Goal: Information Seeking & Learning: Learn about a topic

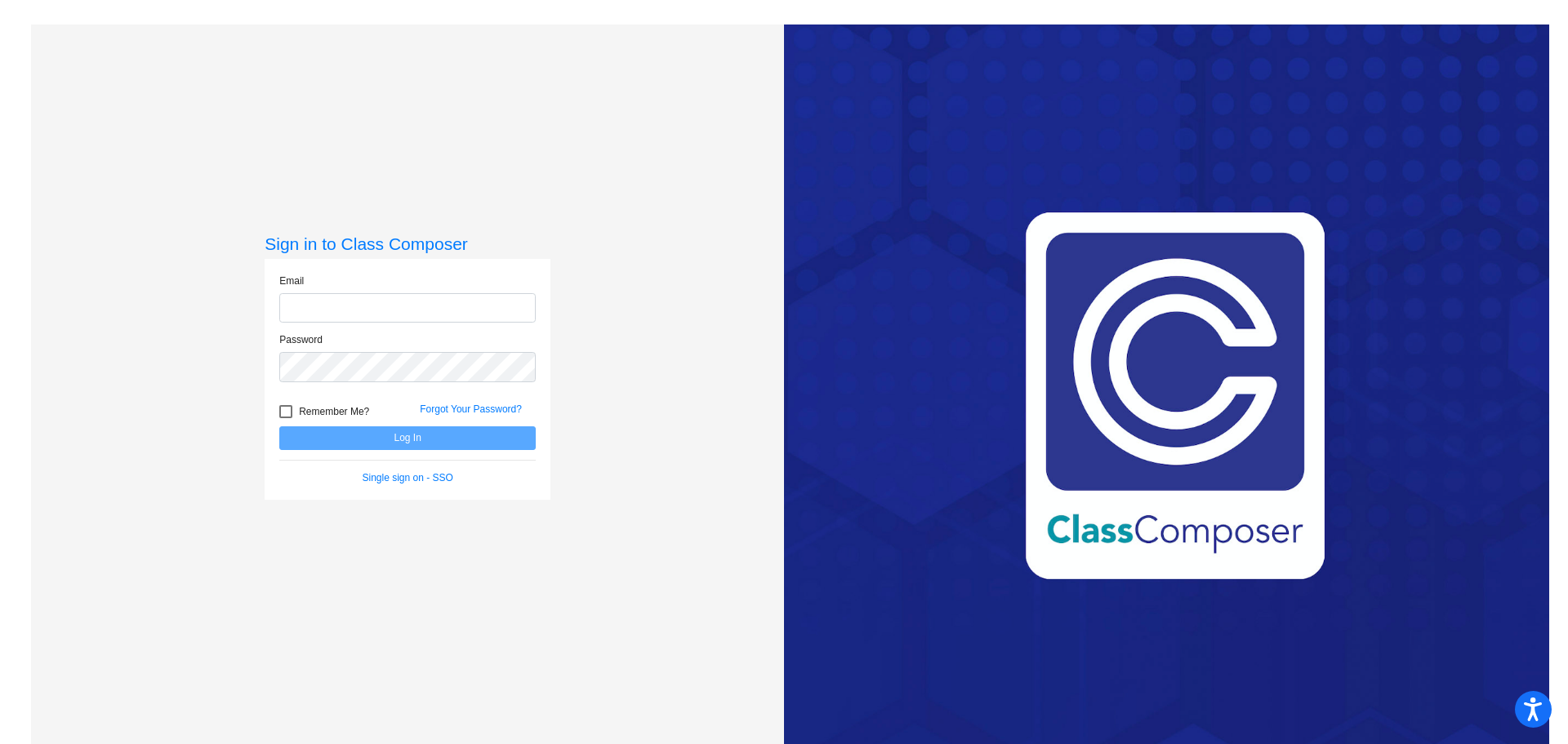
type input "[EMAIL_ADDRESS][DOMAIN_NAME]"
click at [450, 434] on button "Log In" at bounding box center [408, 437] width 256 height 24
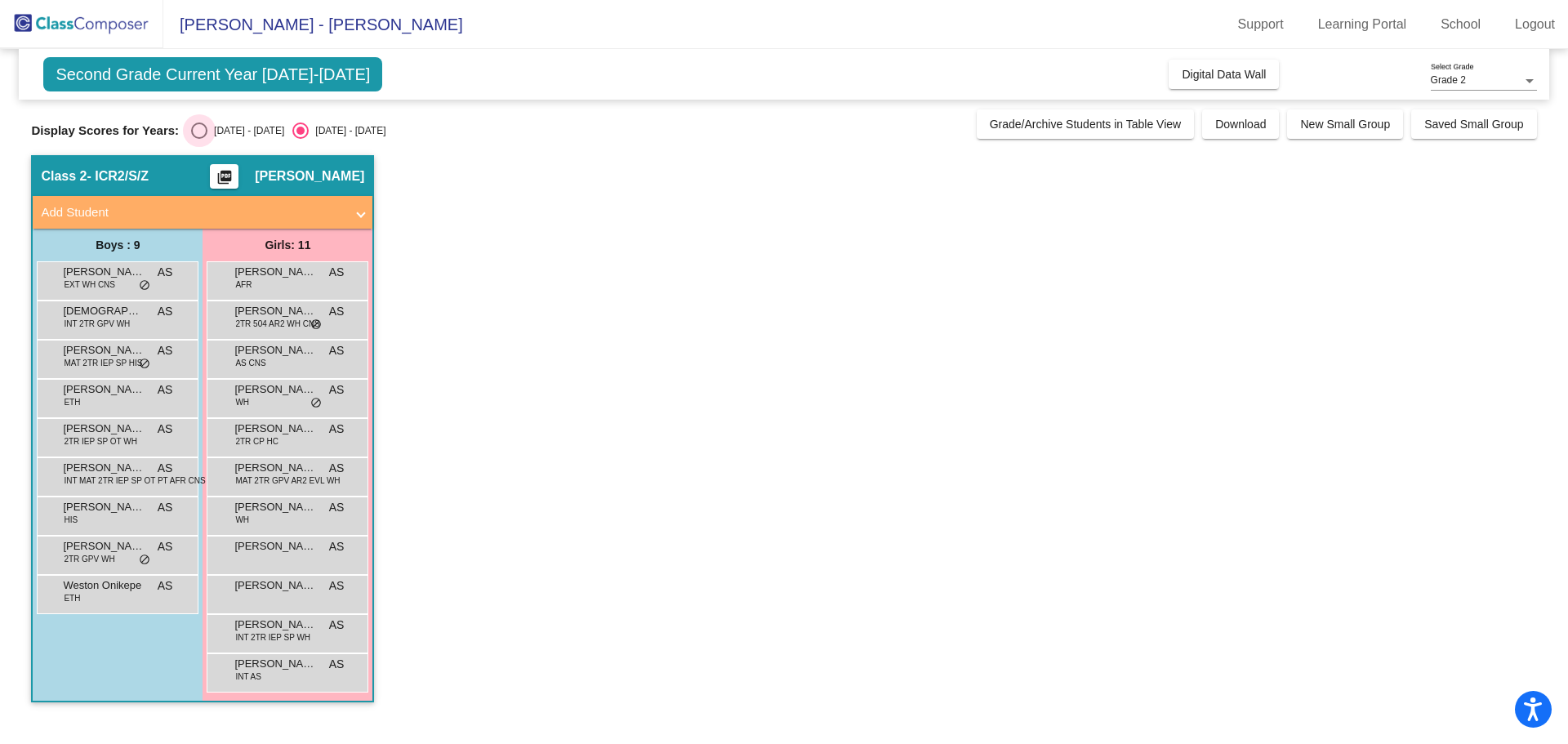
click at [232, 132] on div "[DATE] - [DATE]" at bounding box center [246, 131] width 77 height 15
click at [199, 139] on input "[DATE] - [DATE]" at bounding box center [199, 139] width 1 height 1
radio input "true"
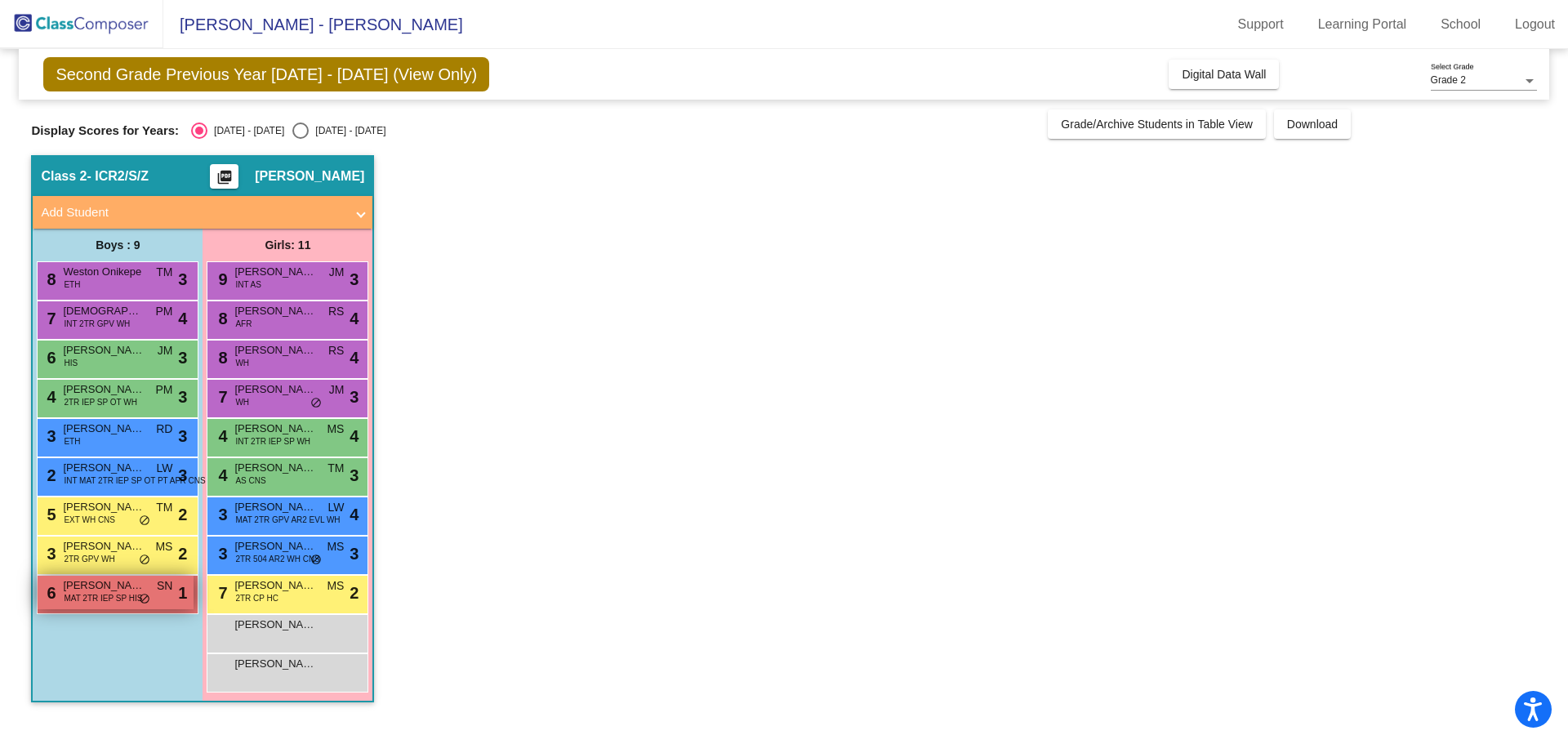
click at [96, 599] on span "MAT 2TR IEP SP HIS" at bounding box center [103, 599] width 78 height 12
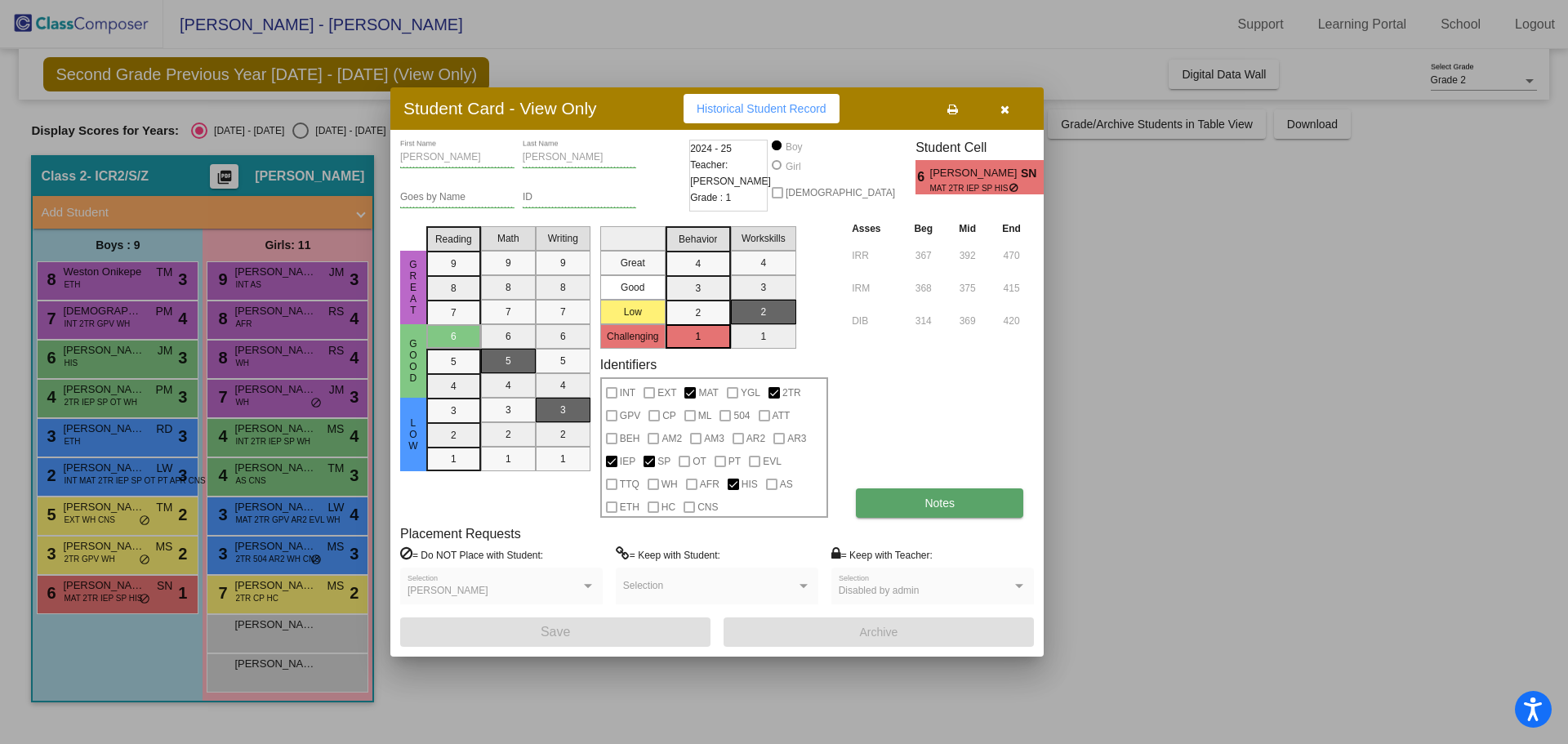
click at [939, 501] on span "Notes" at bounding box center [939, 503] width 30 height 13
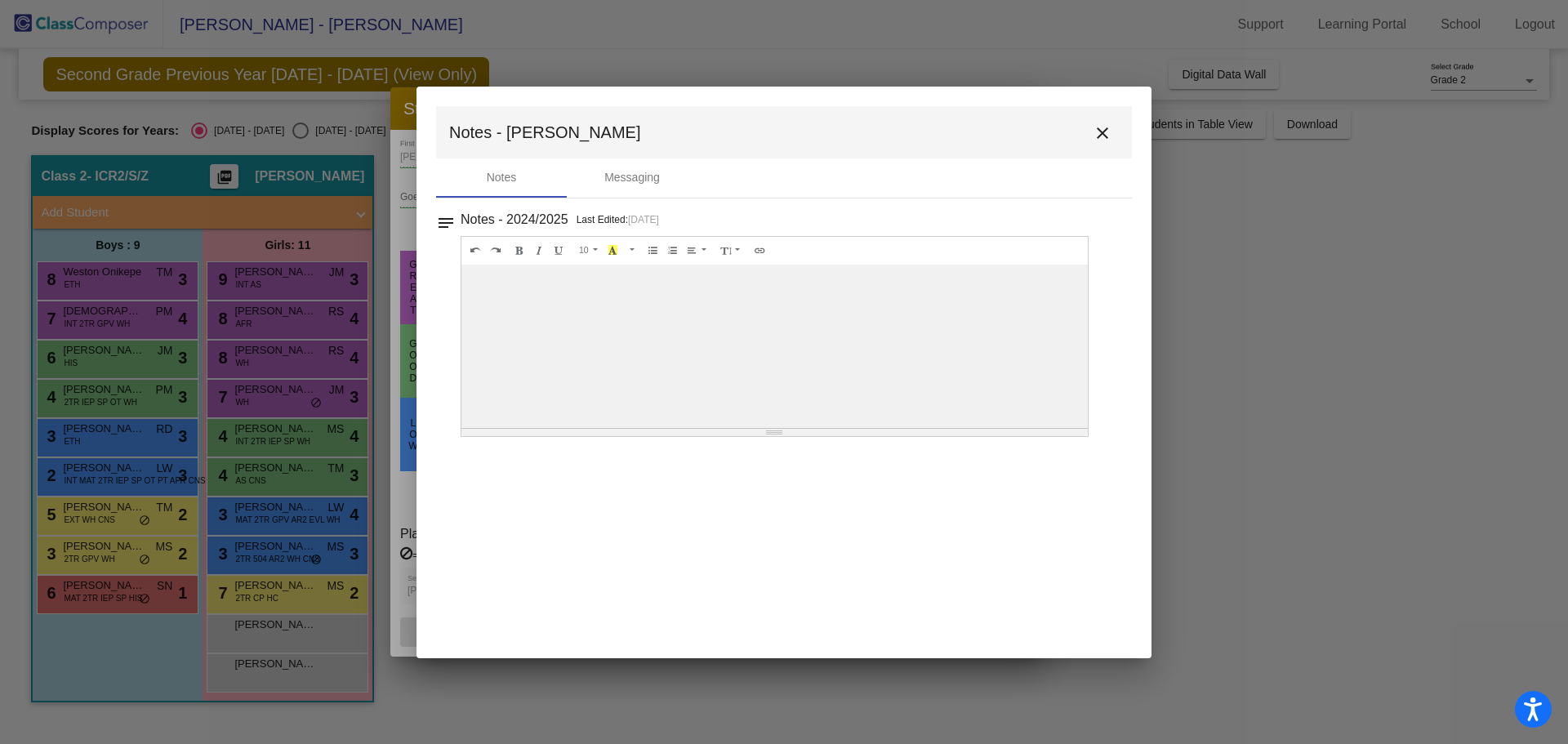
drag, startPoint x: 923, startPoint y: 383, endPoint x: 917, endPoint y: 319, distance: 64.3
click at [917, 319] on div at bounding box center [774, 347] width 626 height 164
drag, startPoint x: 788, startPoint y: 318, endPoint x: 758, endPoint y: 315, distance: 30.1
click at [768, 317] on div at bounding box center [774, 347] width 626 height 164
click at [697, 304] on div at bounding box center [774, 347] width 626 height 164
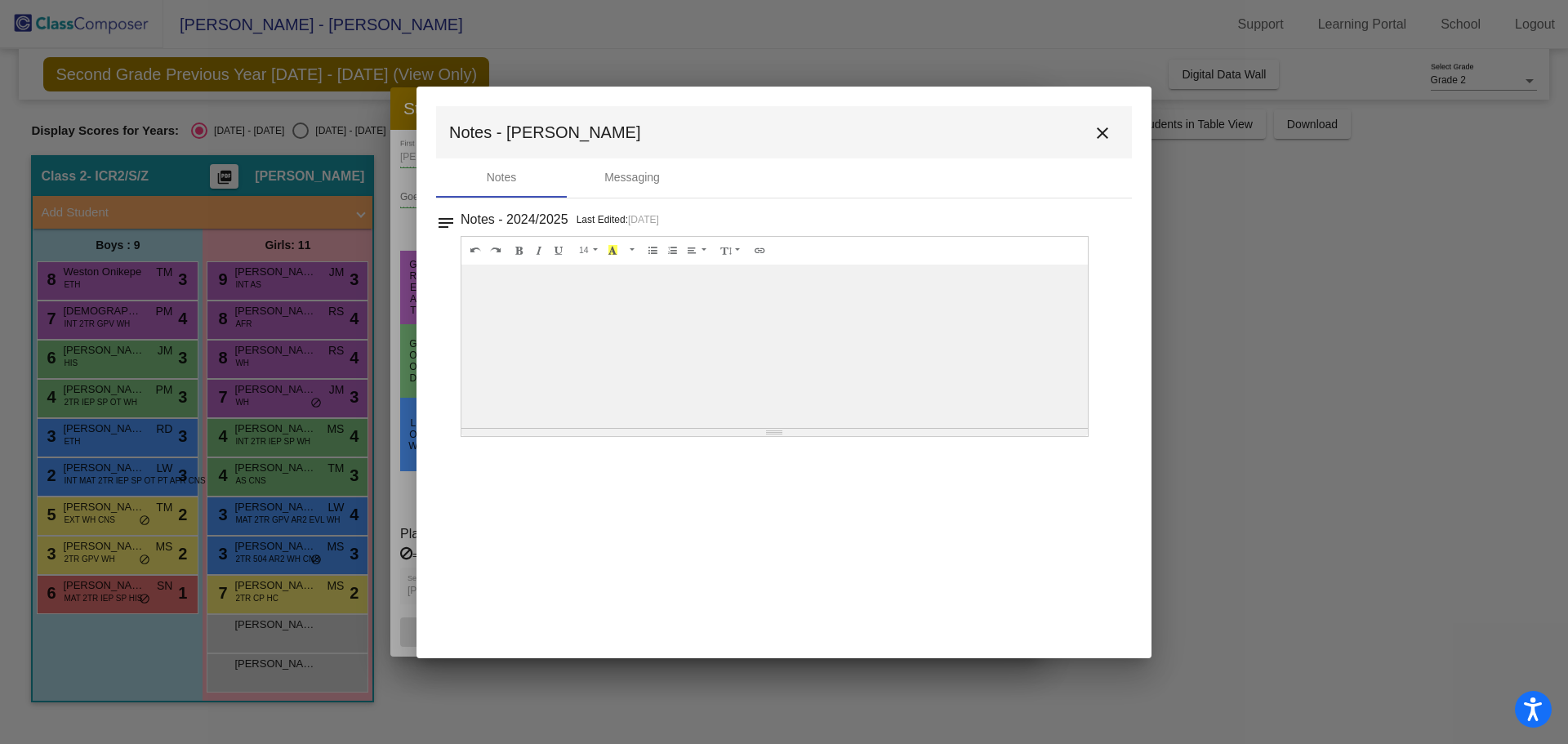
click at [697, 304] on div at bounding box center [774, 347] width 626 height 164
click at [1105, 133] on mat-icon "close" at bounding box center [1102, 133] width 20 height 20
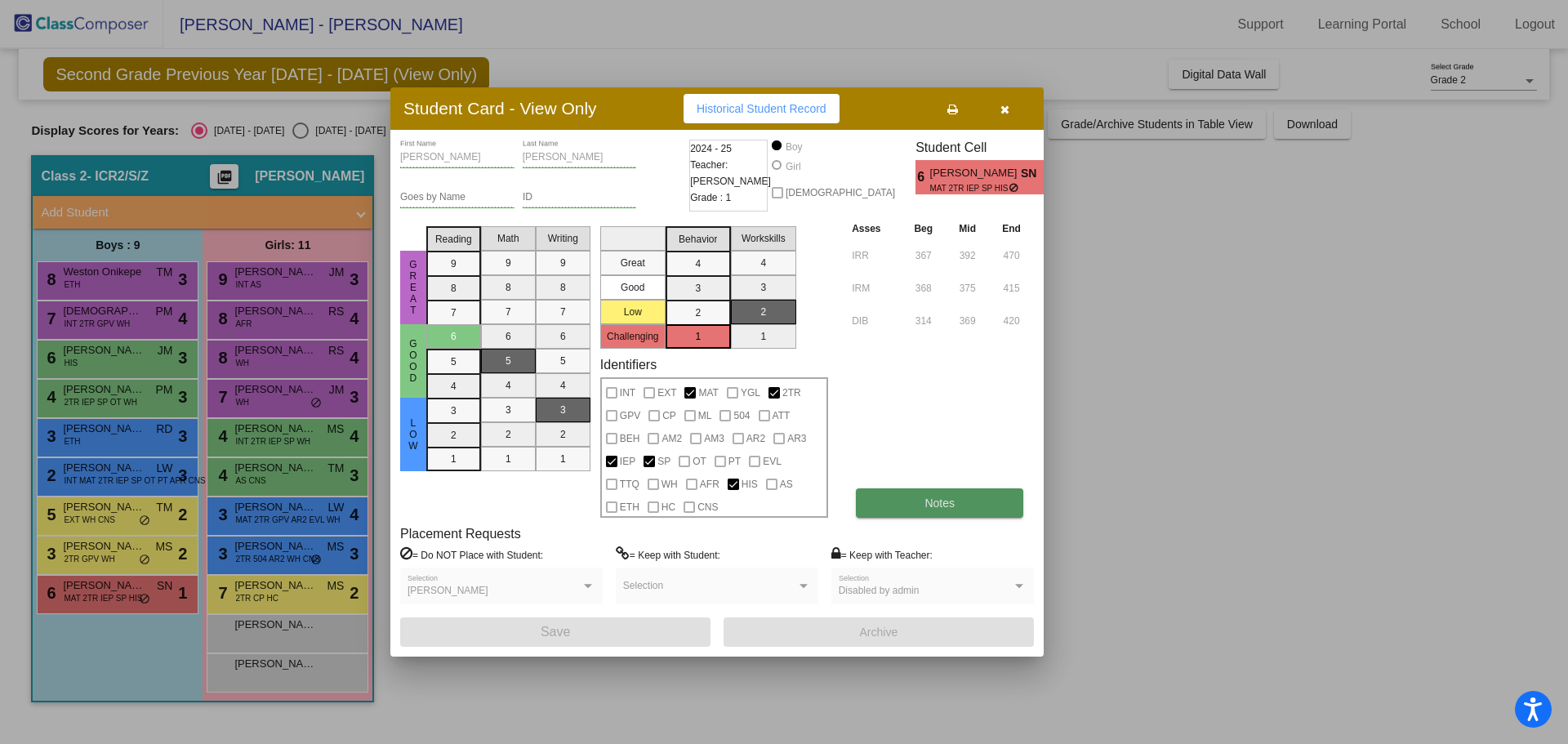
click at [909, 493] on button "Notes" at bounding box center [940, 504] width 167 height 30
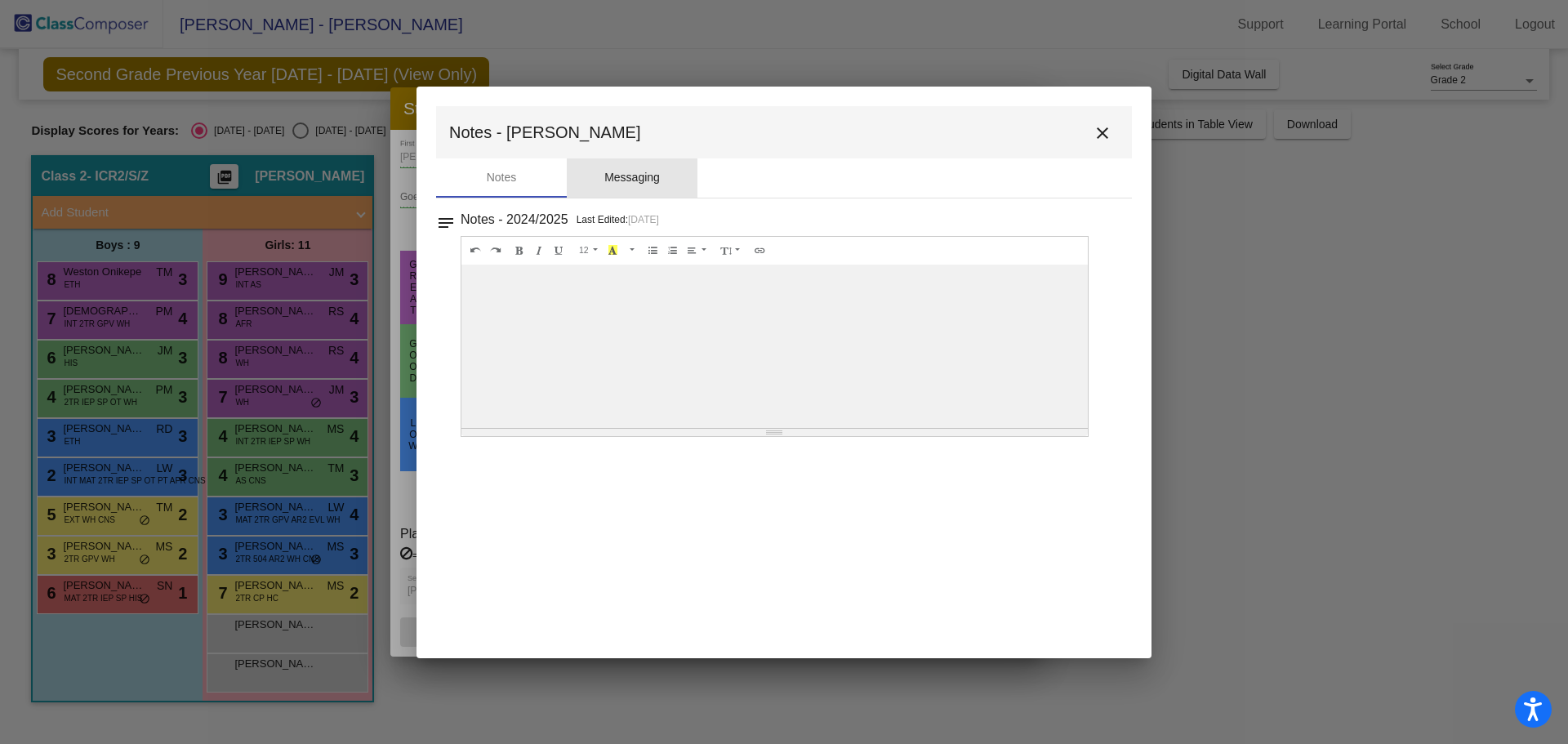
click at [665, 186] on div "Messaging" at bounding box center [632, 178] width 131 height 39
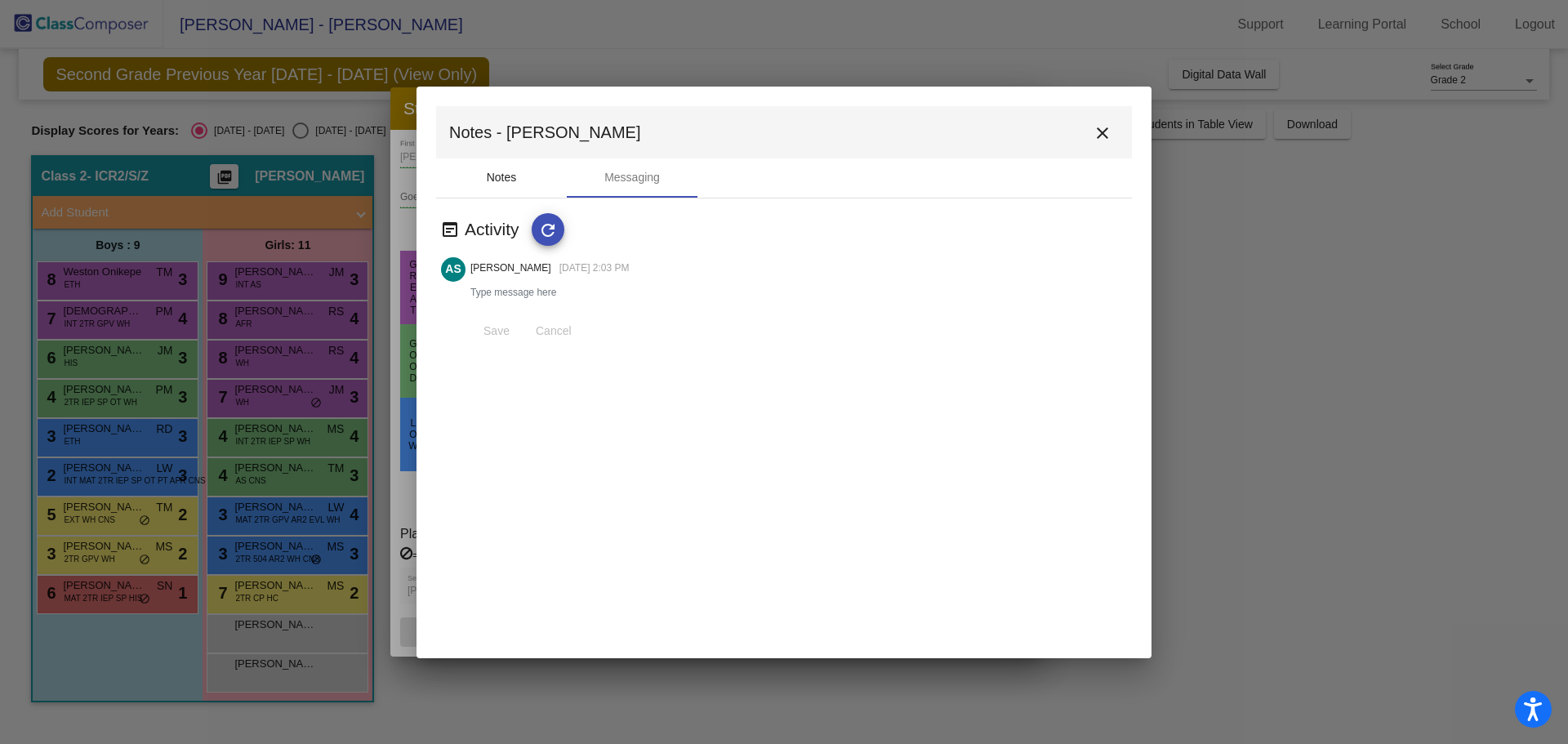
click at [496, 179] on div "Notes" at bounding box center [502, 178] width 30 height 17
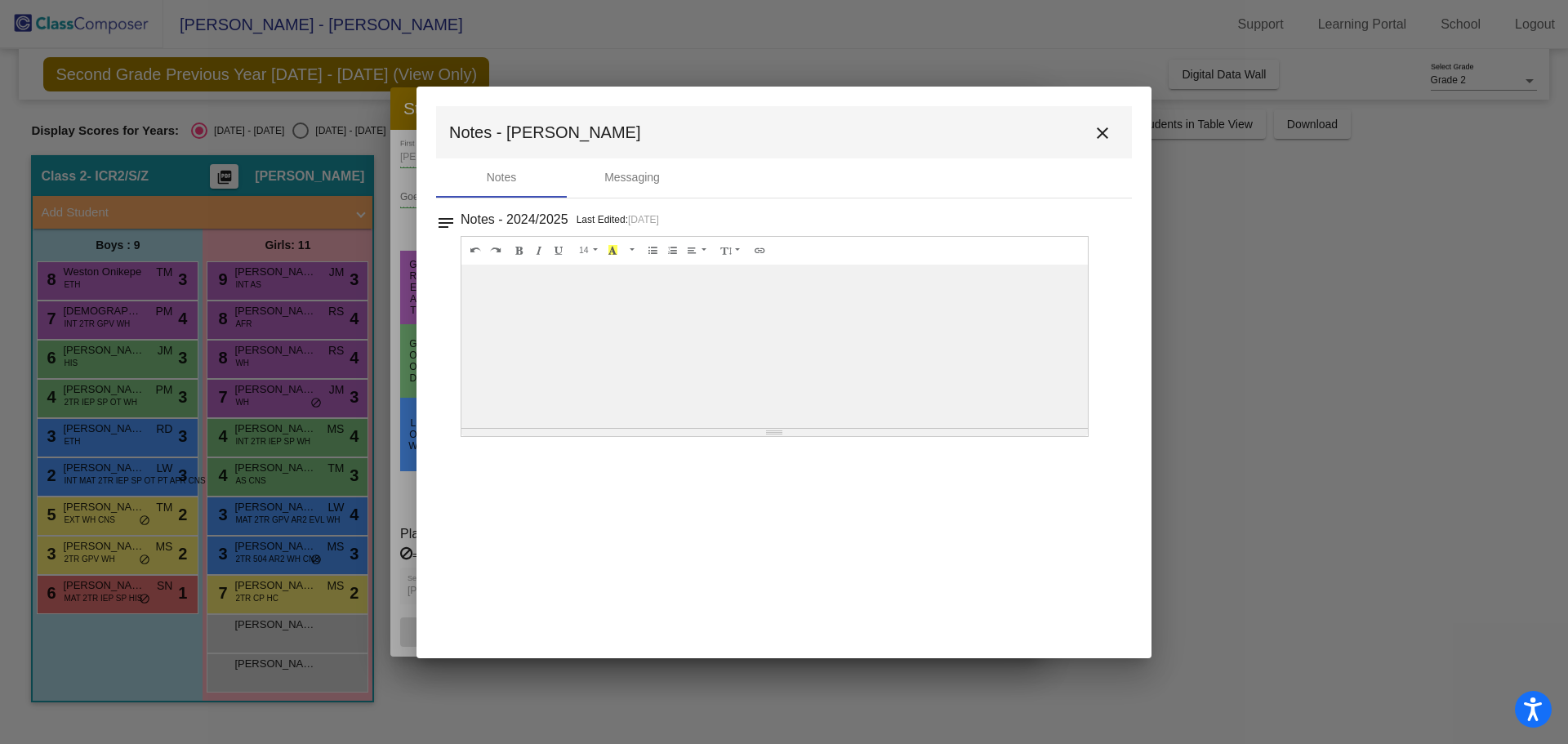
click at [531, 332] on div at bounding box center [774, 347] width 626 height 164
click at [1105, 135] on mat-icon "close" at bounding box center [1102, 133] width 20 height 20
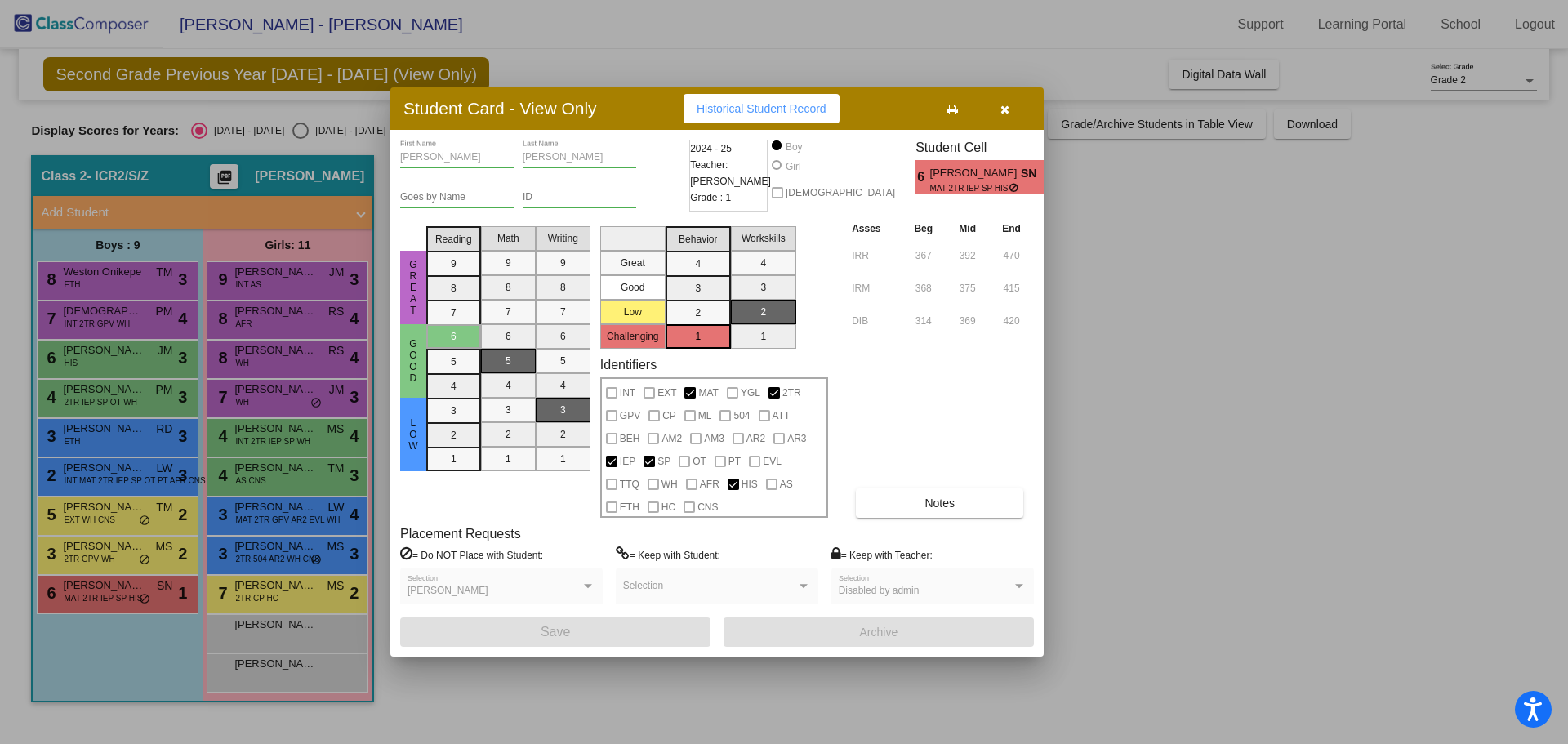
click at [1010, 105] on button "button" at bounding box center [1004, 109] width 52 height 30
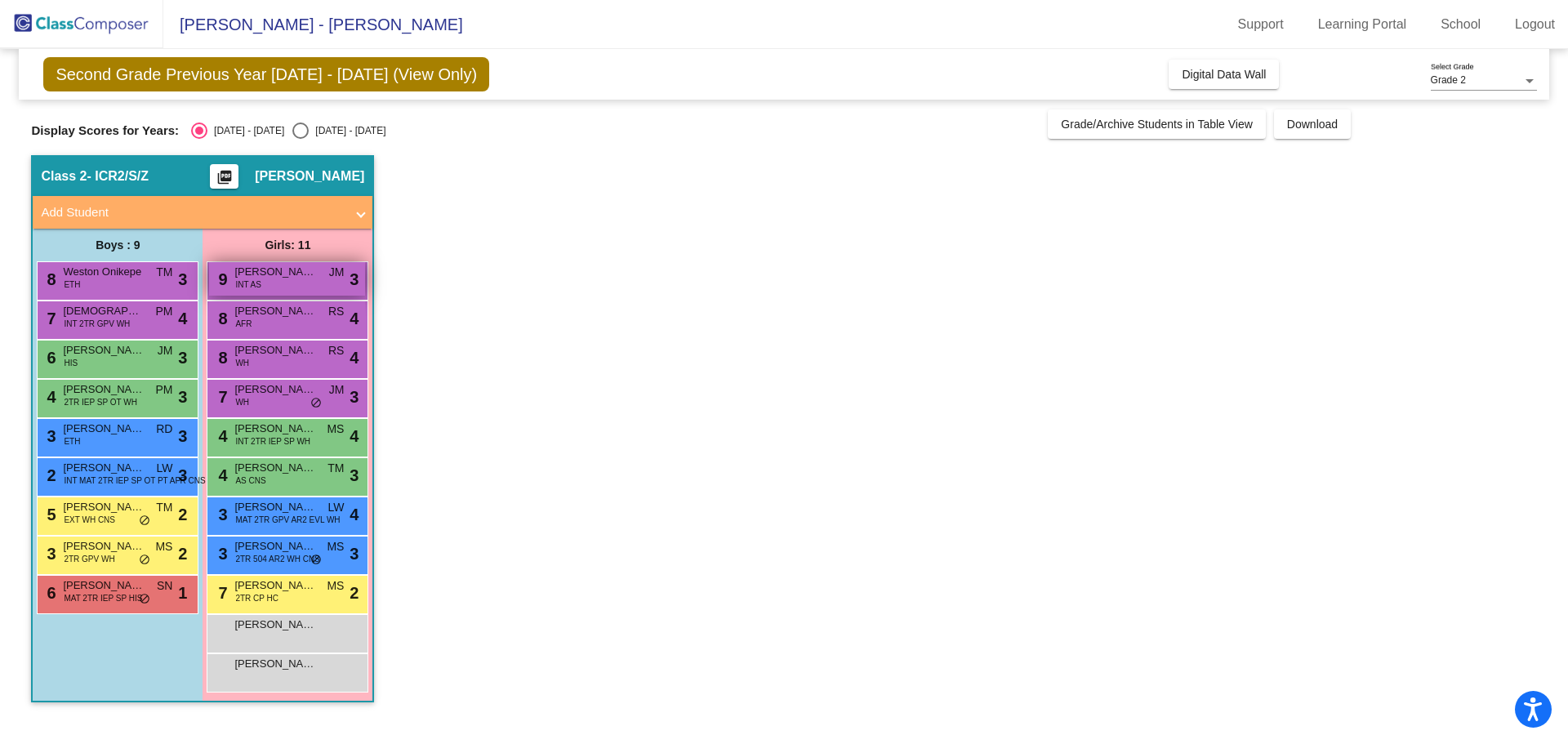
click at [289, 268] on span "[PERSON_NAME]" at bounding box center [275, 272] width 82 height 17
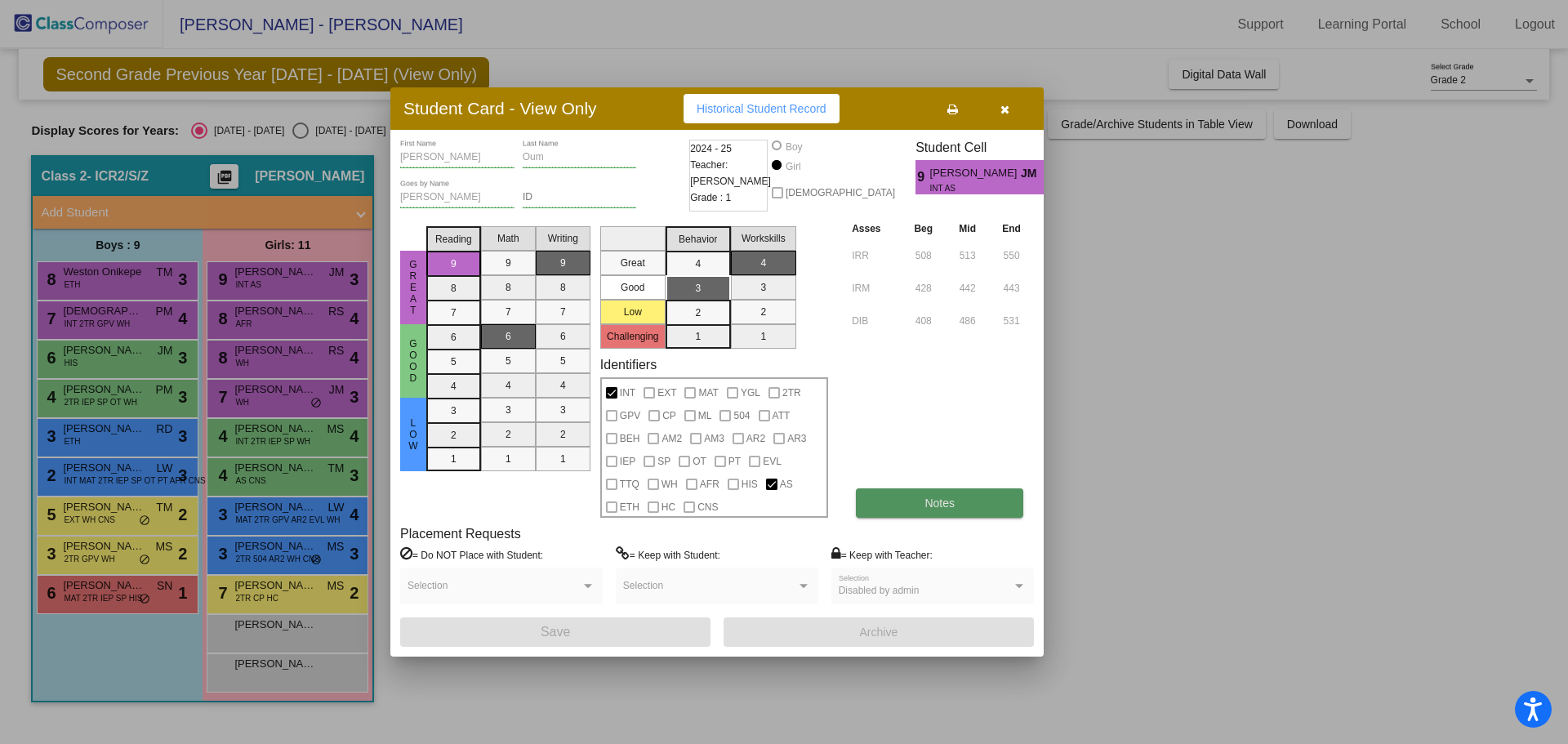
click at [888, 513] on button "Notes" at bounding box center [940, 504] width 167 height 30
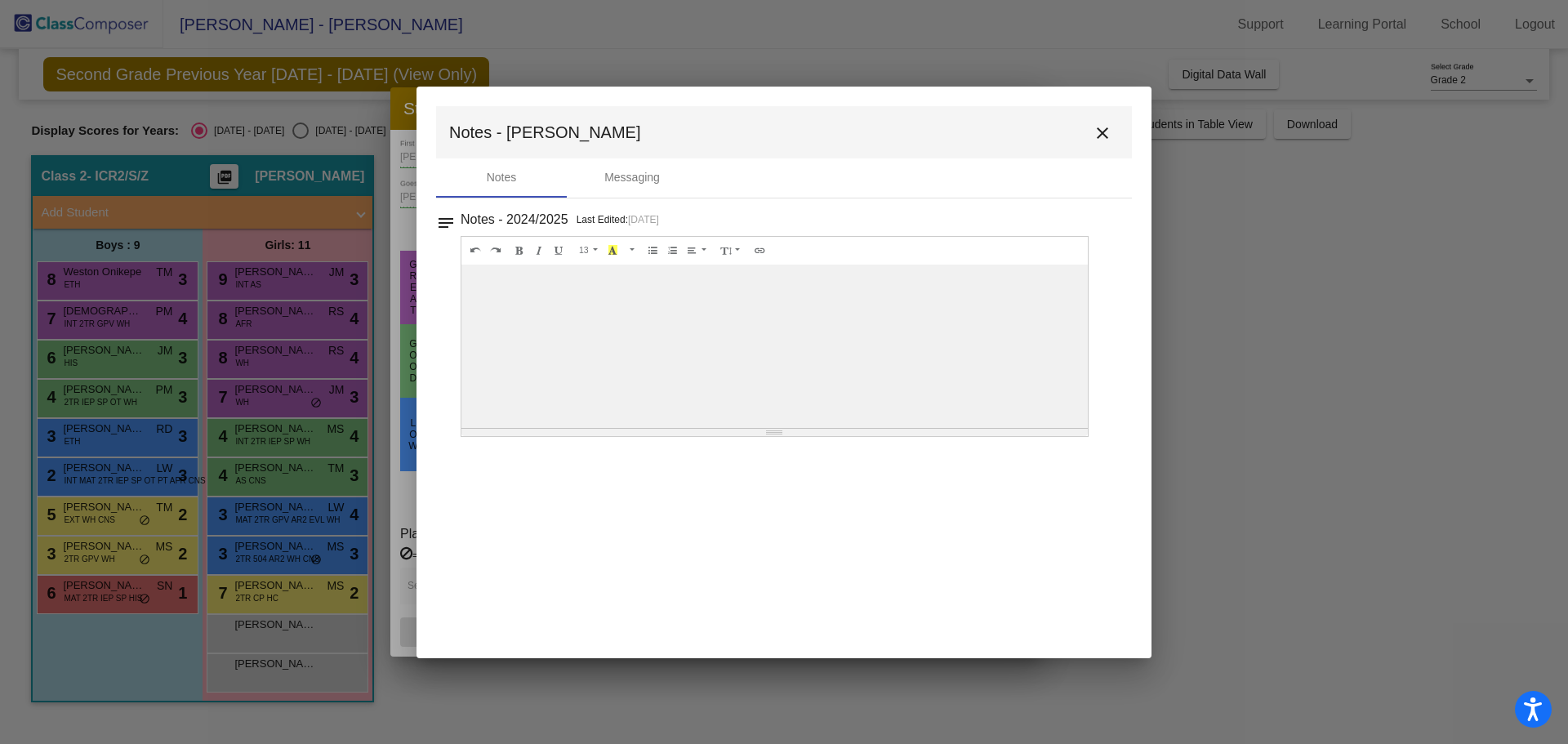
click at [658, 369] on div at bounding box center [774, 347] width 626 height 164
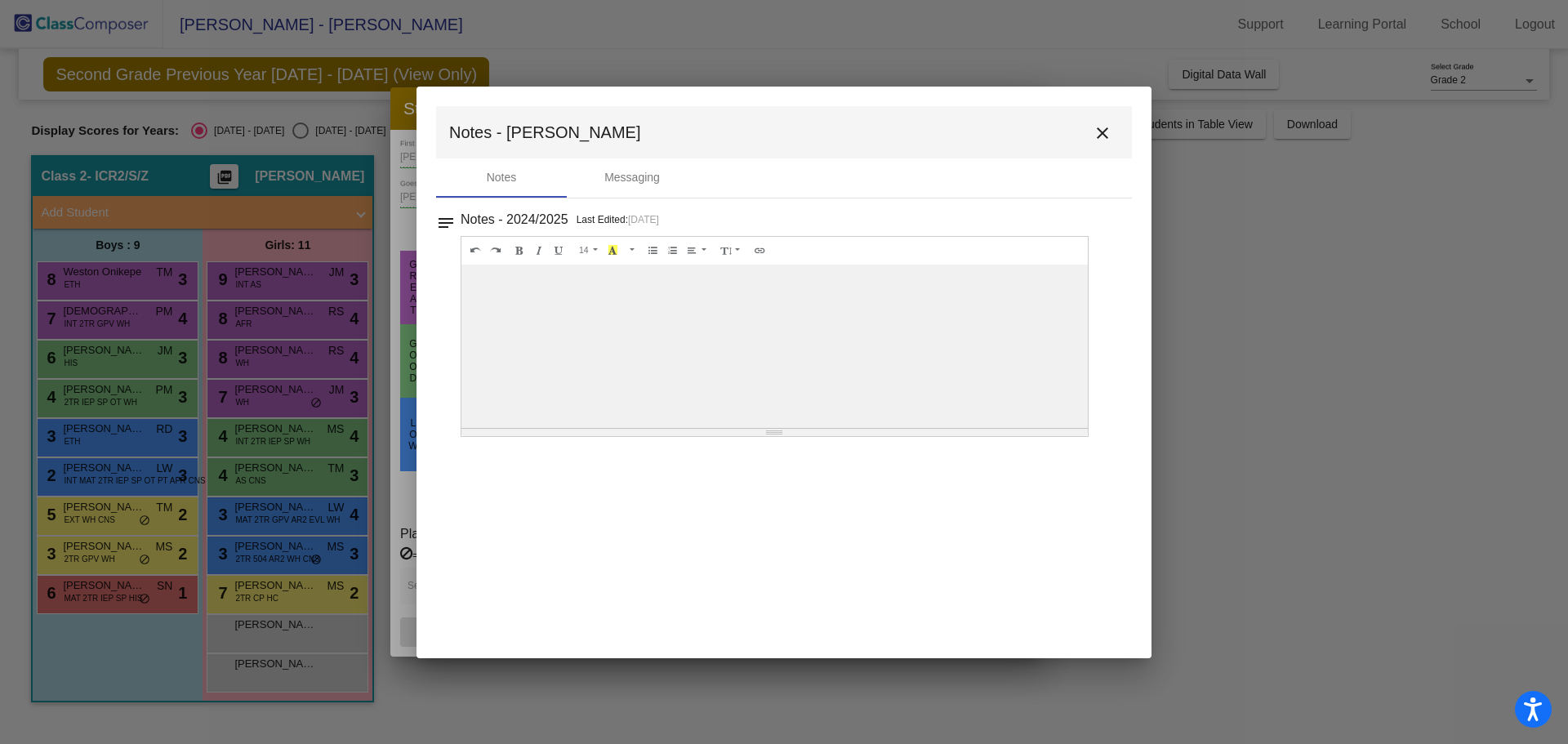
click at [658, 369] on div at bounding box center [774, 347] width 626 height 164
click at [1105, 131] on mat-icon "close" at bounding box center [1102, 133] width 20 height 20
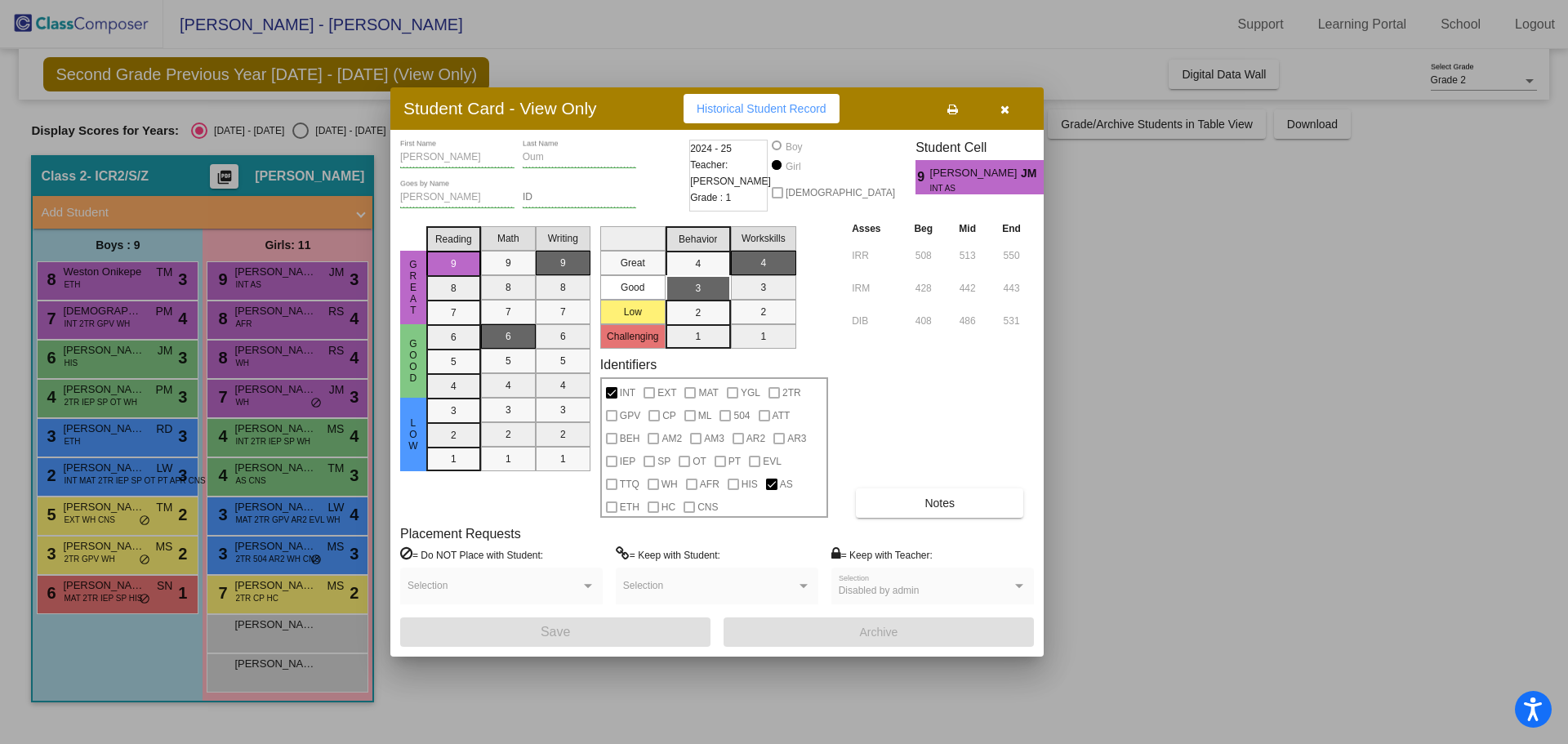
click at [999, 102] on button "button" at bounding box center [1004, 109] width 52 height 30
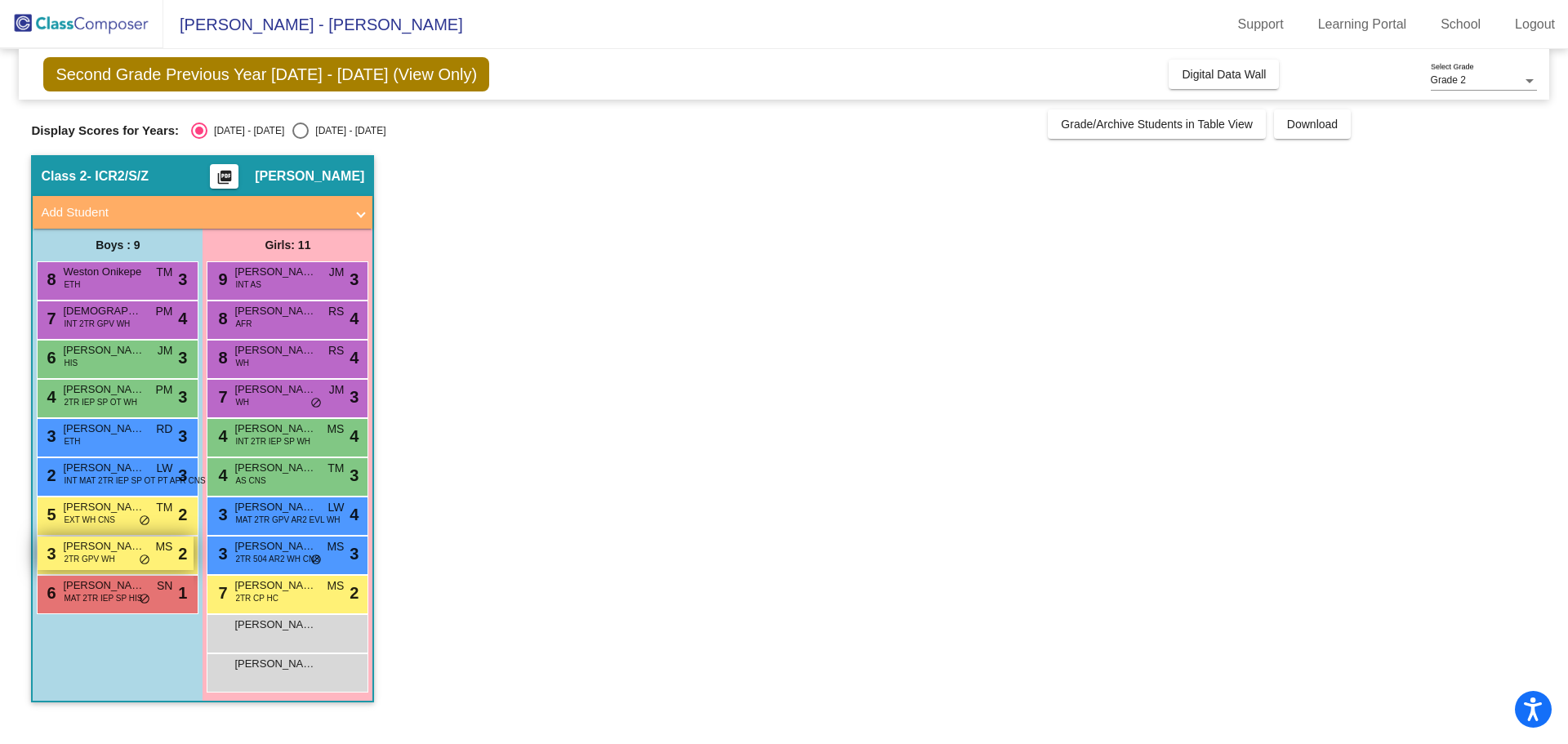
click at [97, 562] on span "2TR GPV WH" at bounding box center [89, 559] width 51 height 12
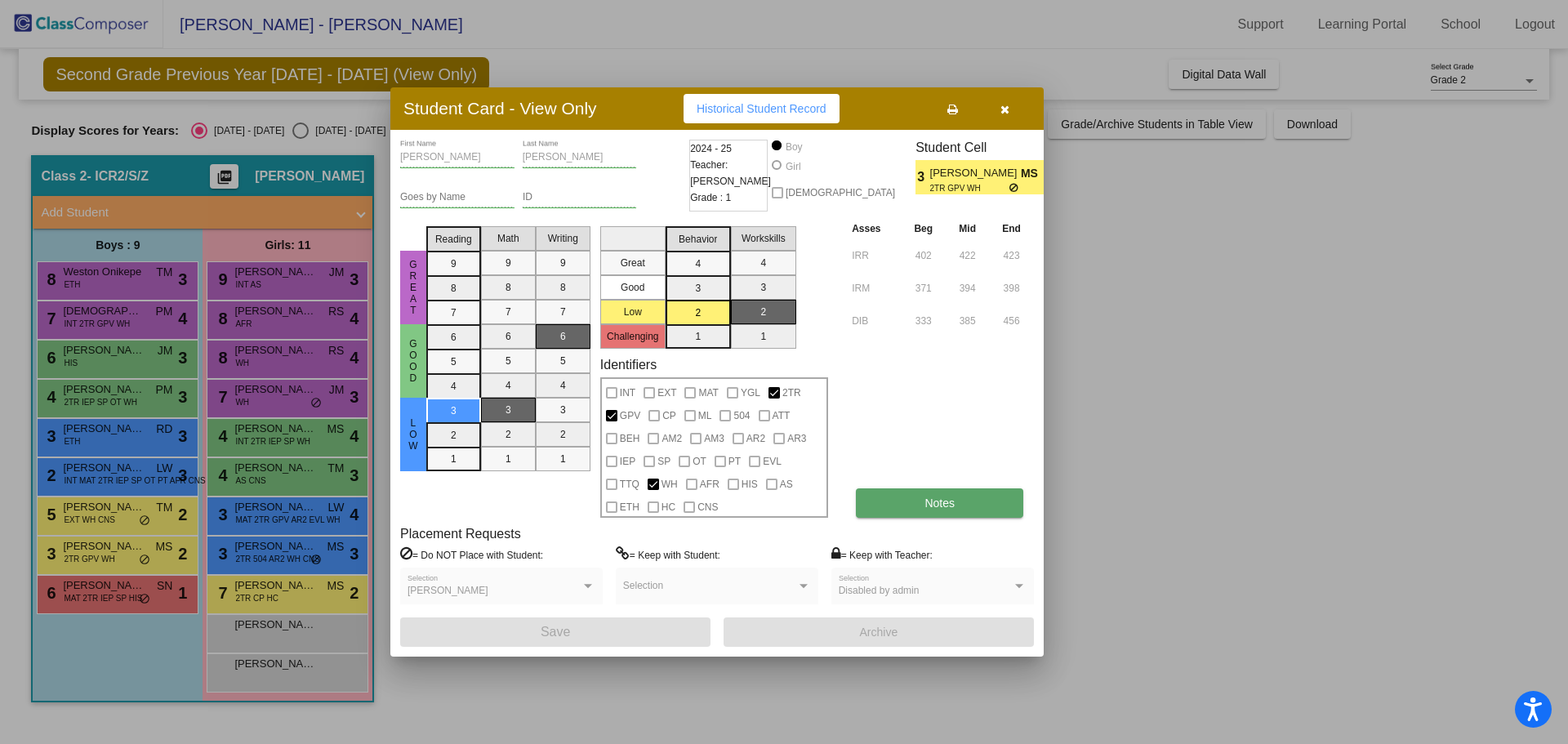
click at [907, 490] on button "Notes" at bounding box center [940, 504] width 167 height 30
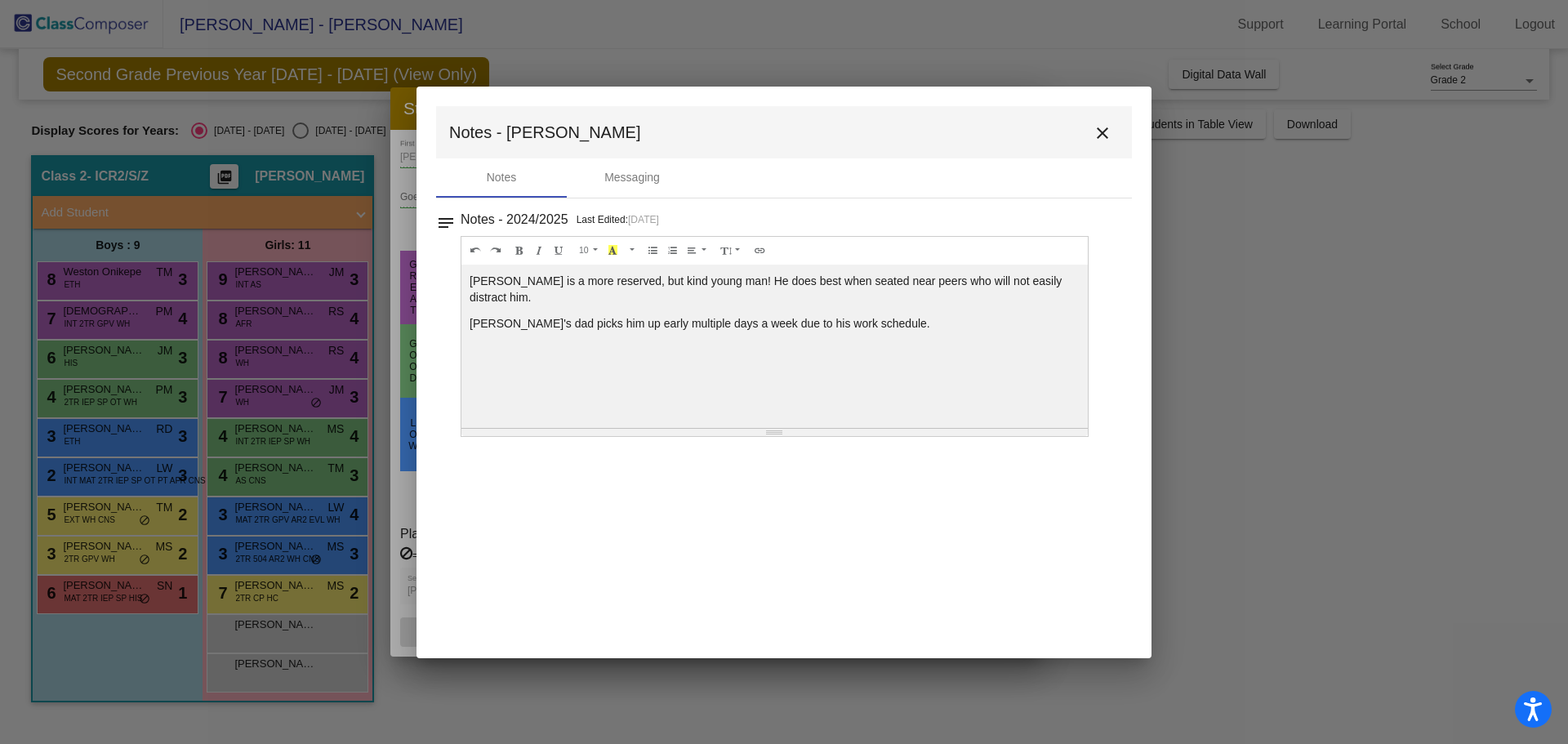
click at [1106, 129] on mat-icon "close" at bounding box center [1102, 133] width 20 height 20
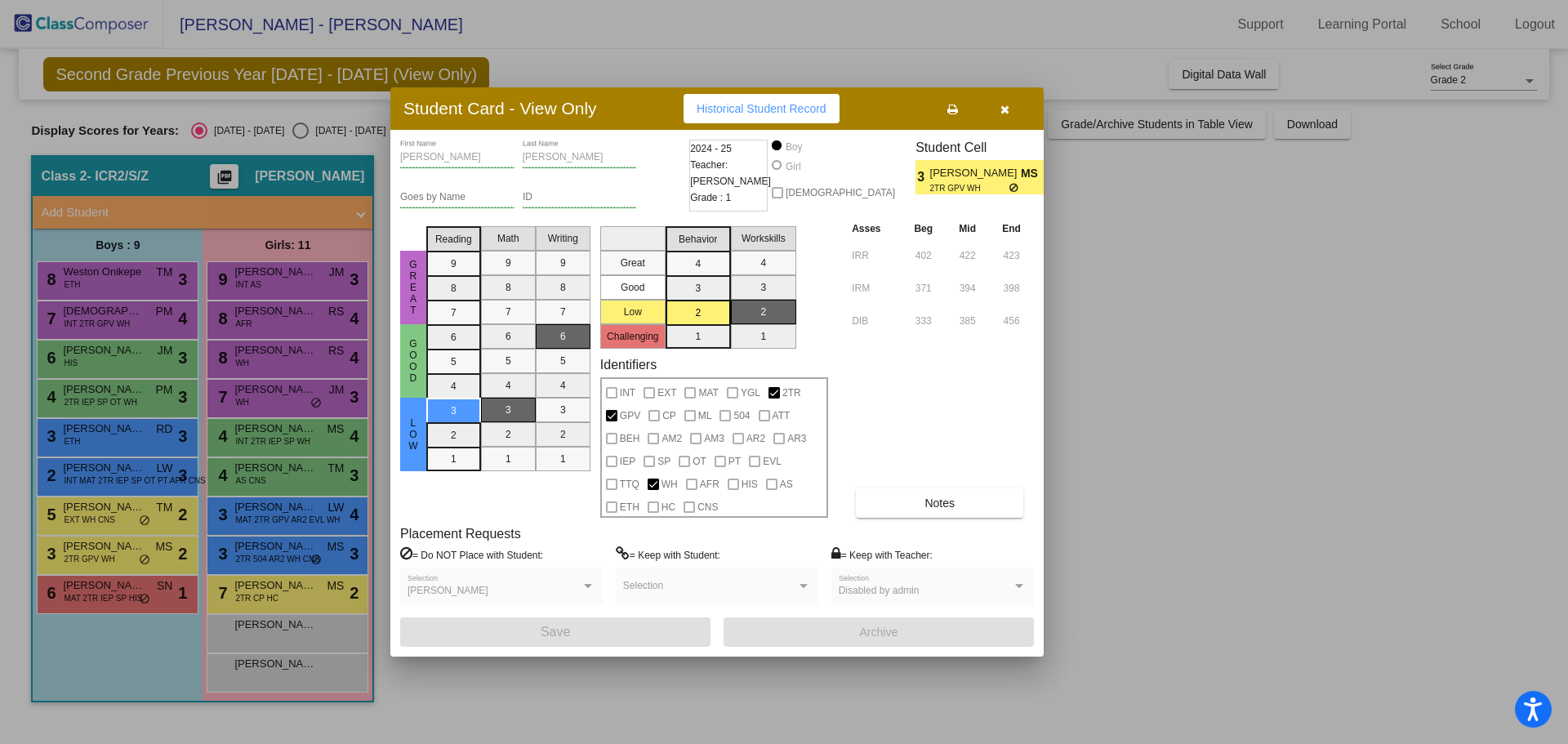
click at [1010, 113] on button "button" at bounding box center [1004, 109] width 52 height 30
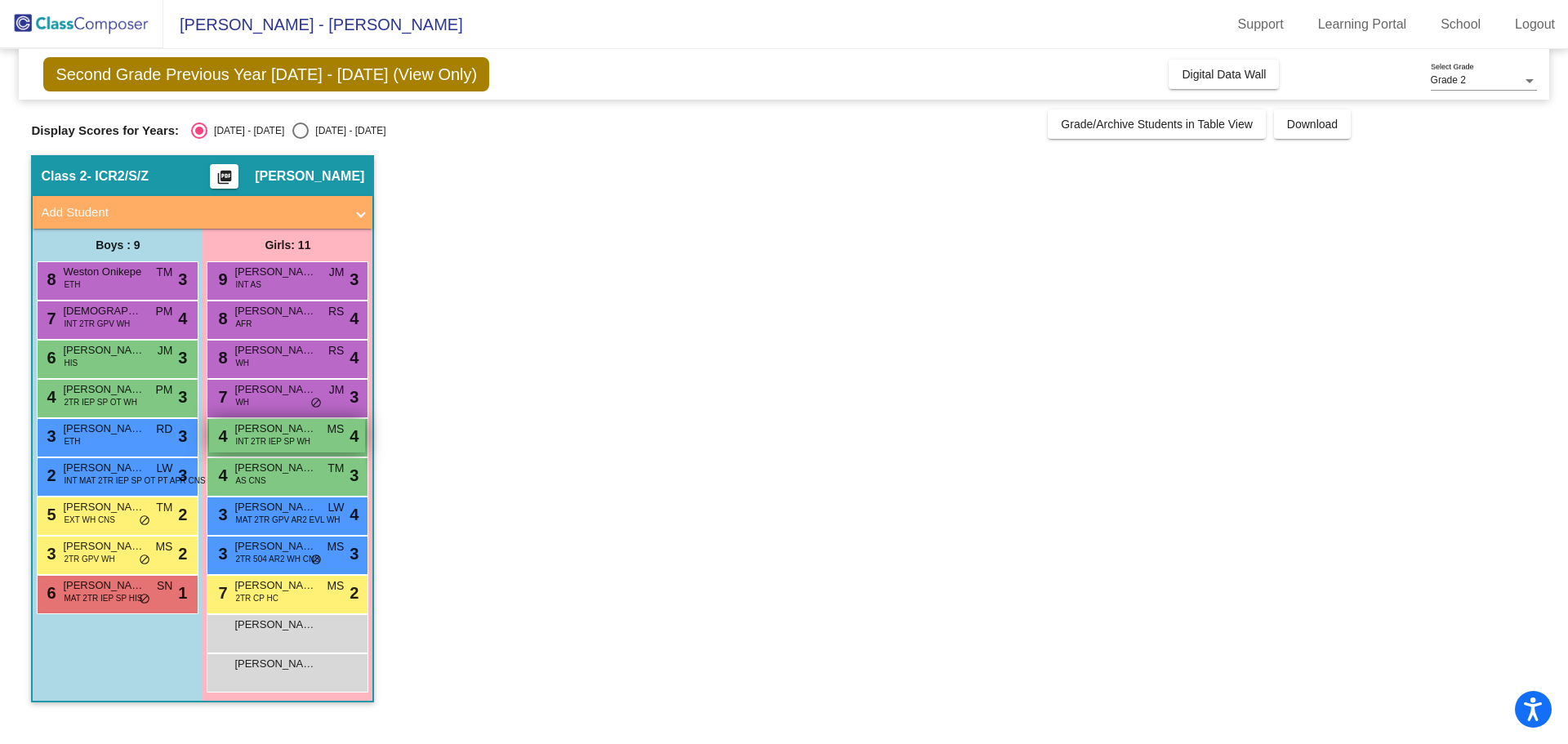
click at [261, 437] on span "INT 2TR IEP SP WH" at bounding box center [273, 442] width 75 height 12
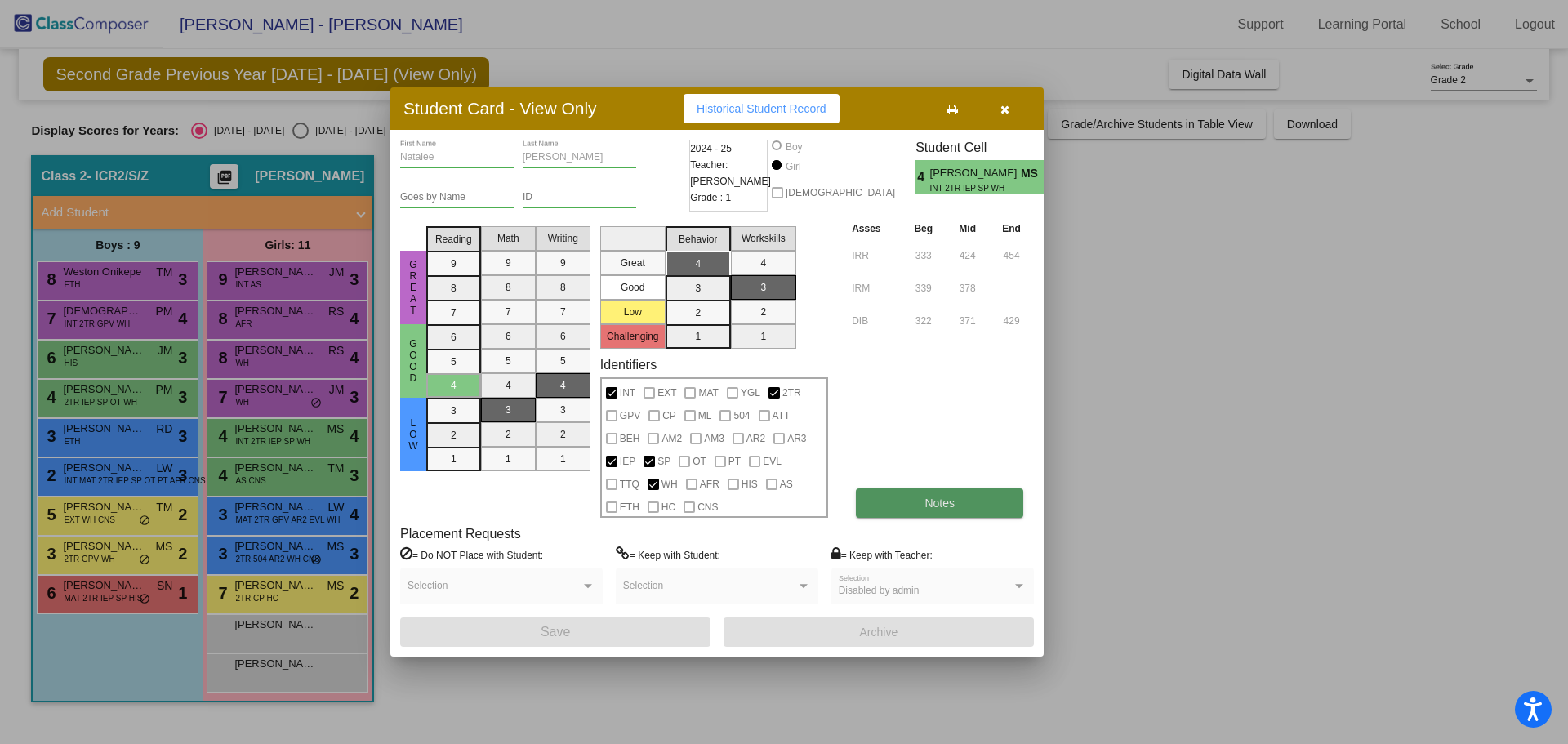
click at [933, 513] on button "Notes" at bounding box center [940, 504] width 167 height 30
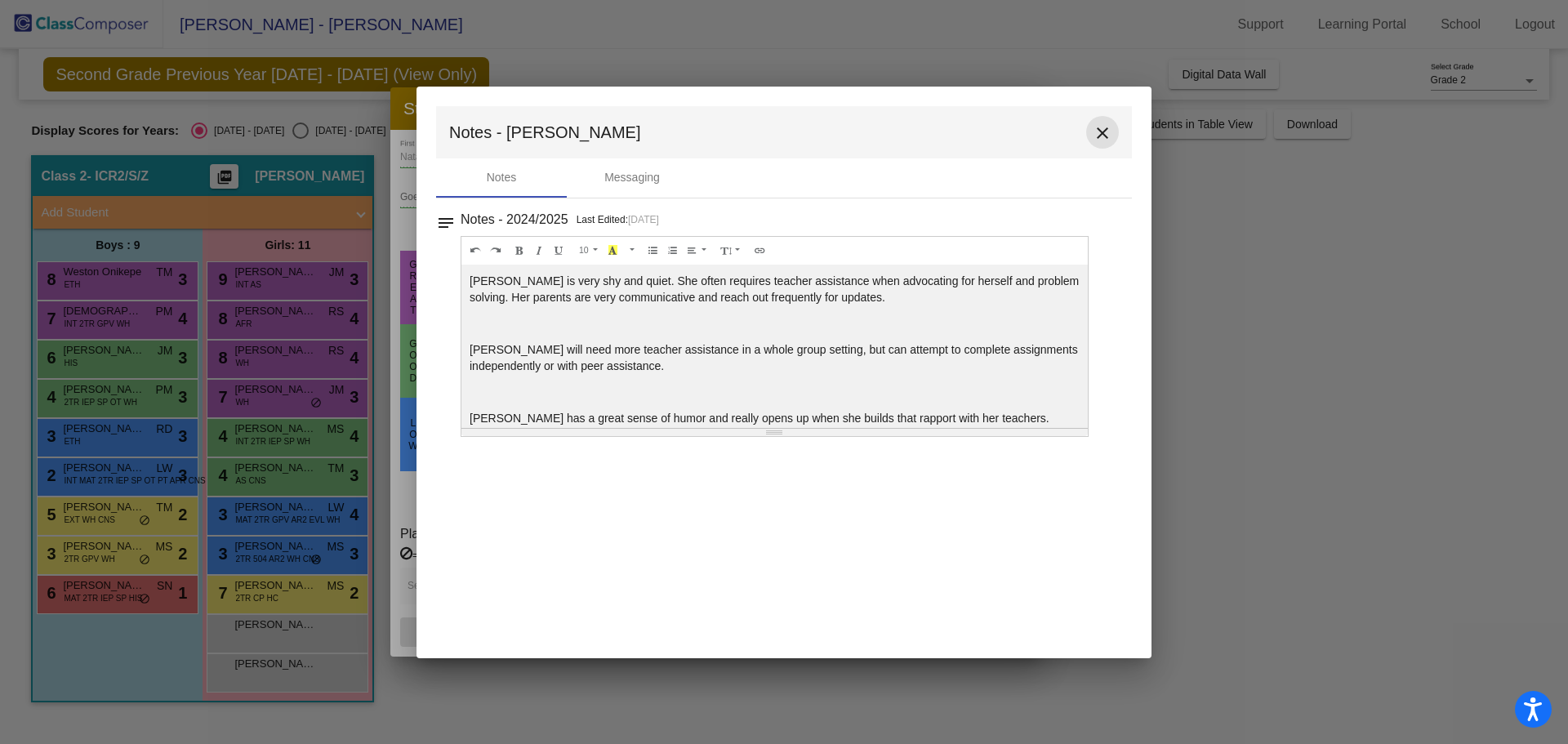
click at [1091, 132] on button "close" at bounding box center [1103, 132] width 33 height 33
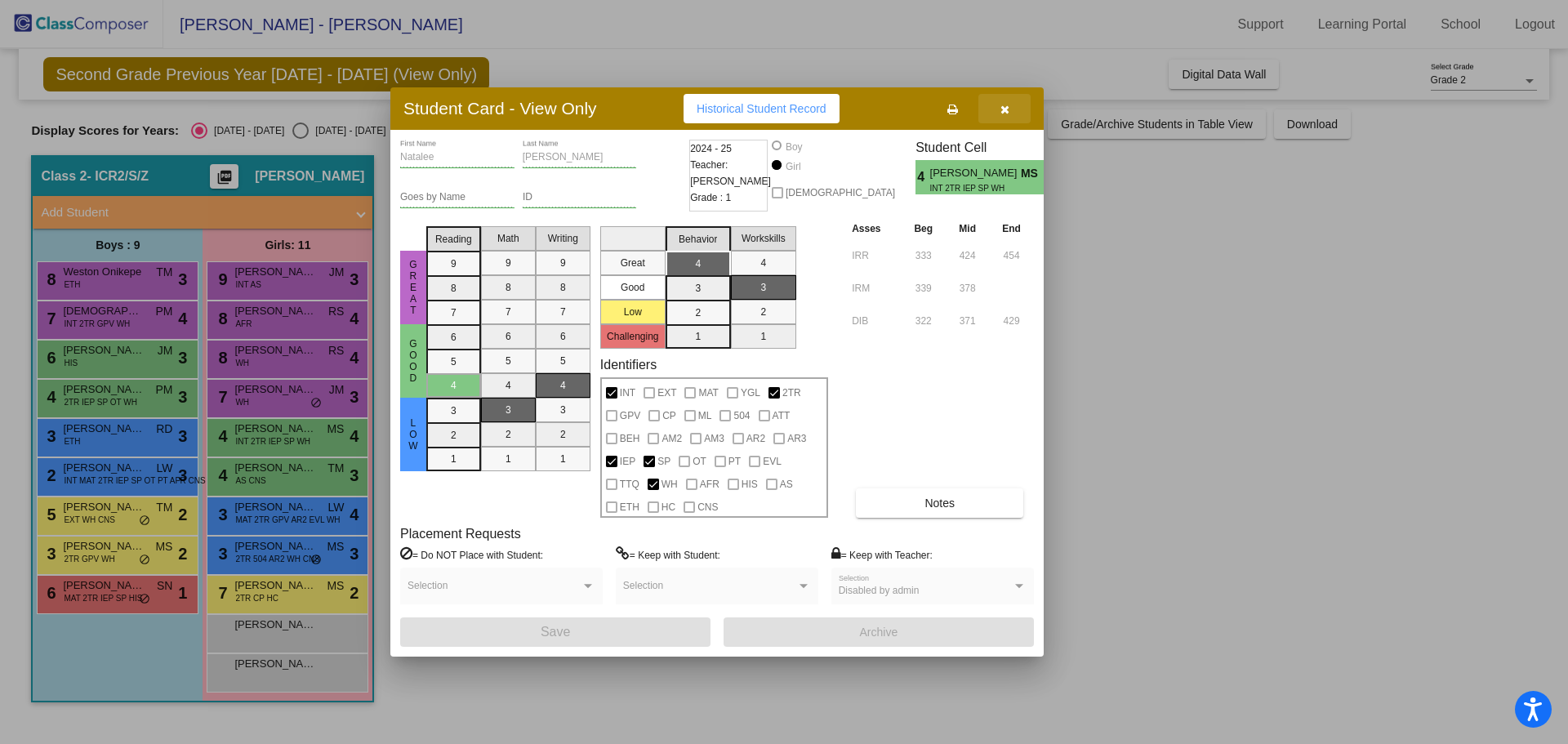
click at [1004, 112] on icon "button" at bounding box center [1004, 109] width 9 height 11
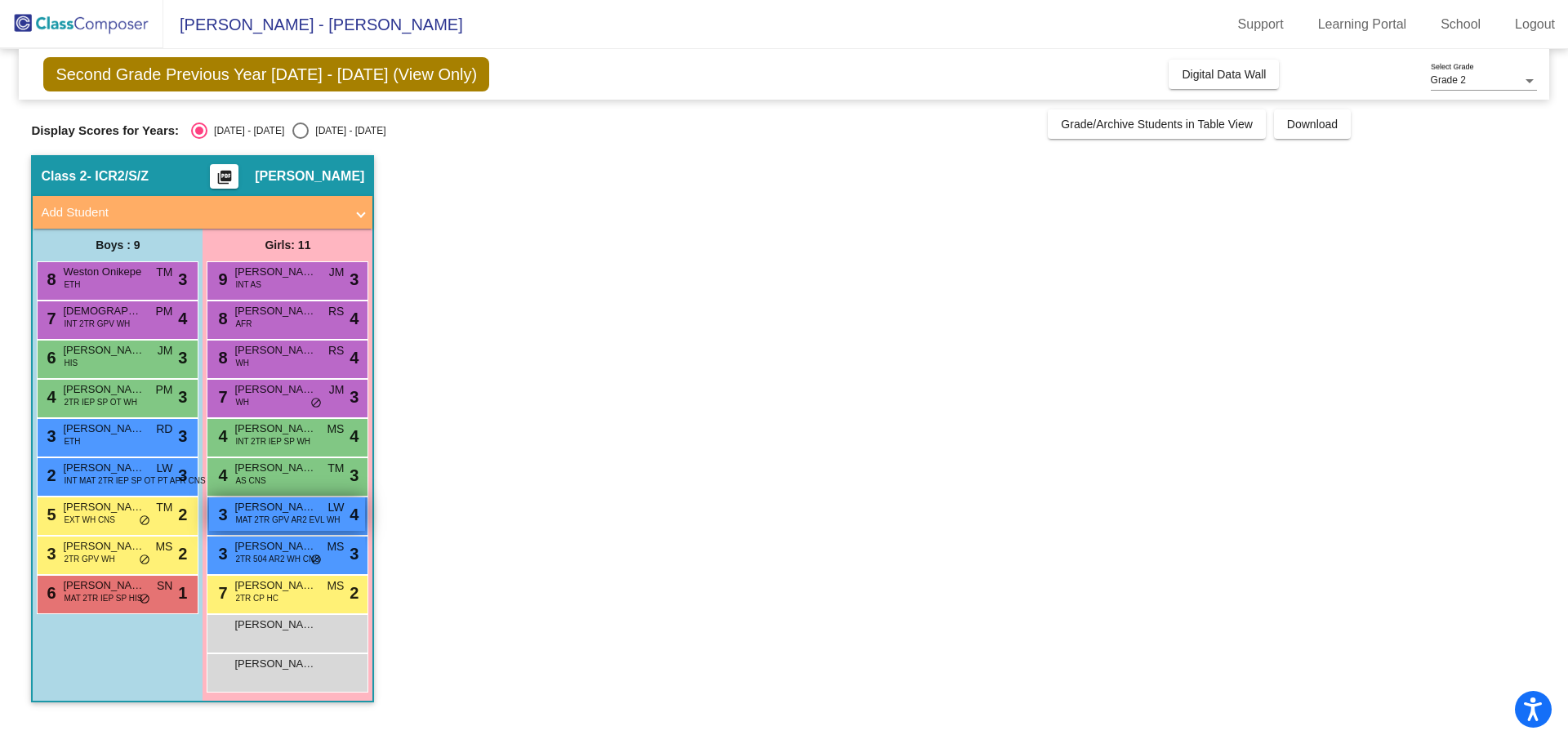
click at [289, 517] on span "MAT 2TR GPV AR2 EVL WH" at bounding box center [287, 520] width 105 height 12
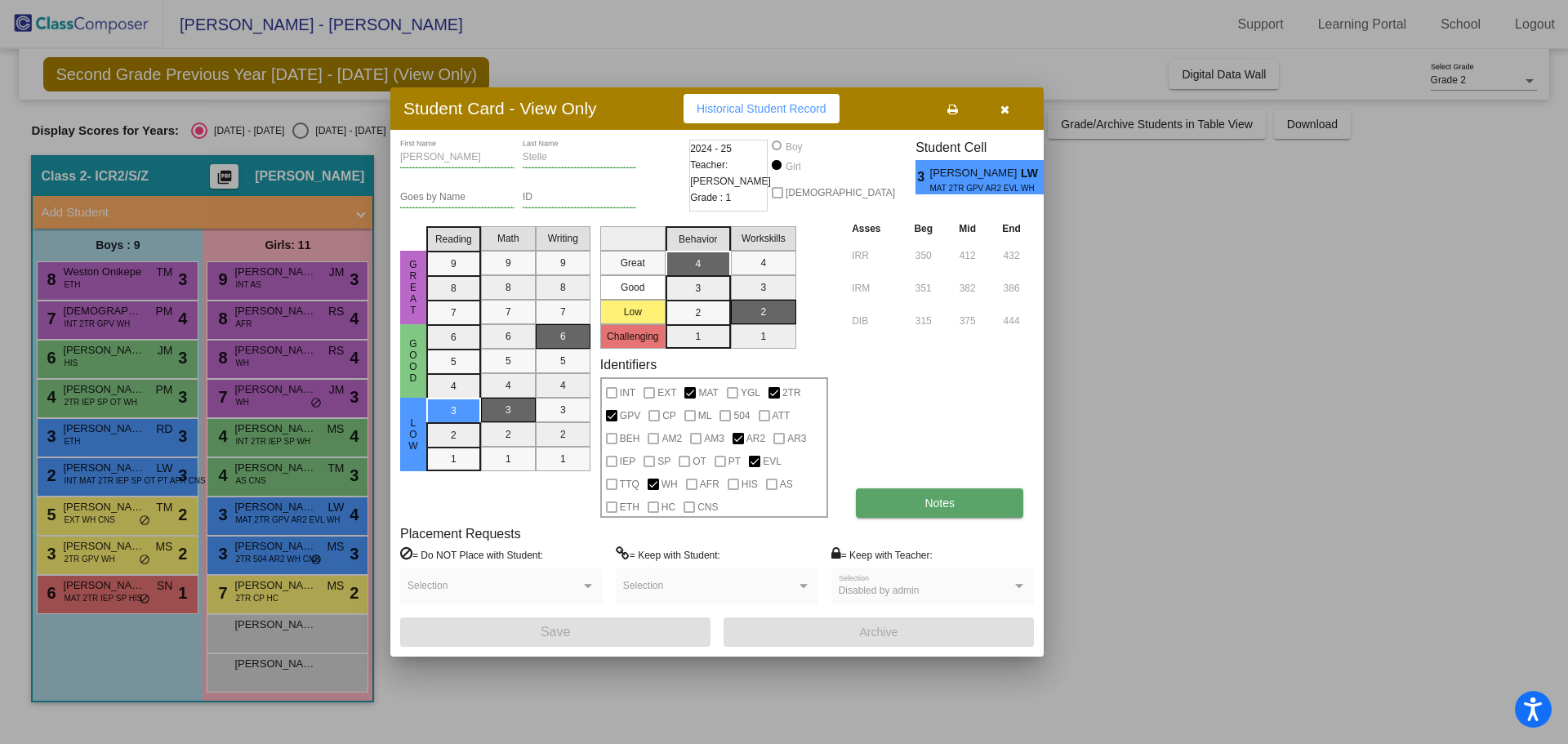
click at [961, 490] on button "Notes" at bounding box center [940, 504] width 167 height 30
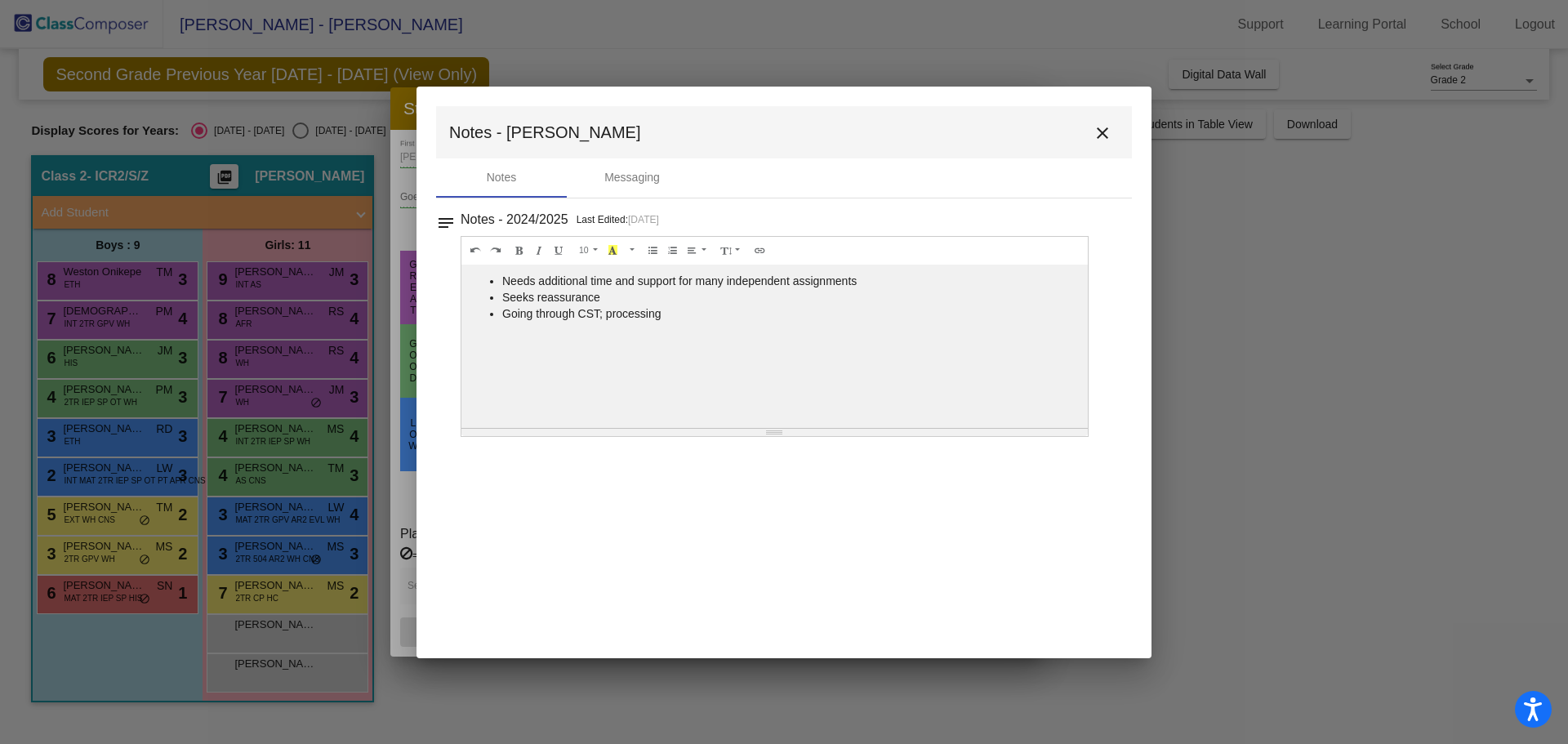
click at [1099, 124] on mat-icon "close" at bounding box center [1102, 133] width 20 height 20
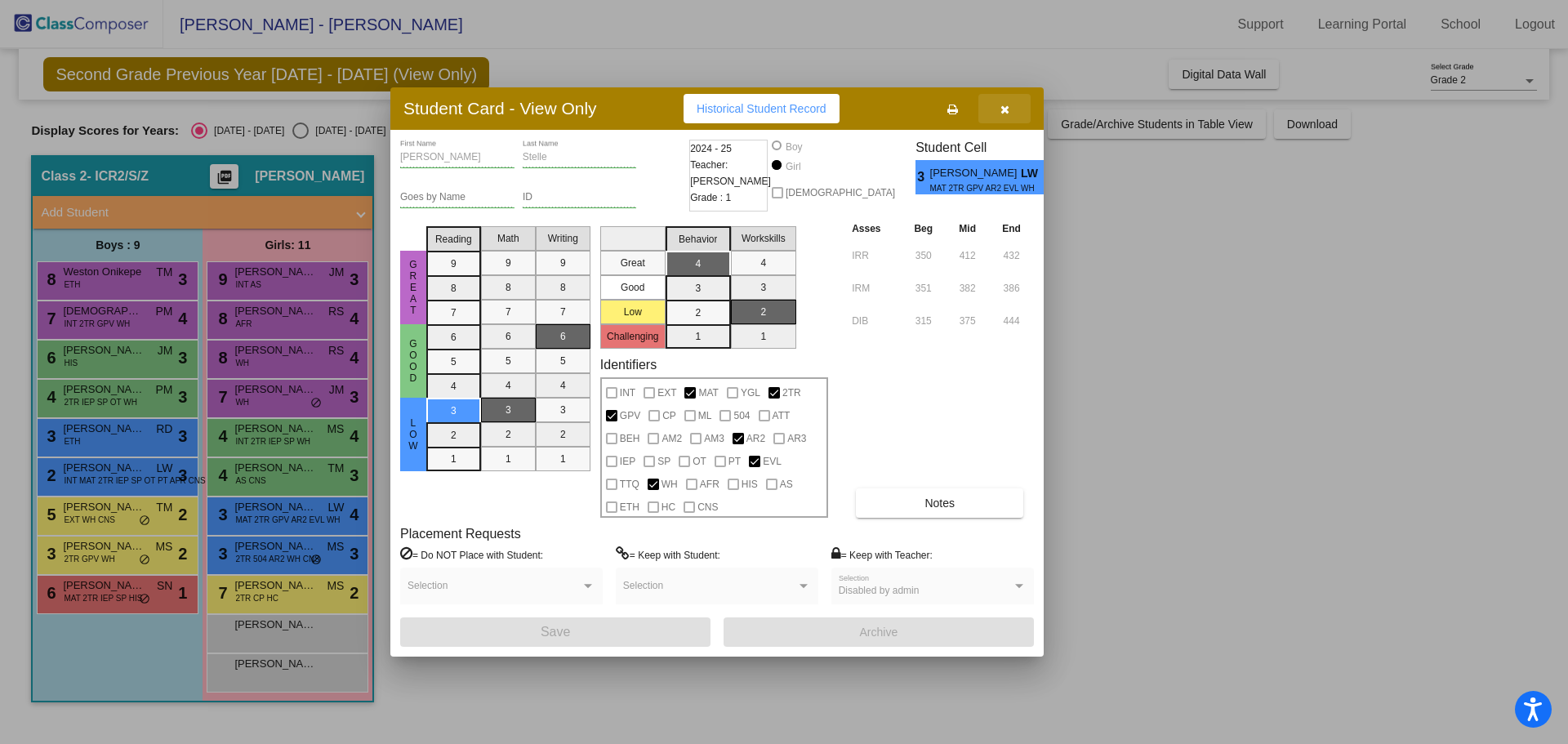
click at [1020, 108] on button "button" at bounding box center [1004, 109] width 52 height 30
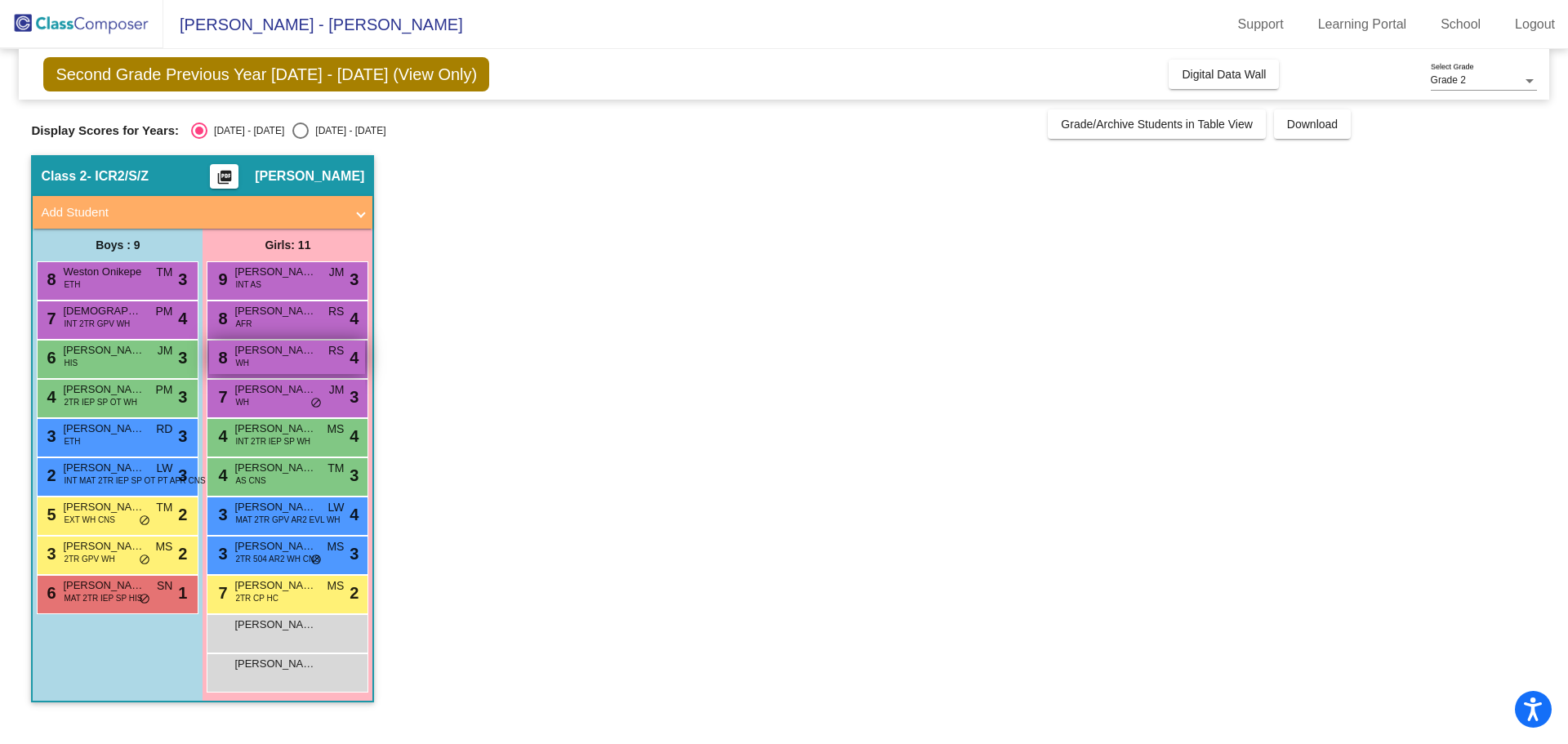
click at [247, 347] on span "[PERSON_NAME][MEDICAL_DATA]" at bounding box center [275, 350] width 82 height 17
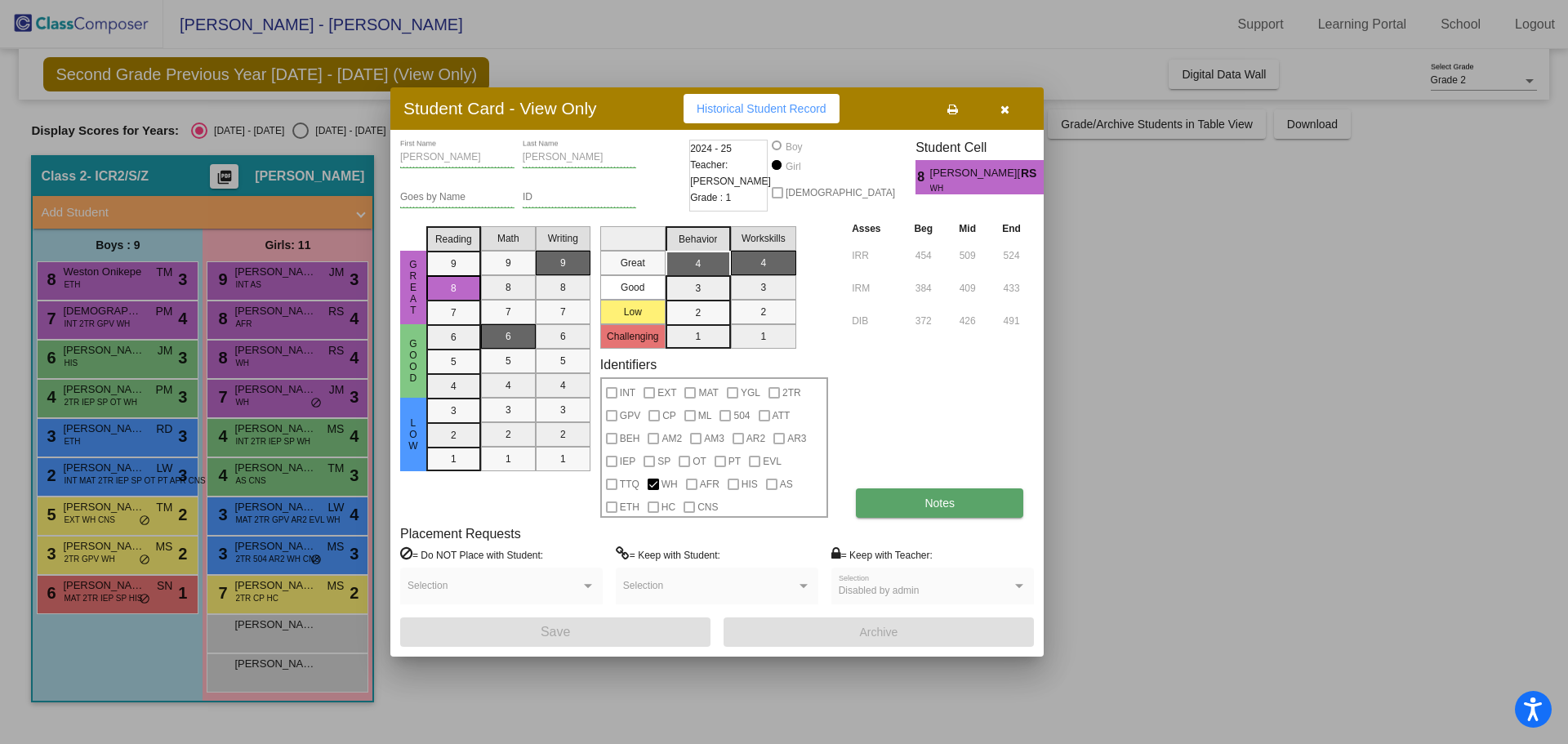
click at [909, 502] on button "Notes" at bounding box center [940, 504] width 167 height 30
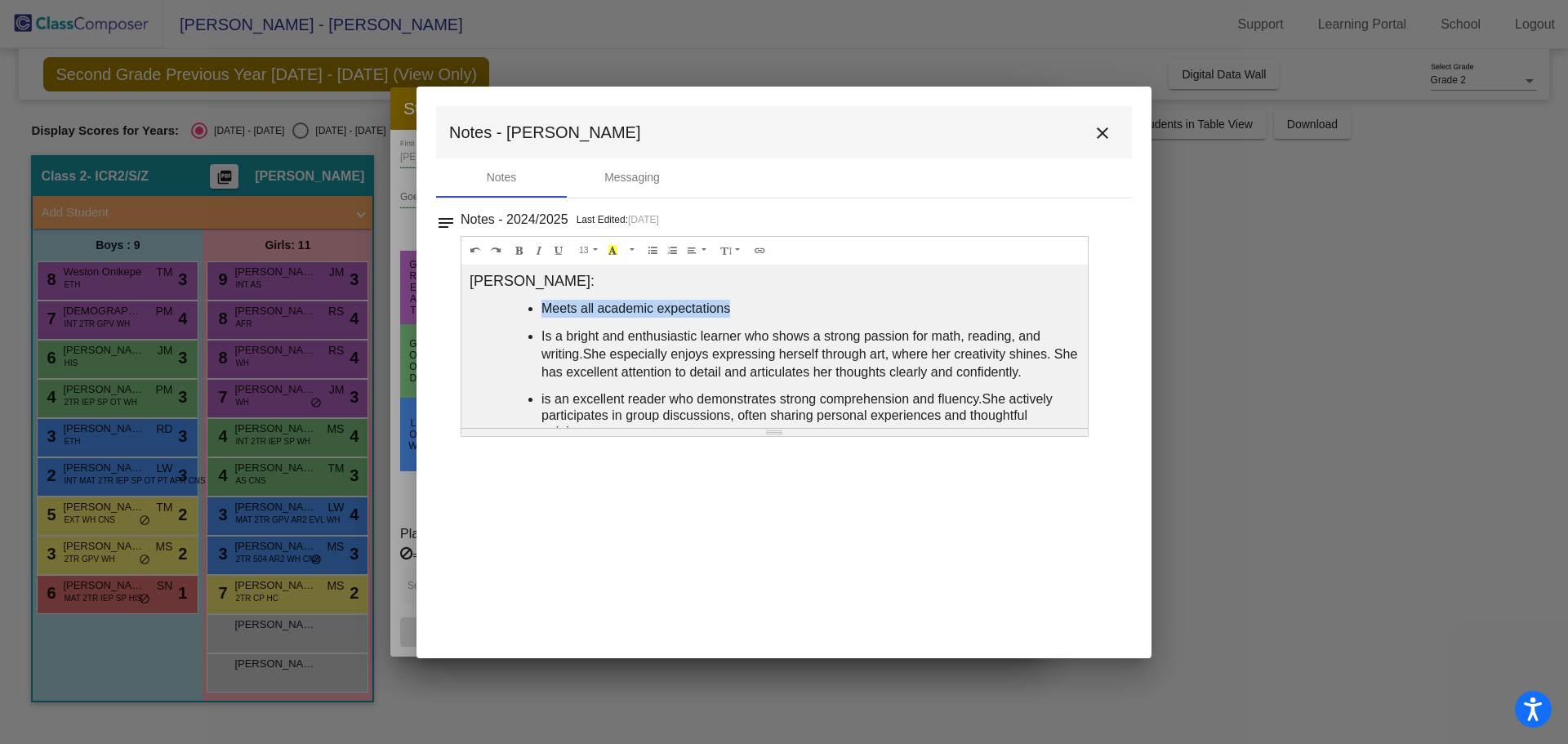
drag, startPoint x: 1078, startPoint y: 300, endPoint x: 1080, endPoint y: 325, distance: 25.1
click at [1080, 325] on div "[PERSON_NAME]: Meets all academic expectations Is a bright and enthusiastic lea…" at bounding box center [774, 347] width 626 height 164
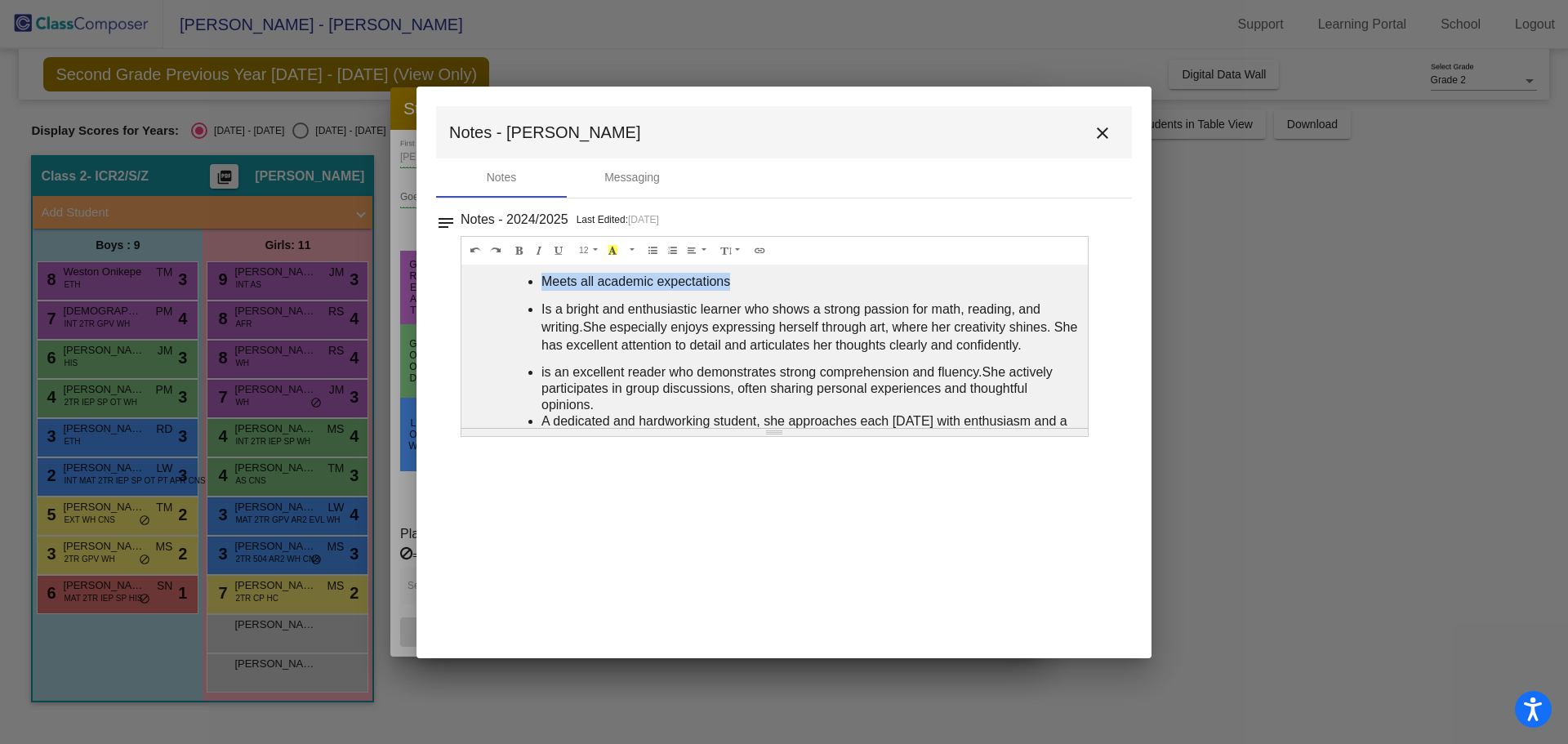
scroll to position [109, 0]
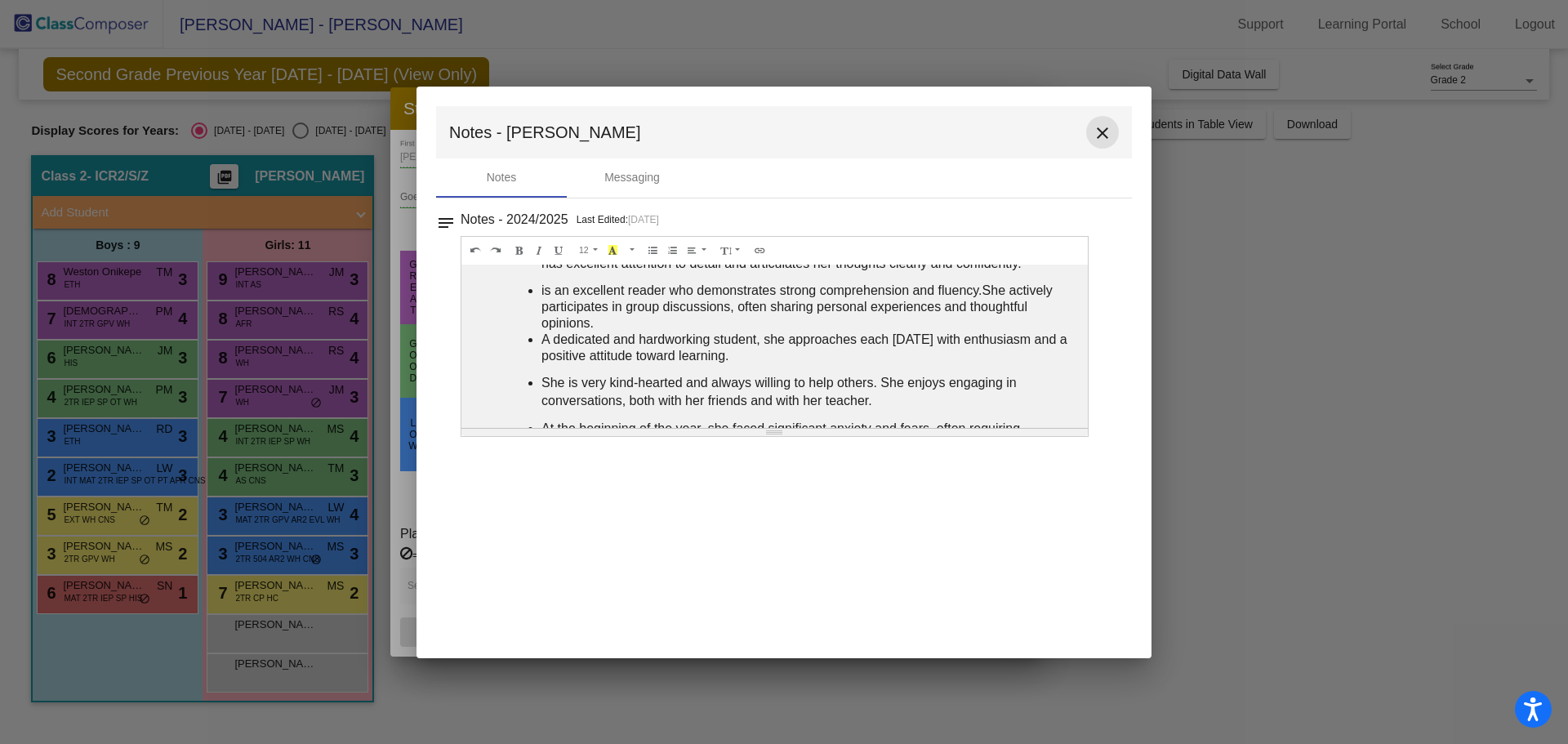
click at [1100, 127] on mat-icon "close" at bounding box center [1102, 133] width 20 height 20
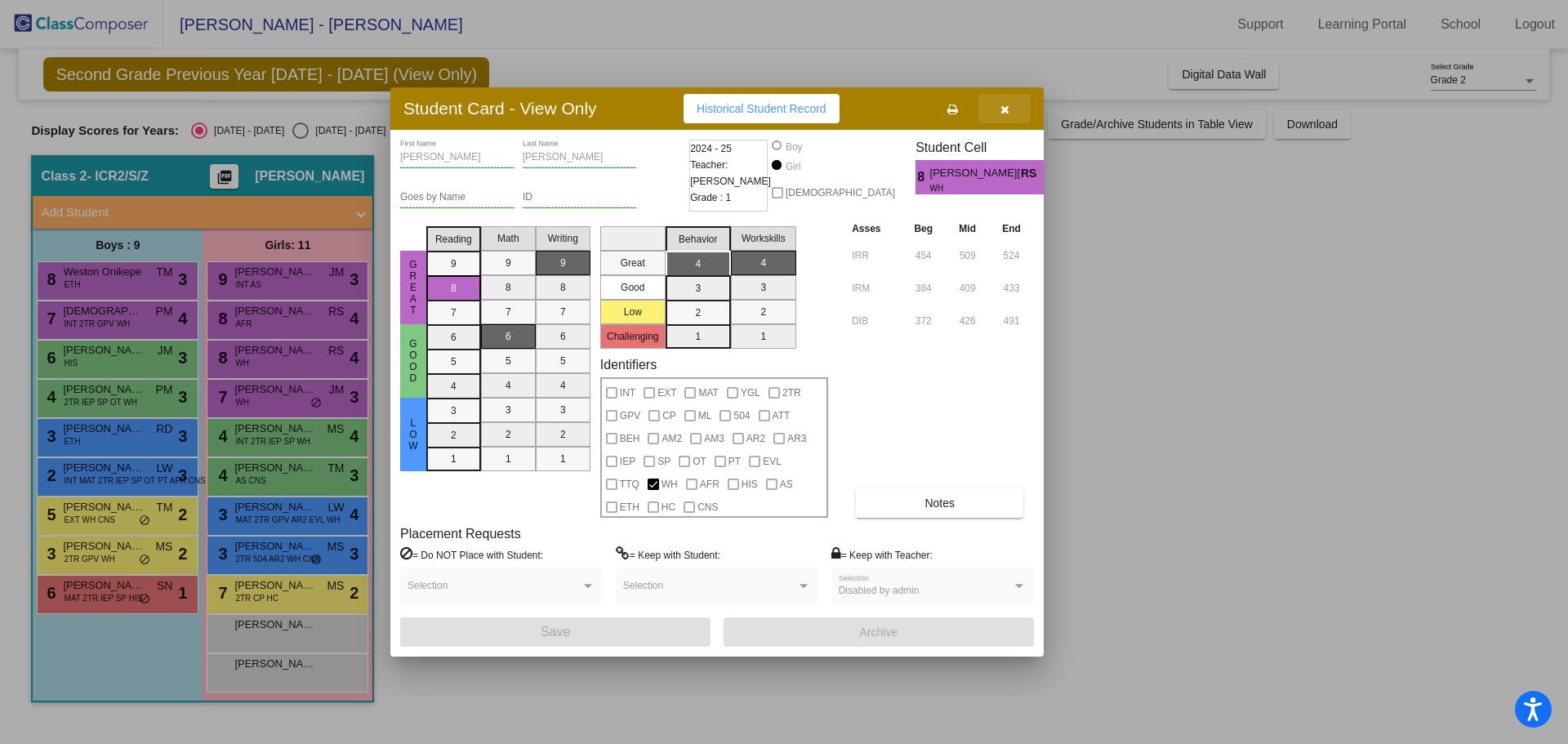
click at [1011, 103] on button "button" at bounding box center [1004, 109] width 52 height 30
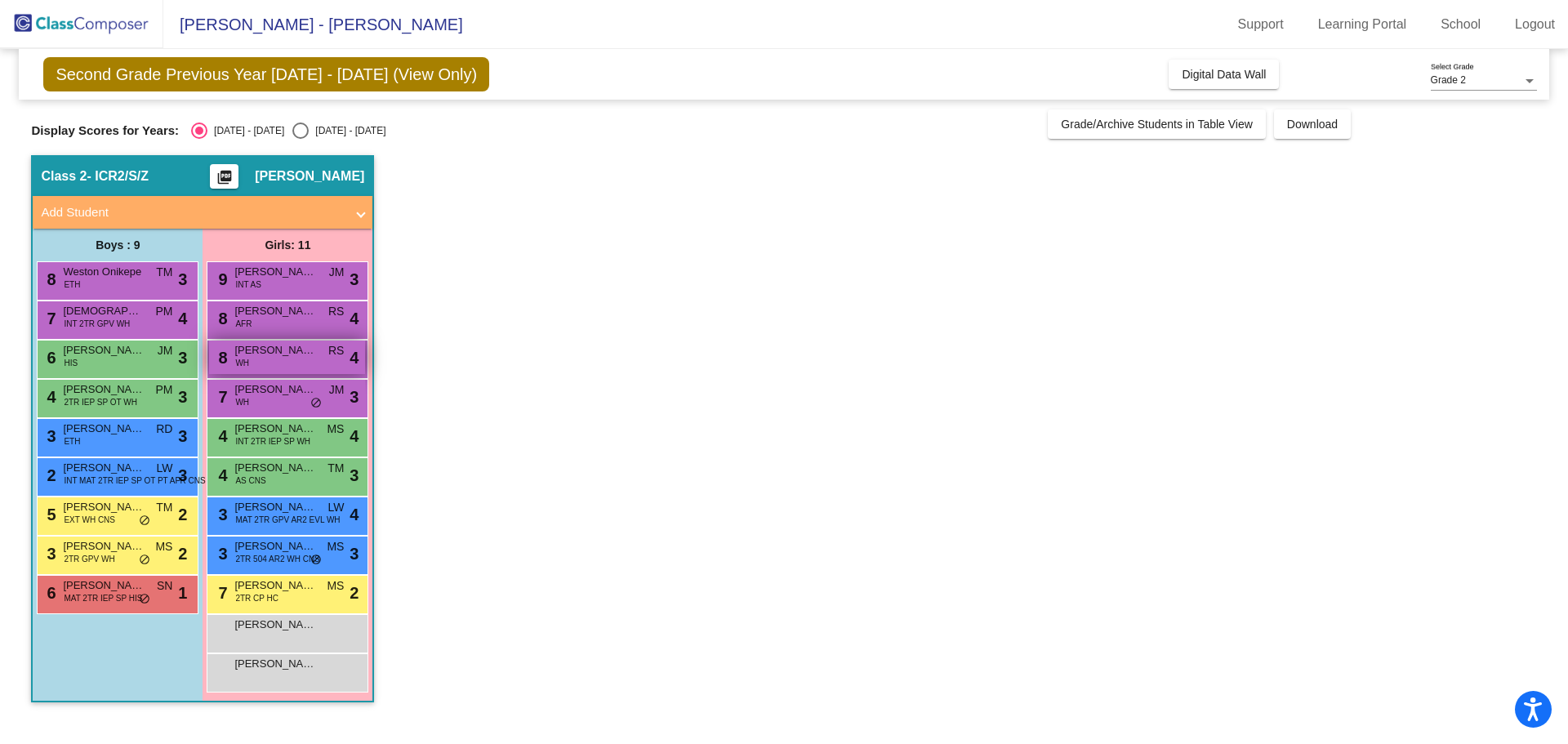
click at [279, 351] on span "[PERSON_NAME][MEDICAL_DATA]" at bounding box center [275, 350] width 82 height 17
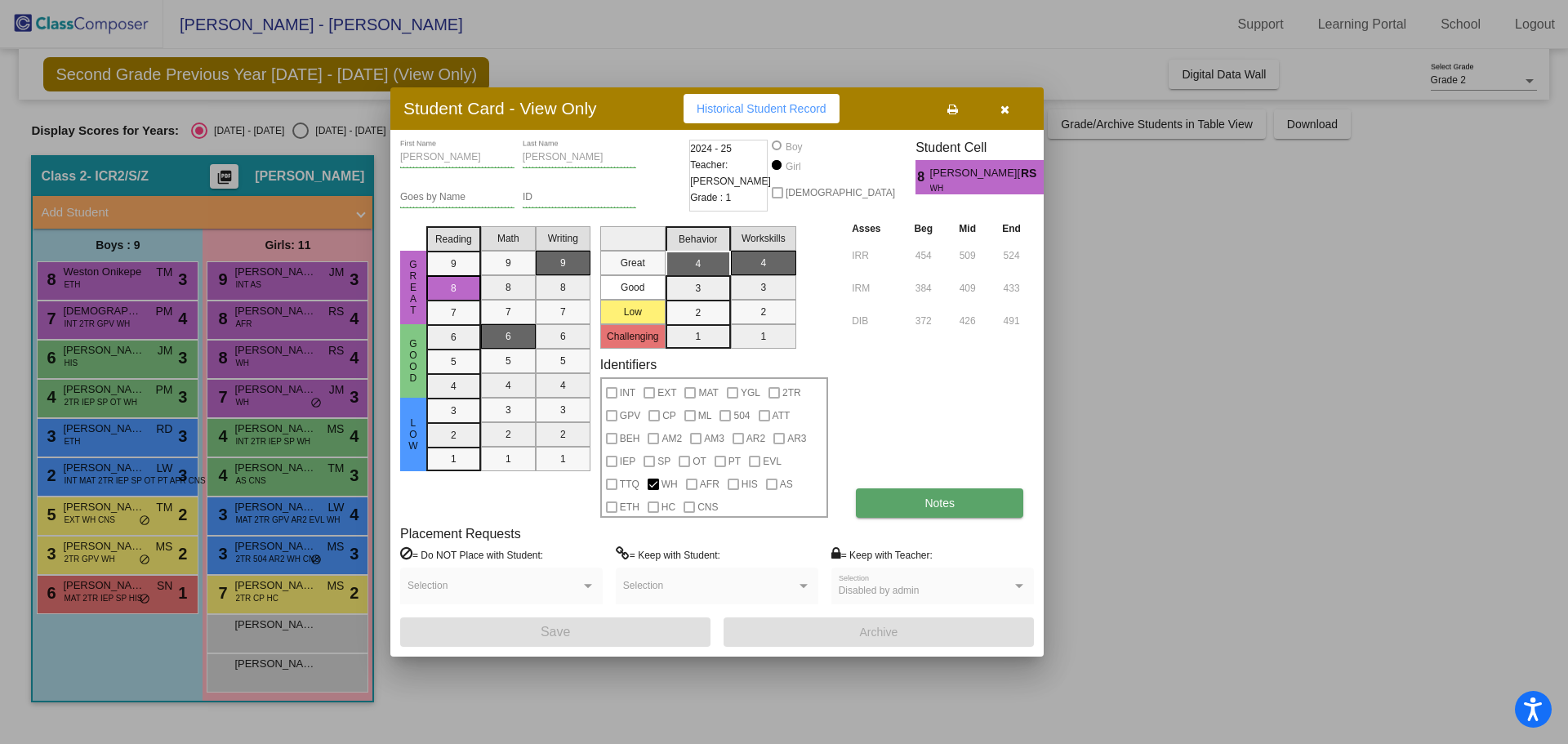
click at [896, 509] on button "Notes" at bounding box center [940, 504] width 167 height 30
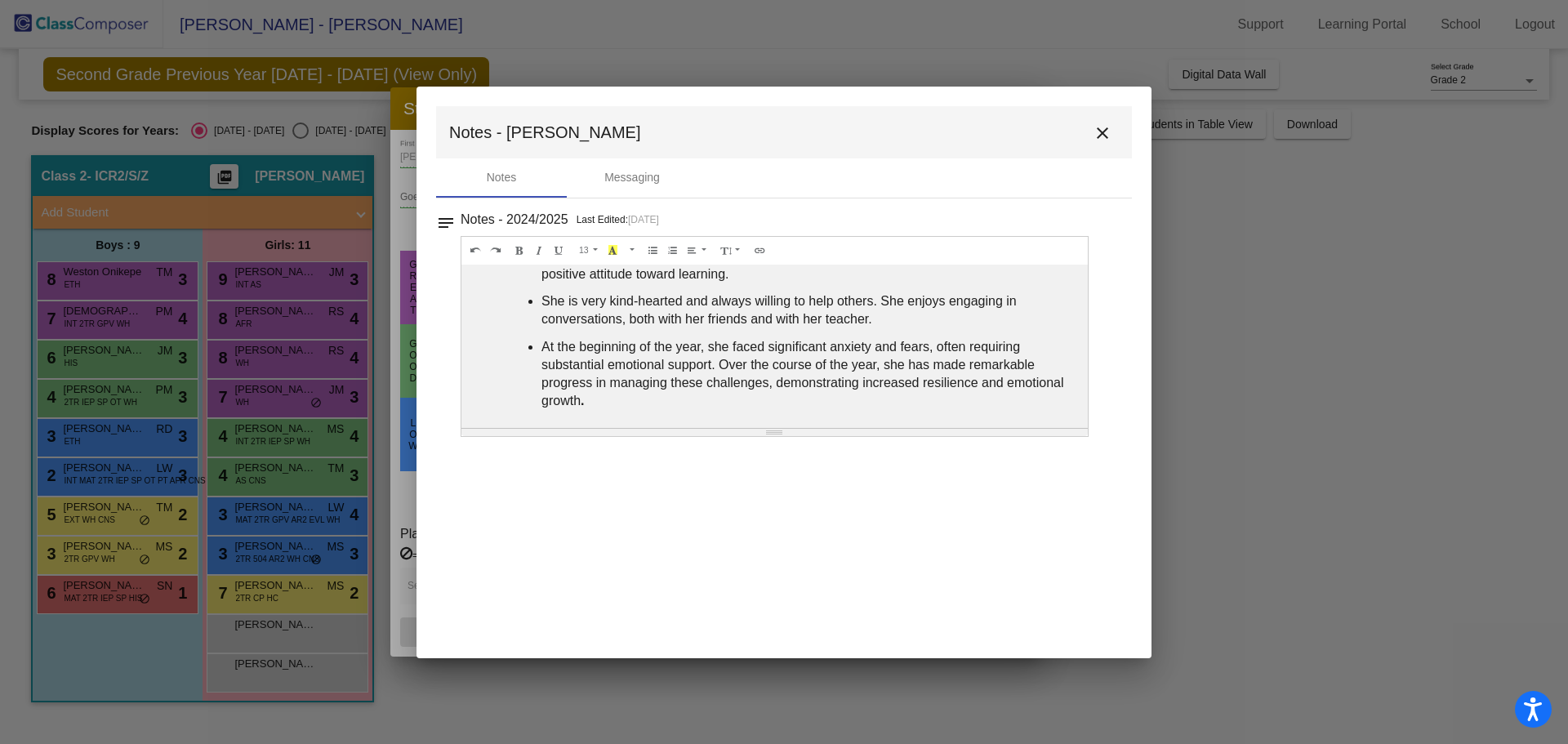
scroll to position [0, 0]
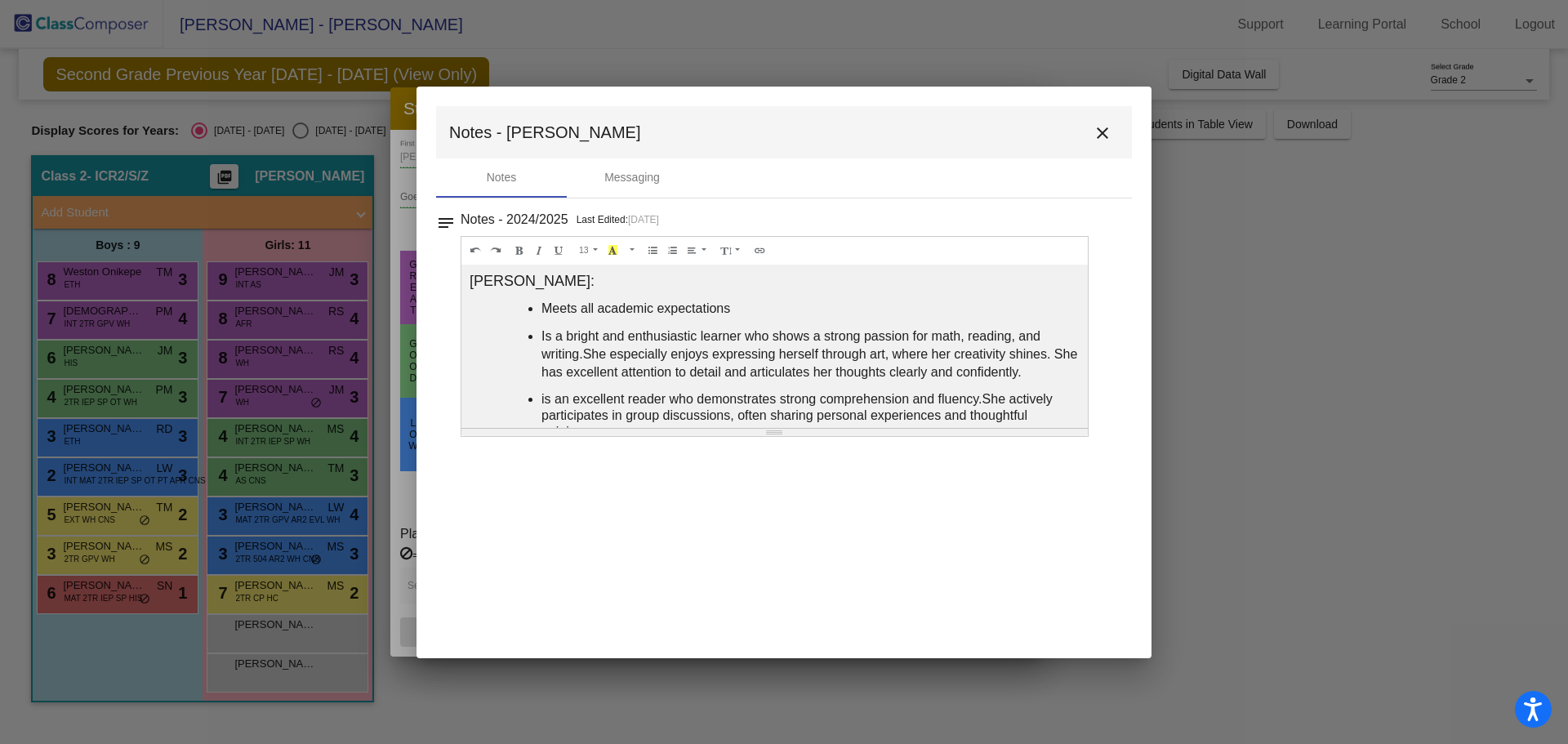
click at [1105, 129] on mat-icon "close" at bounding box center [1102, 133] width 20 height 20
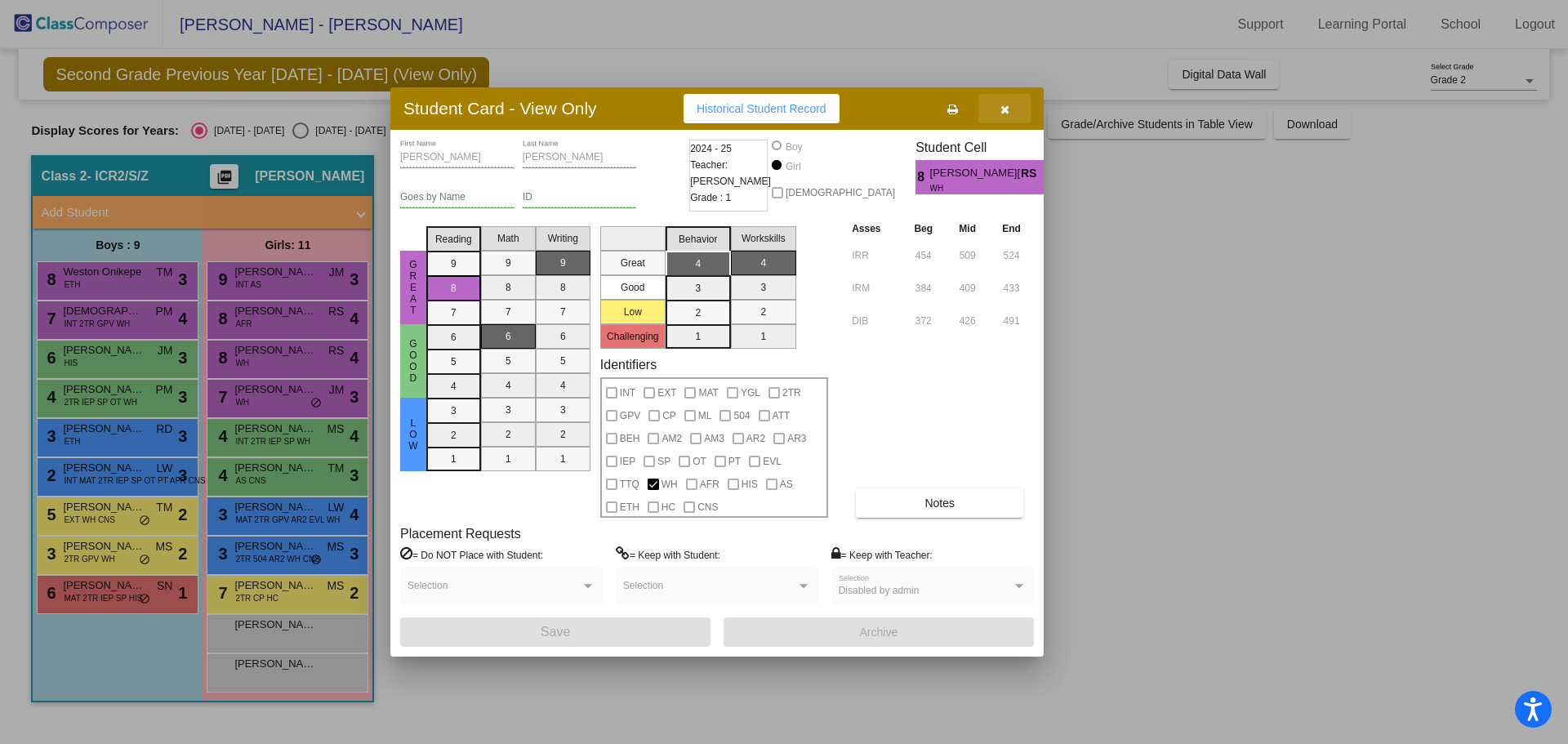
click at [1010, 104] on button "button" at bounding box center [1004, 109] width 52 height 30
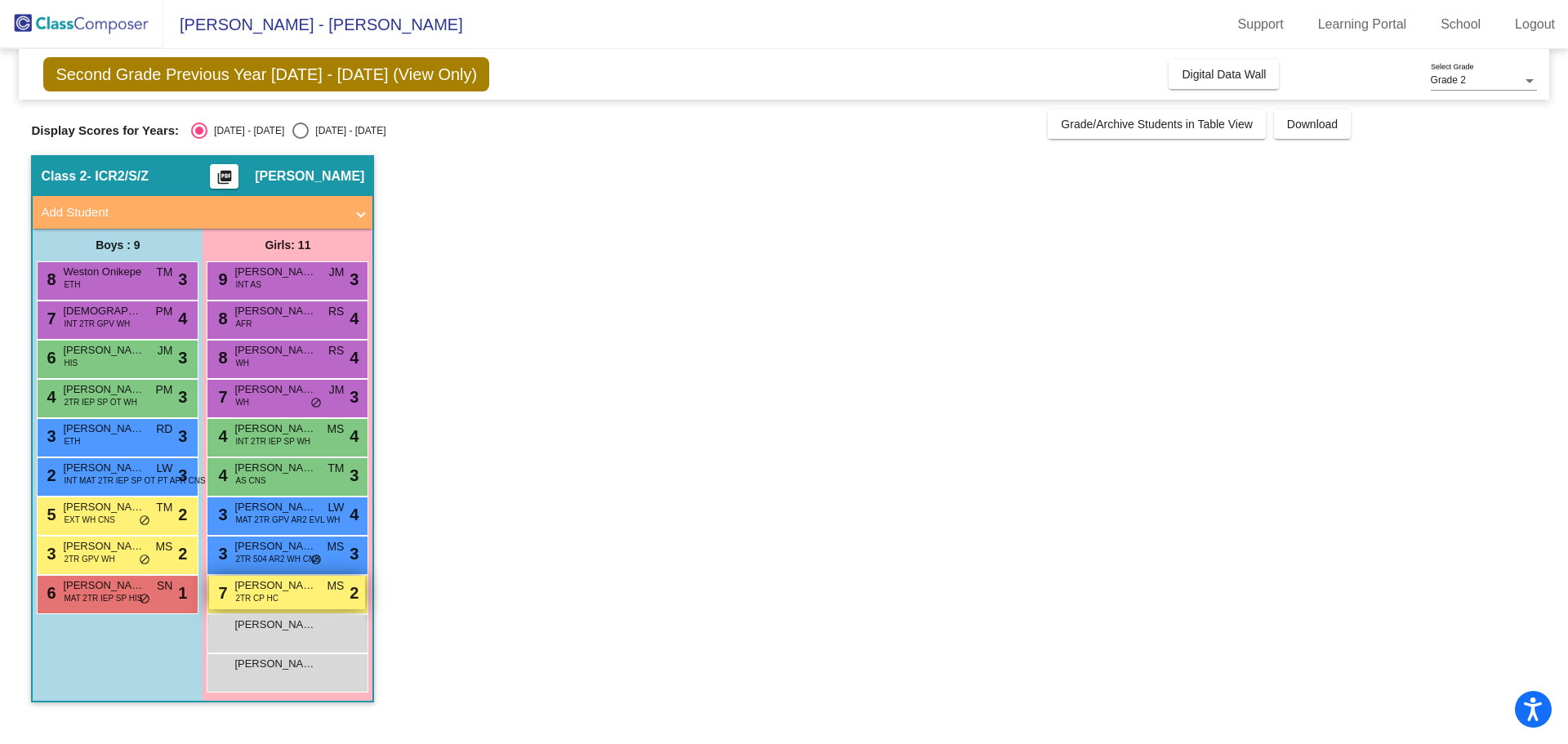
click at [238, 585] on span "[PERSON_NAME]" at bounding box center [275, 585] width 82 height 17
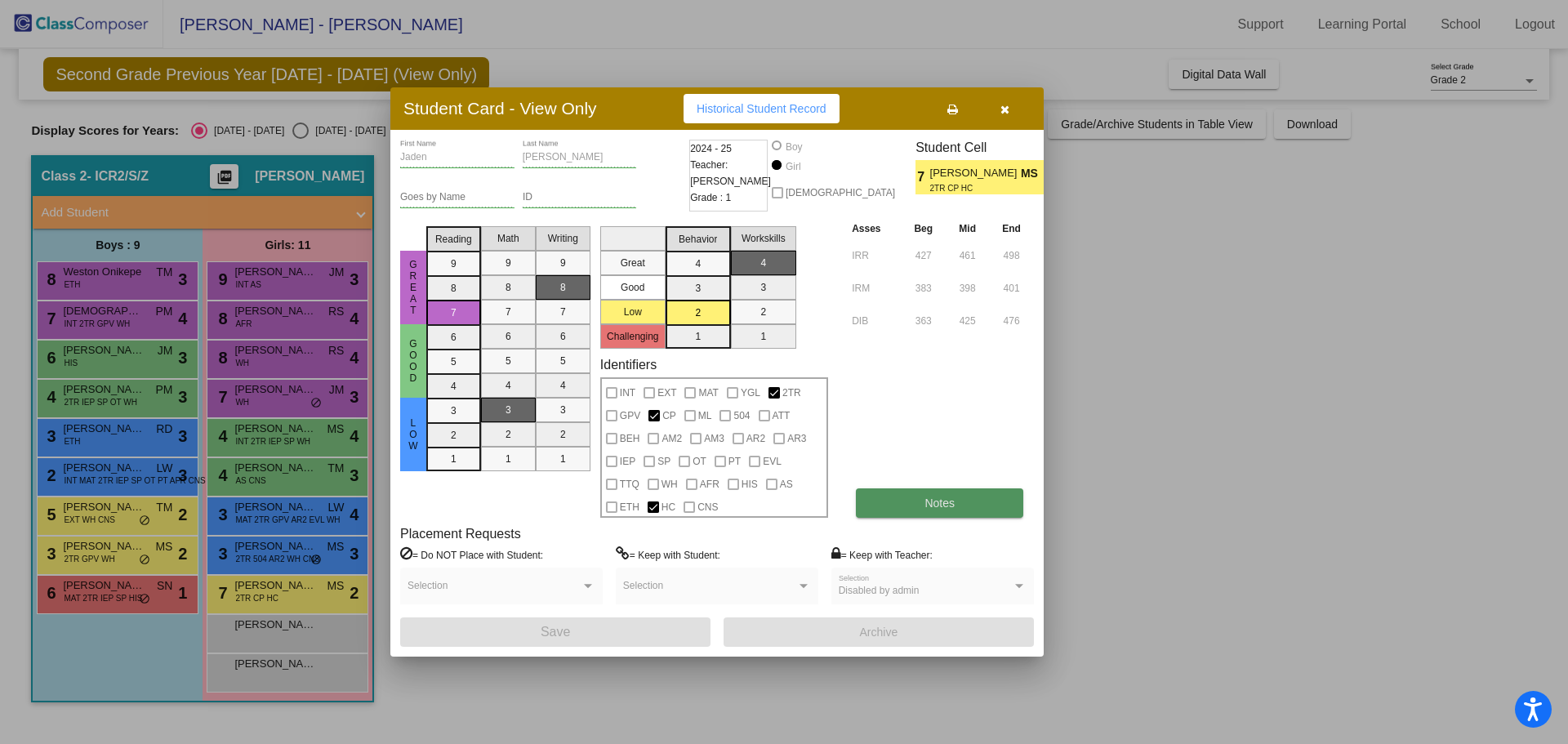
click at [906, 511] on button "Notes" at bounding box center [940, 504] width 167 height 30
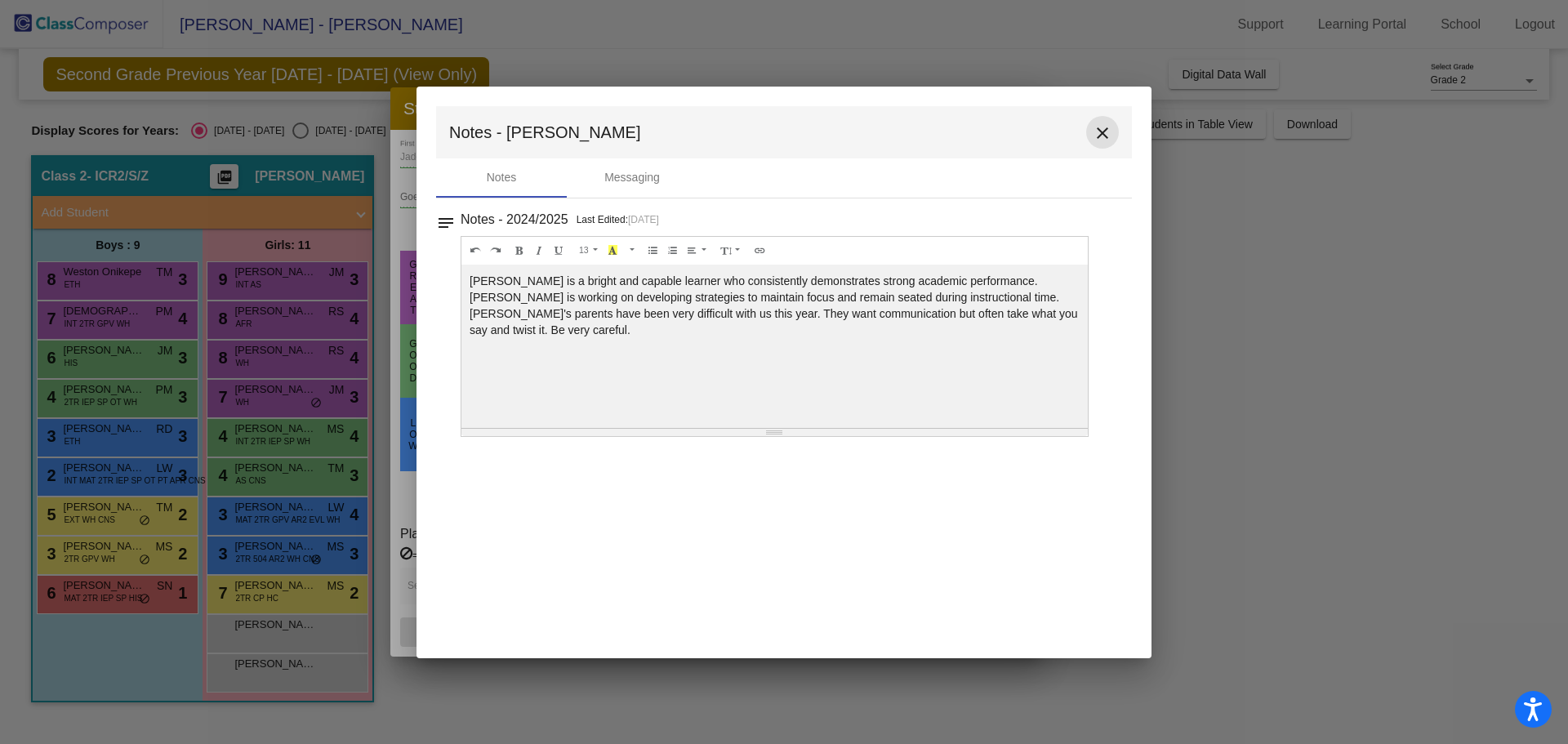
click at [1108, 138] on mat-icon "close" at bounding box center [1102, 133] width 20 height 20
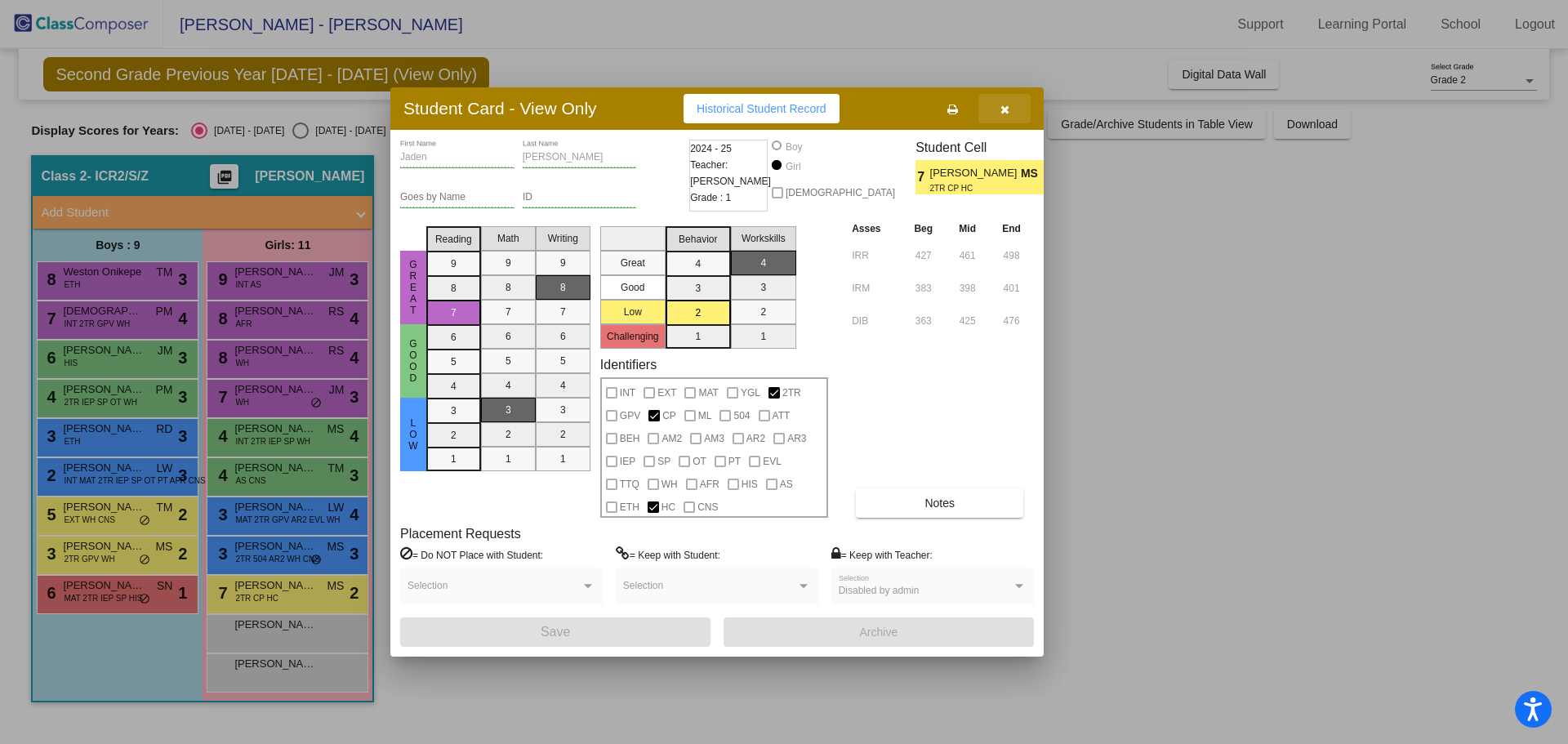
click at [1016, 111] on button "button" at bounding box center [1004, 109] width 52 height 30
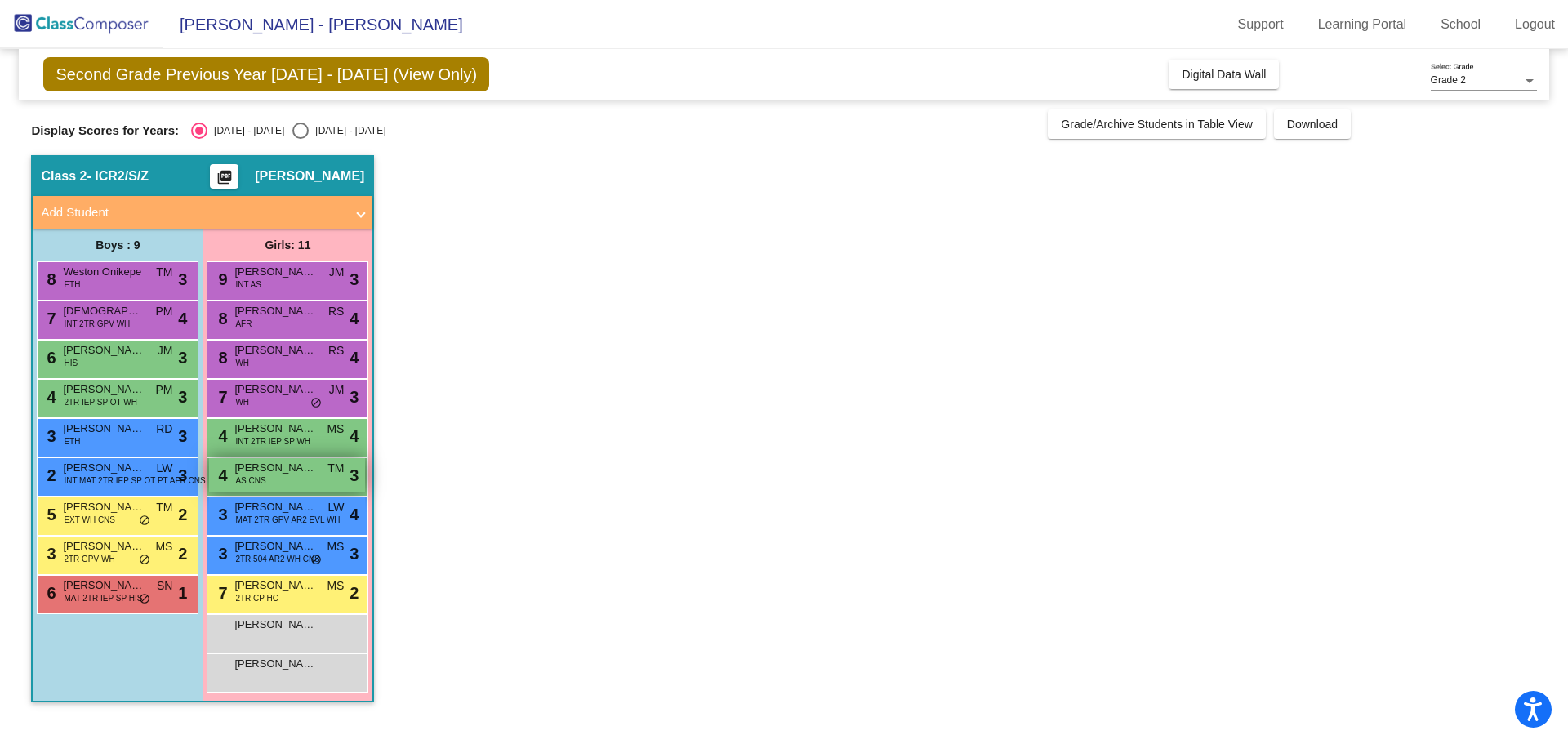
click at [294, 475] on span "[PERSON_NAME]" at bounding box center [275, 468] width 82 height 17
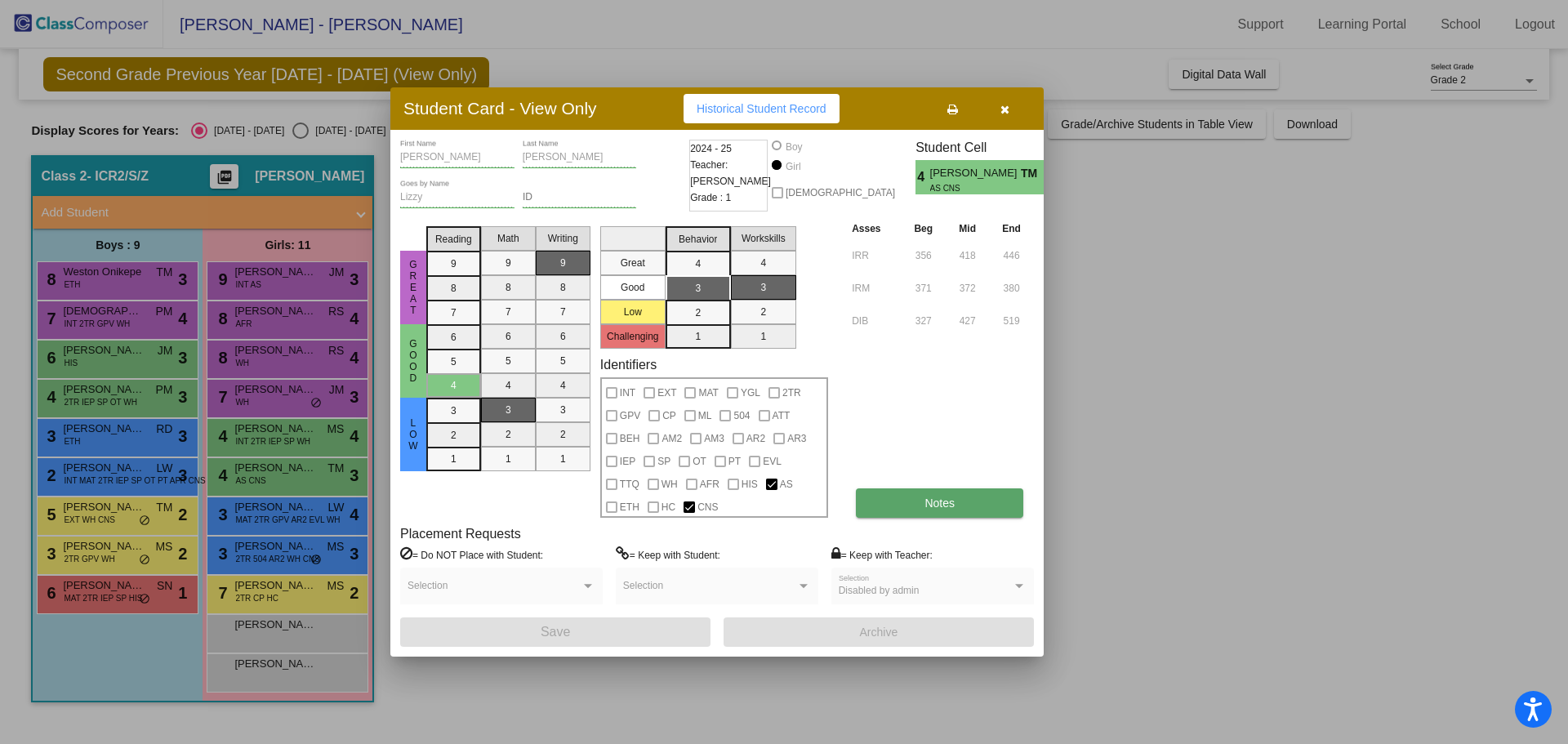
click at [964, 510] on button "Notes" at bounding box center [940, 504] width 167 height 30
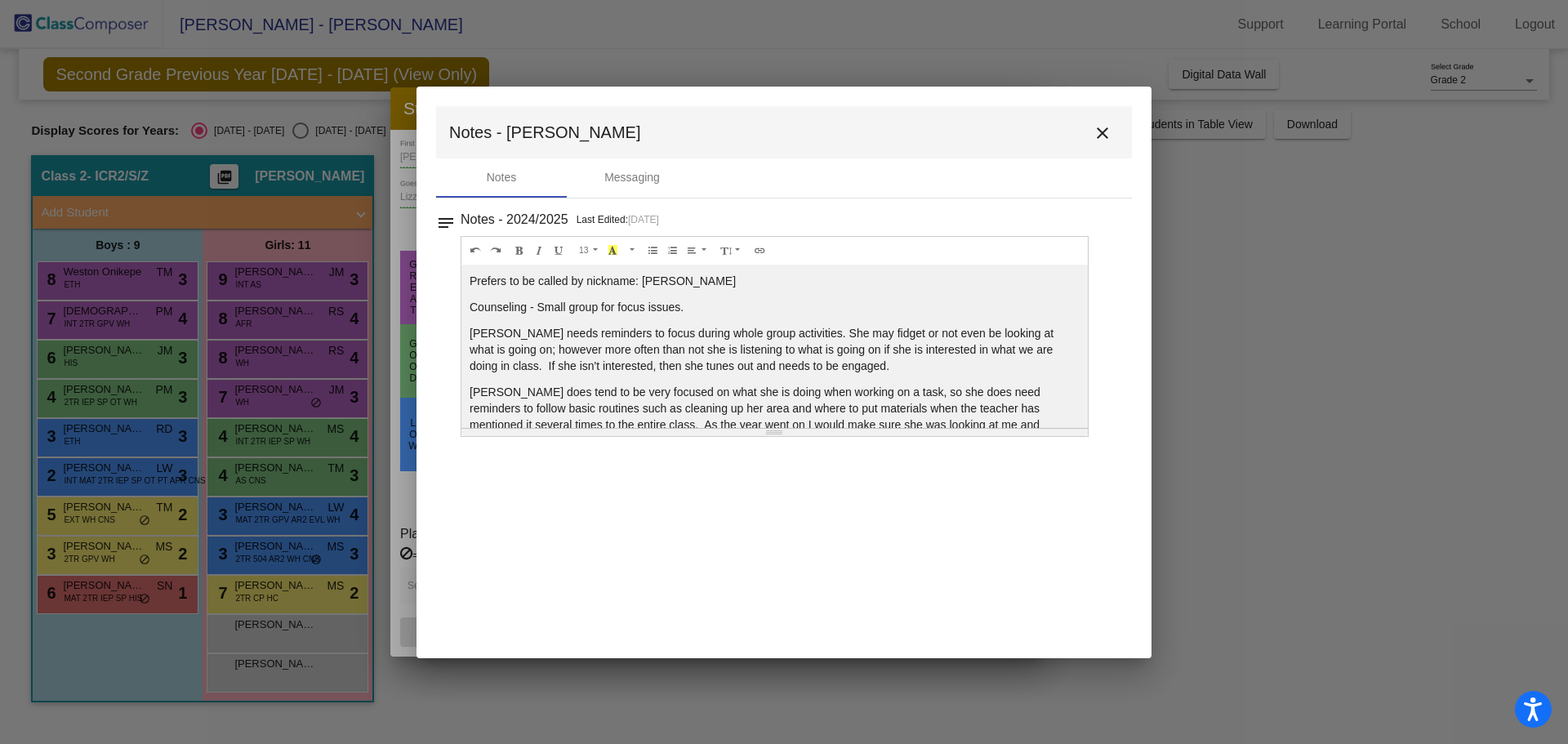
scroll to position [39, 0]
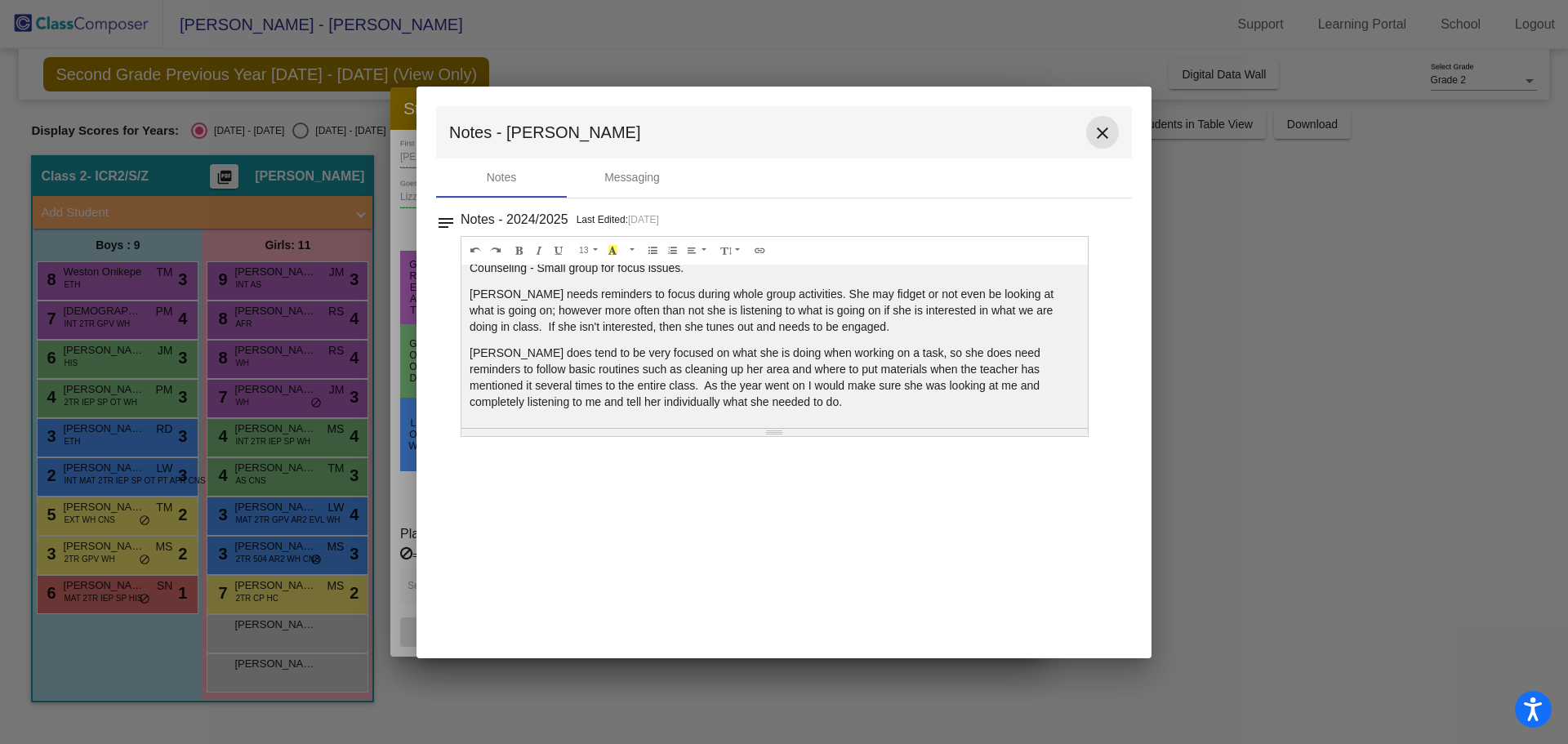
click at [1105, 133] on mat-icon "close" at bounding box center [1102, 133] width 20 height 20
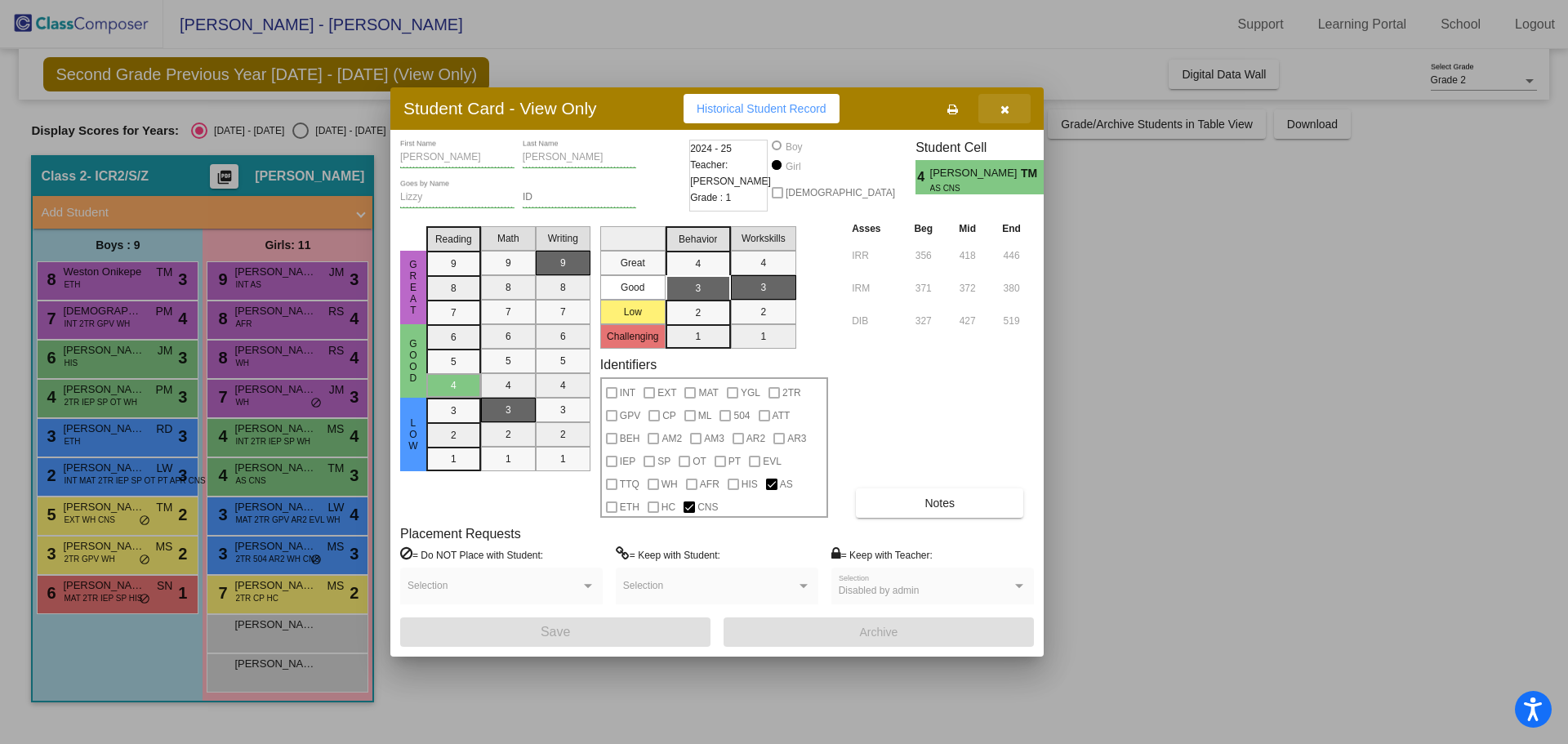
click at [1019, 106] on button "button" at bounding box center [1004, 109] width 52 height 30
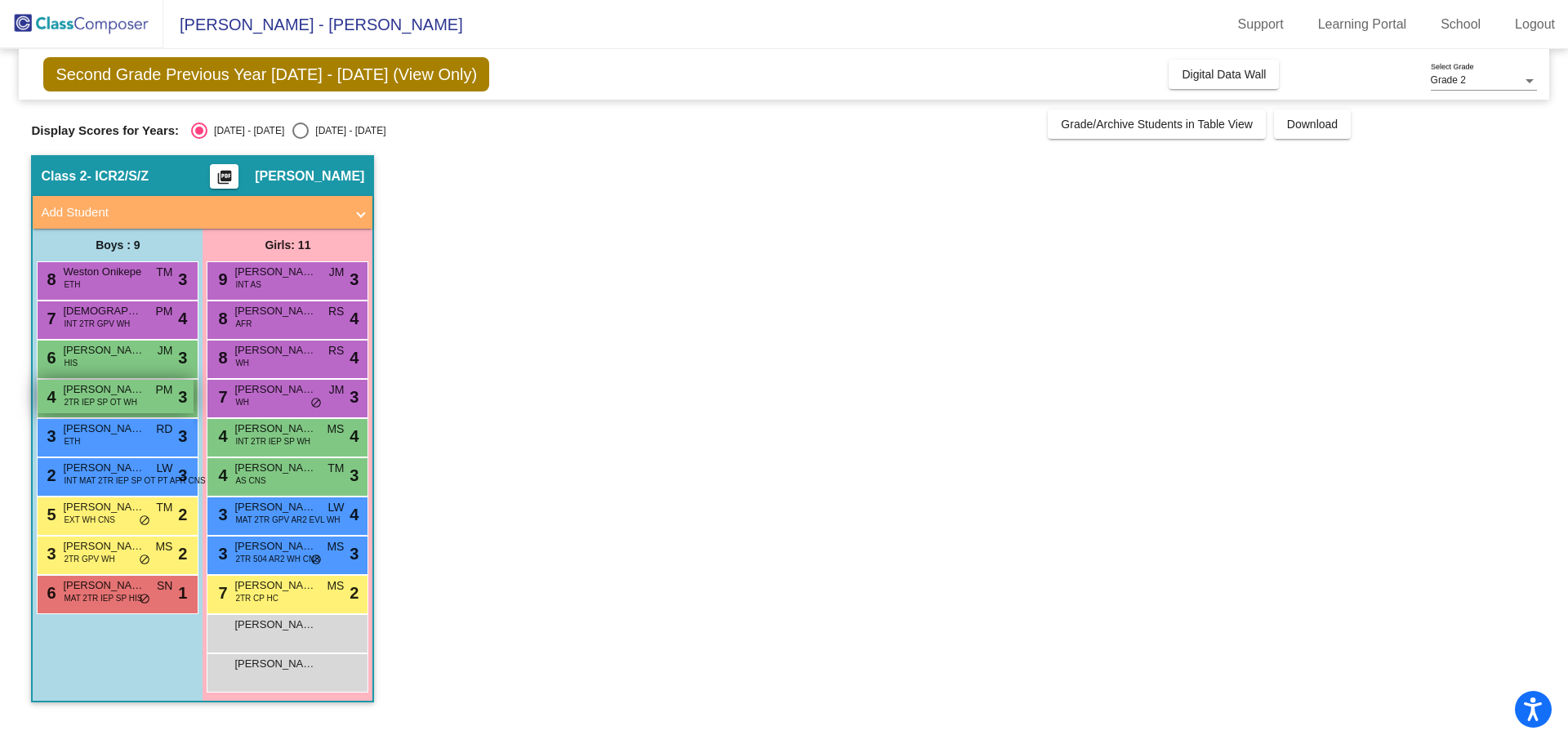
click at [105, 407] on span "2TR IEP SP OT WH" at bounding box center [99, 402] width 72 height 12
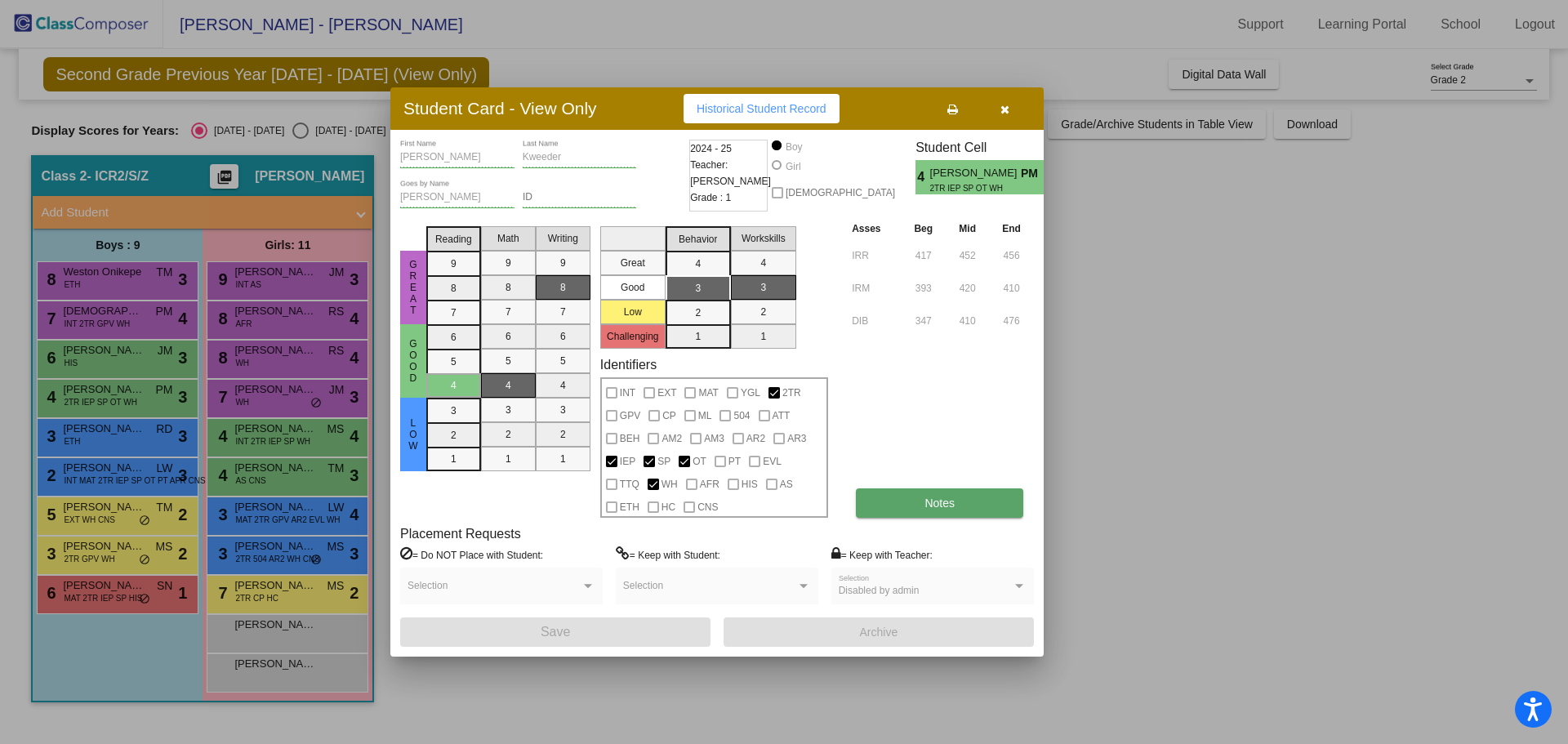
click at [935, 501] on span "Notes" at bounding box center [939, 503] width 30 height 13
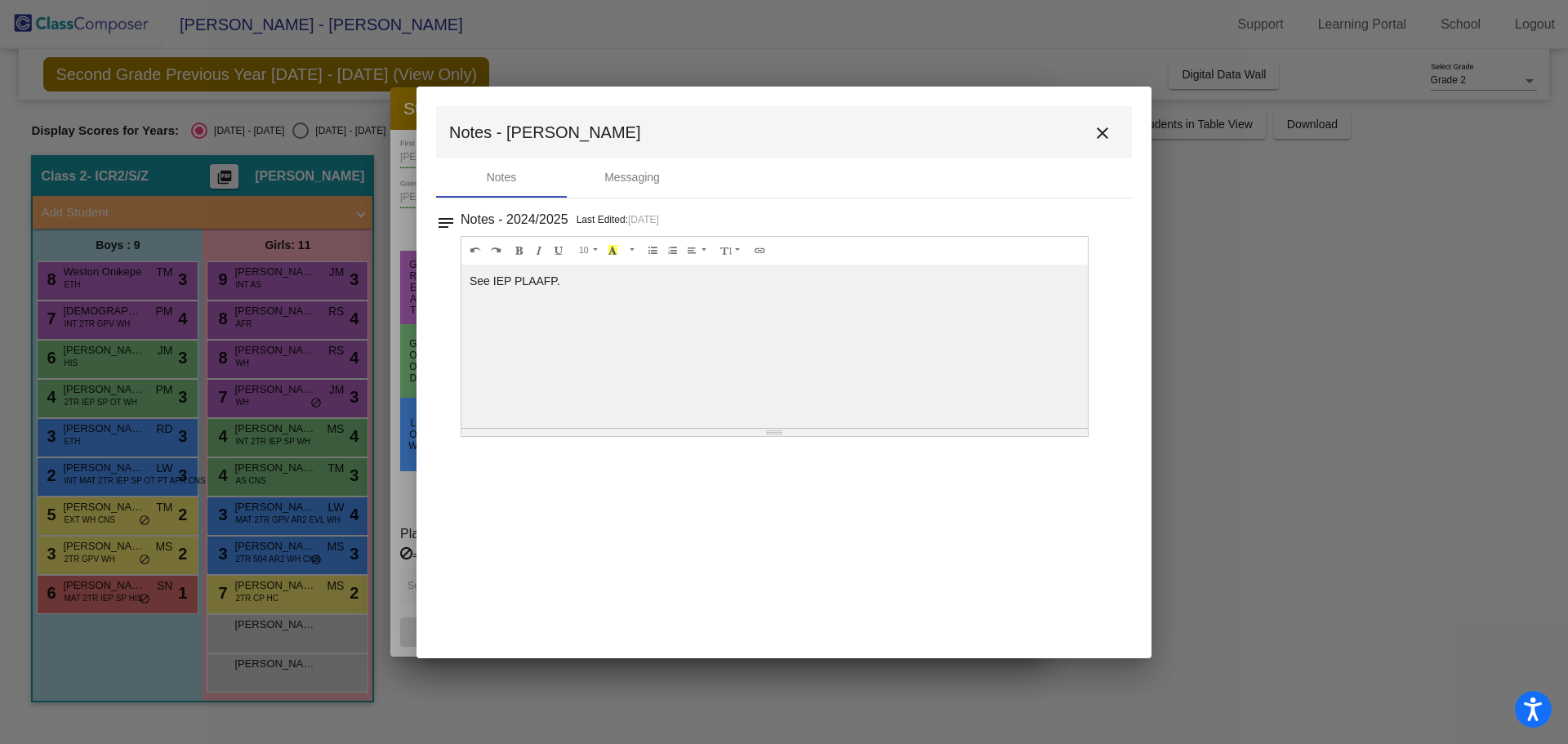
click at [1103, 129] on mat-icon "close" at bounding box center [1102, 133] width 20 height 20
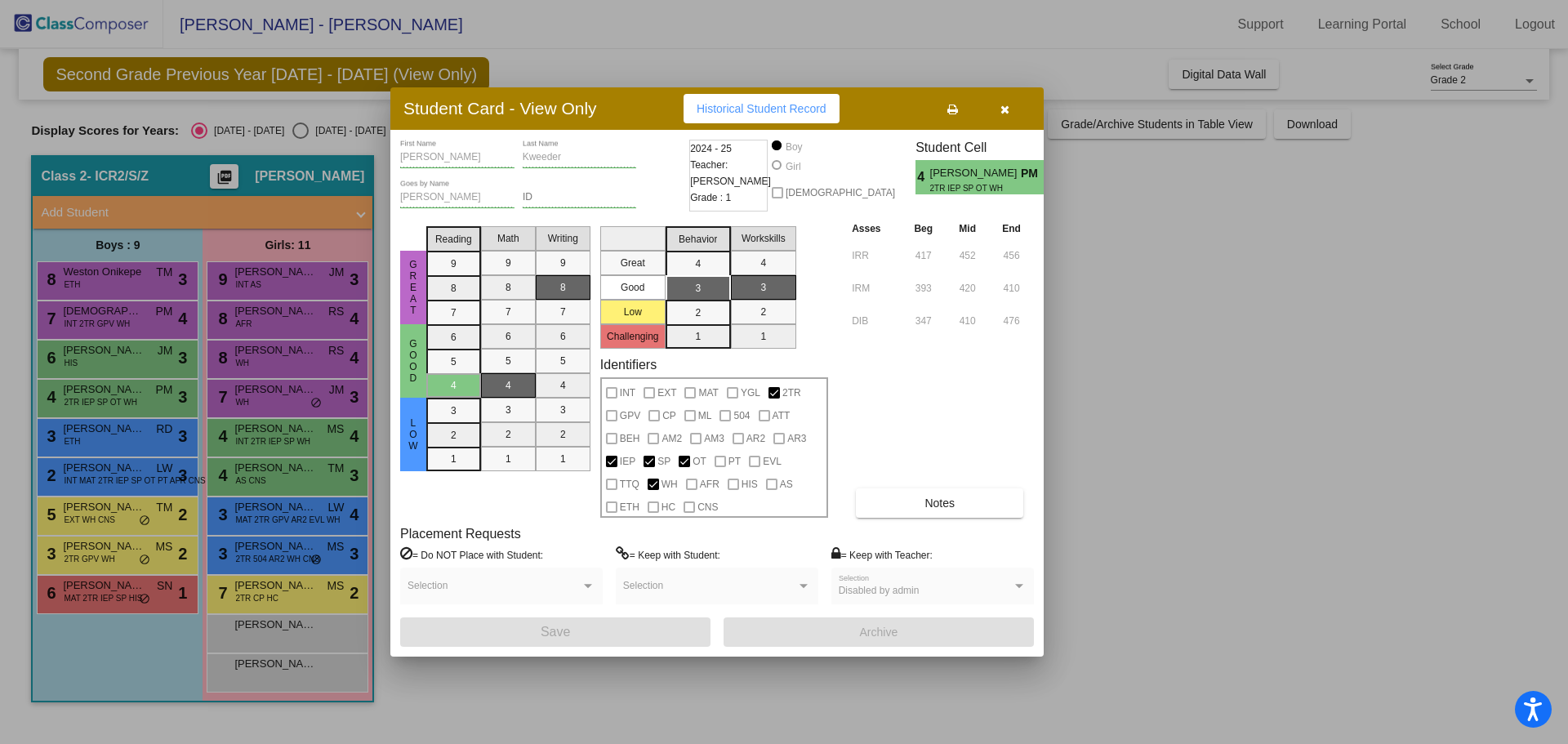
click at [1008, 99] on button "button" at bounding box center [1004, 109] width 52 height 30
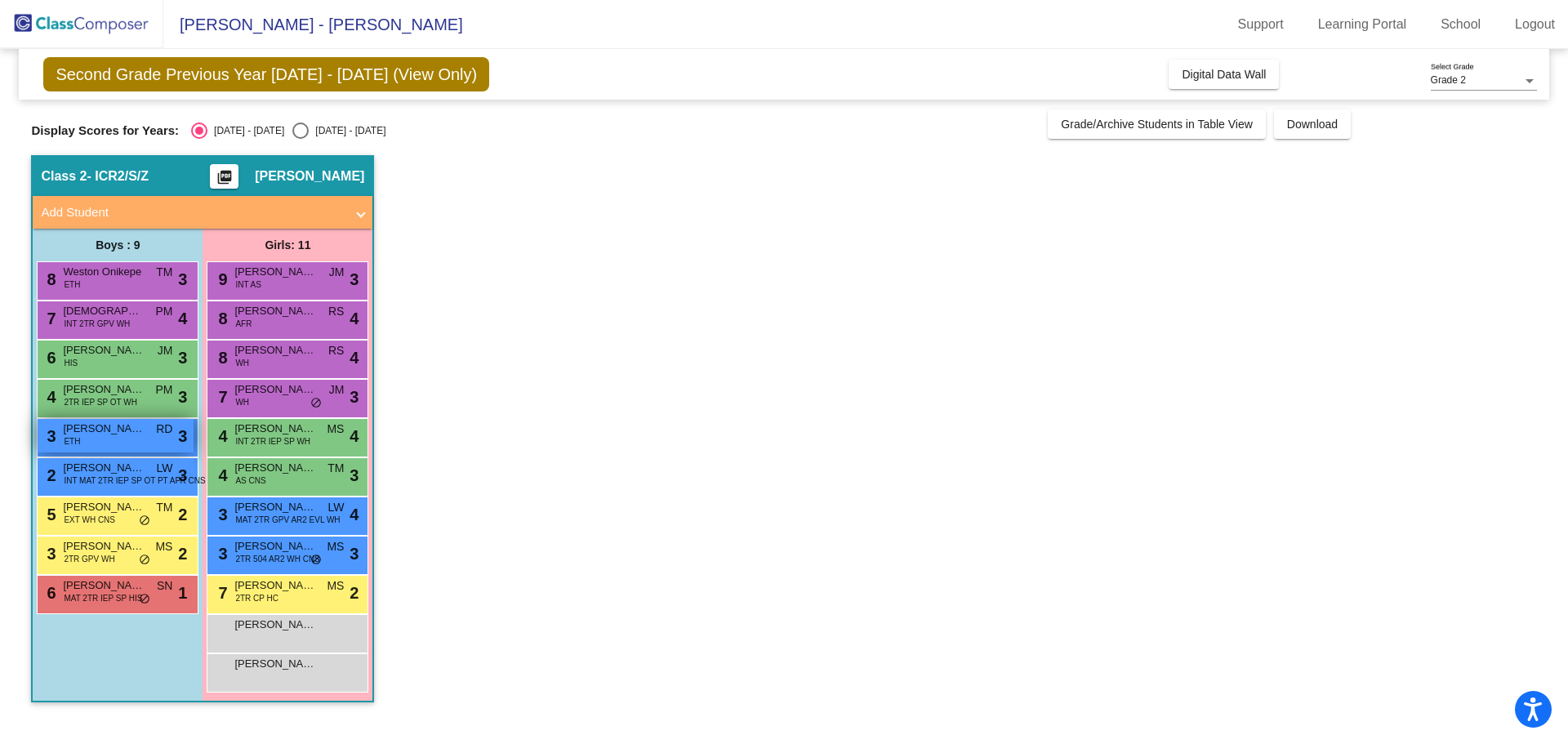
click at [117, 438] on div "3 [PERSON_NAME] Sud ETH RD lock do_not_disturb_alt 3" at bounding box center [115, 436] width 156 height 33
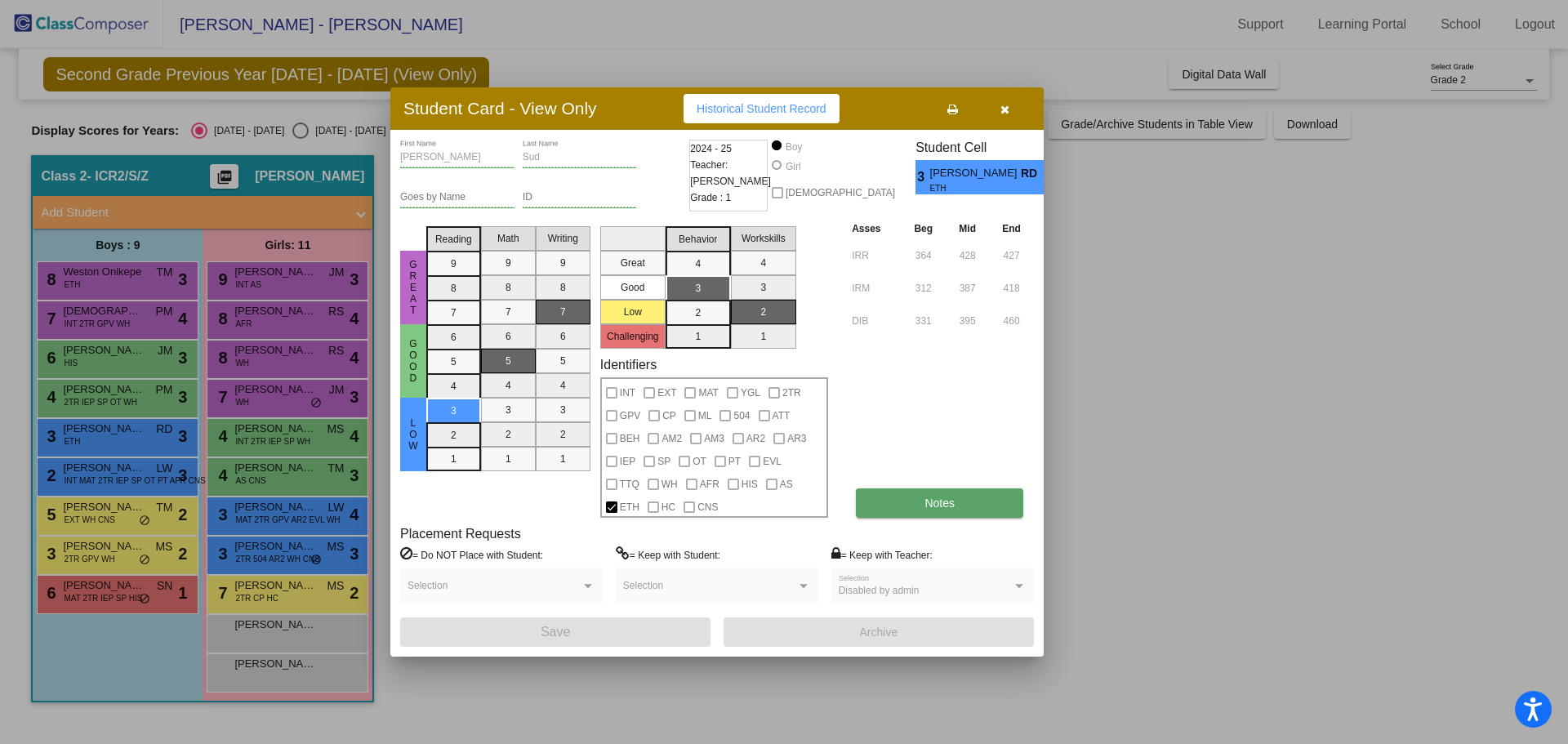
click at [923, 490] on button "Notes" at bounding box center [940, 504] width 167 height 30
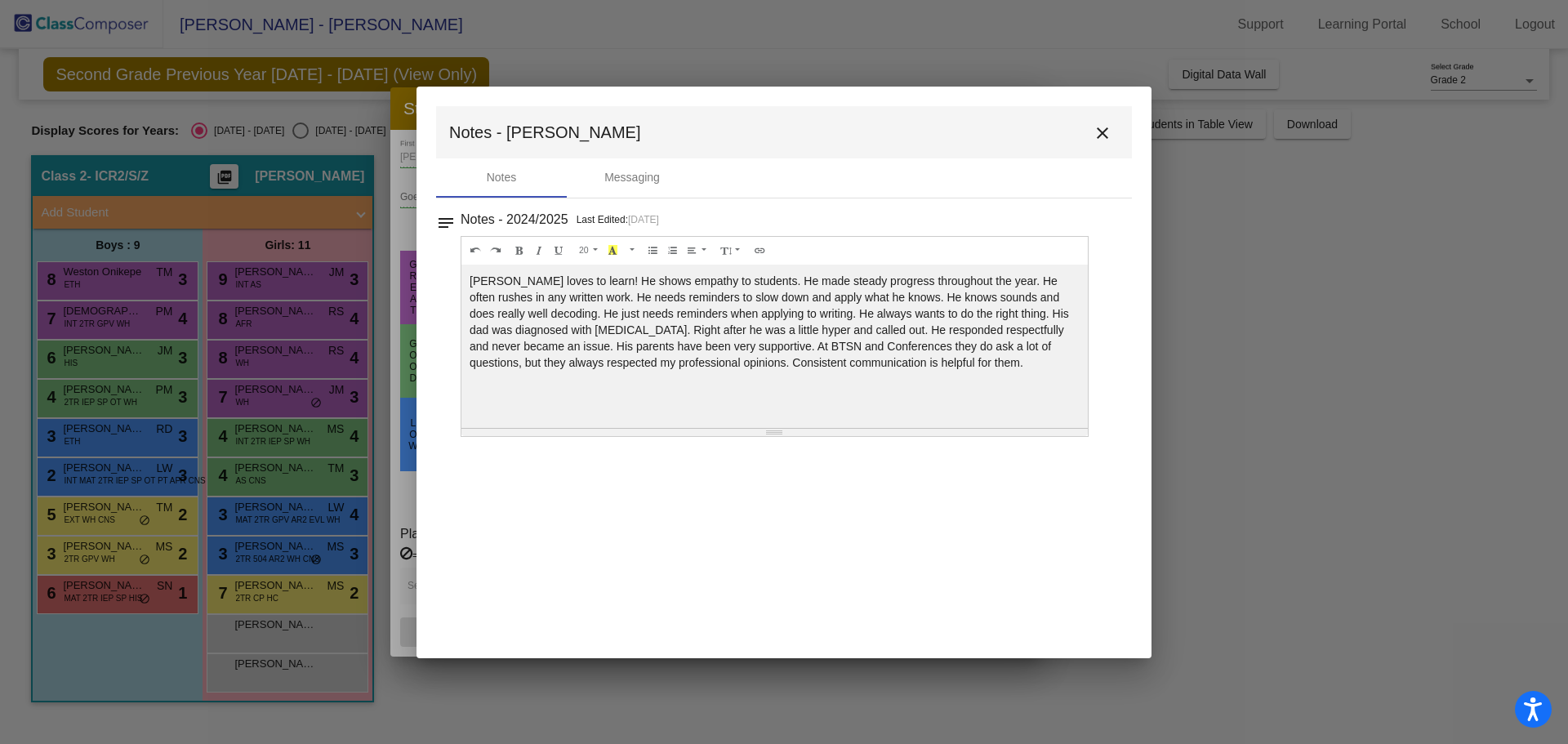
click at [1098, 136] on mat-icon "close" at bounding box center [1102, 133] width 20 height 20
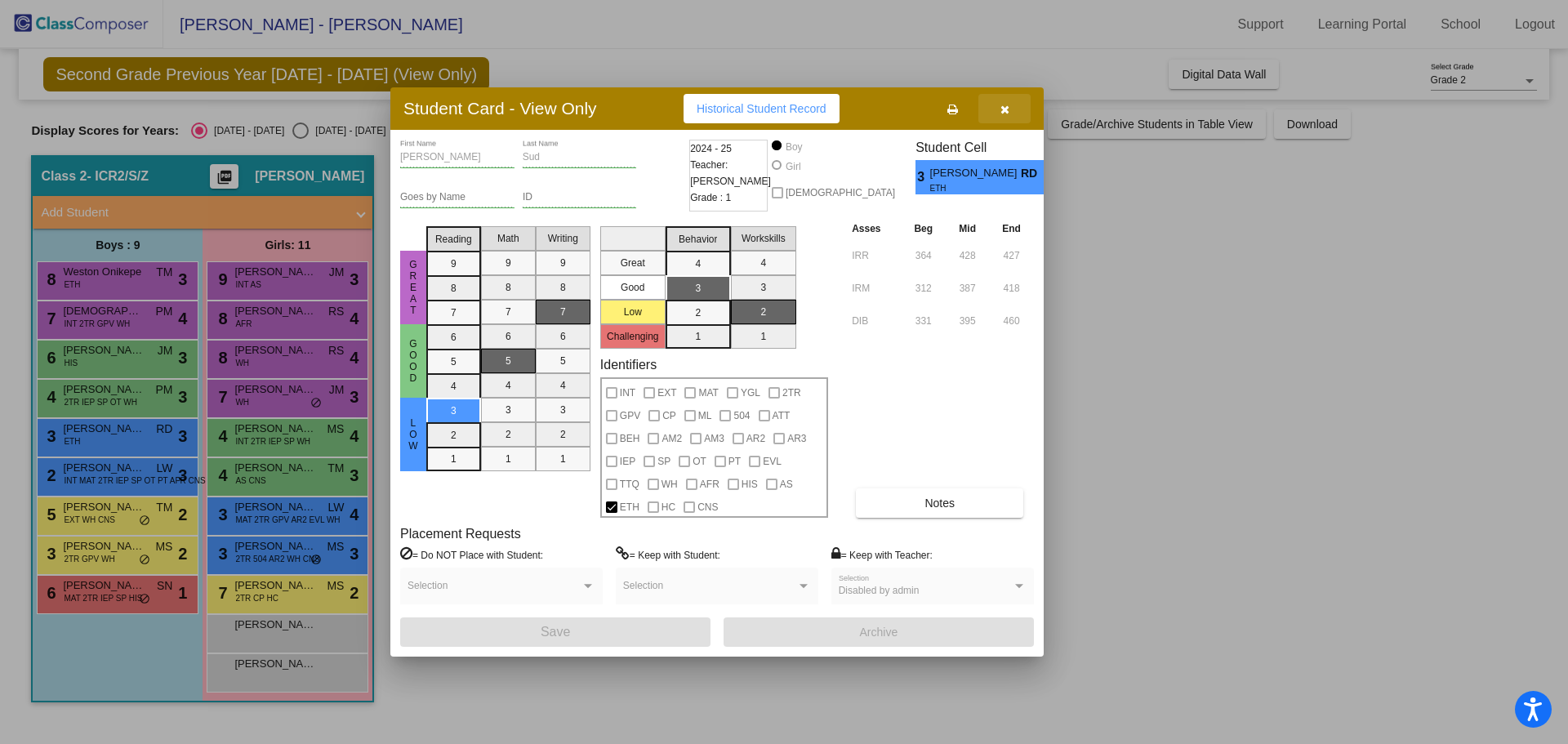
click at [1000, 105] on icon "button" at bounding box center [1004, 109] width 9 height 11
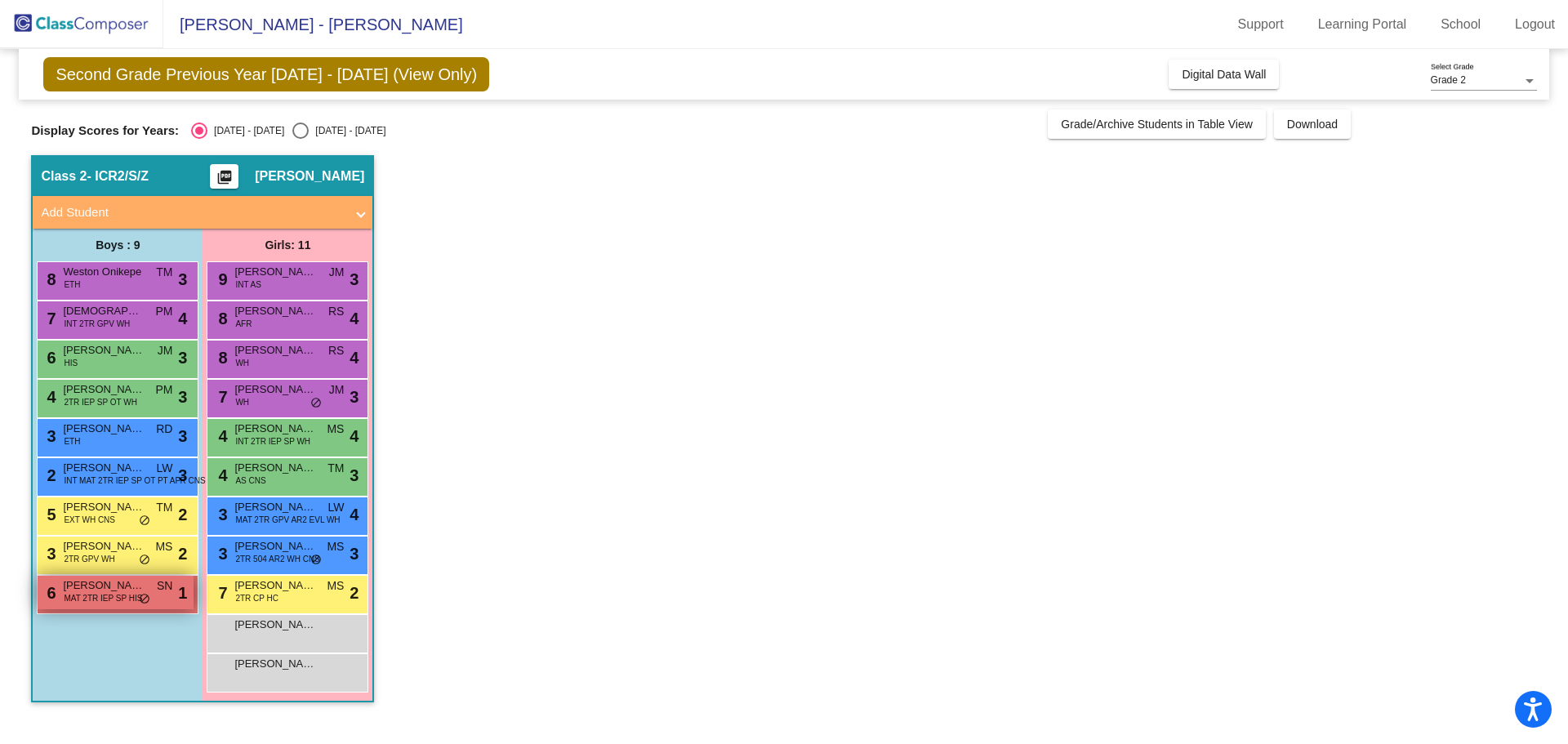
click at [81, 586] on span "[PERSON_NAME]" at bounding box center [104, 585] width 82 height 17
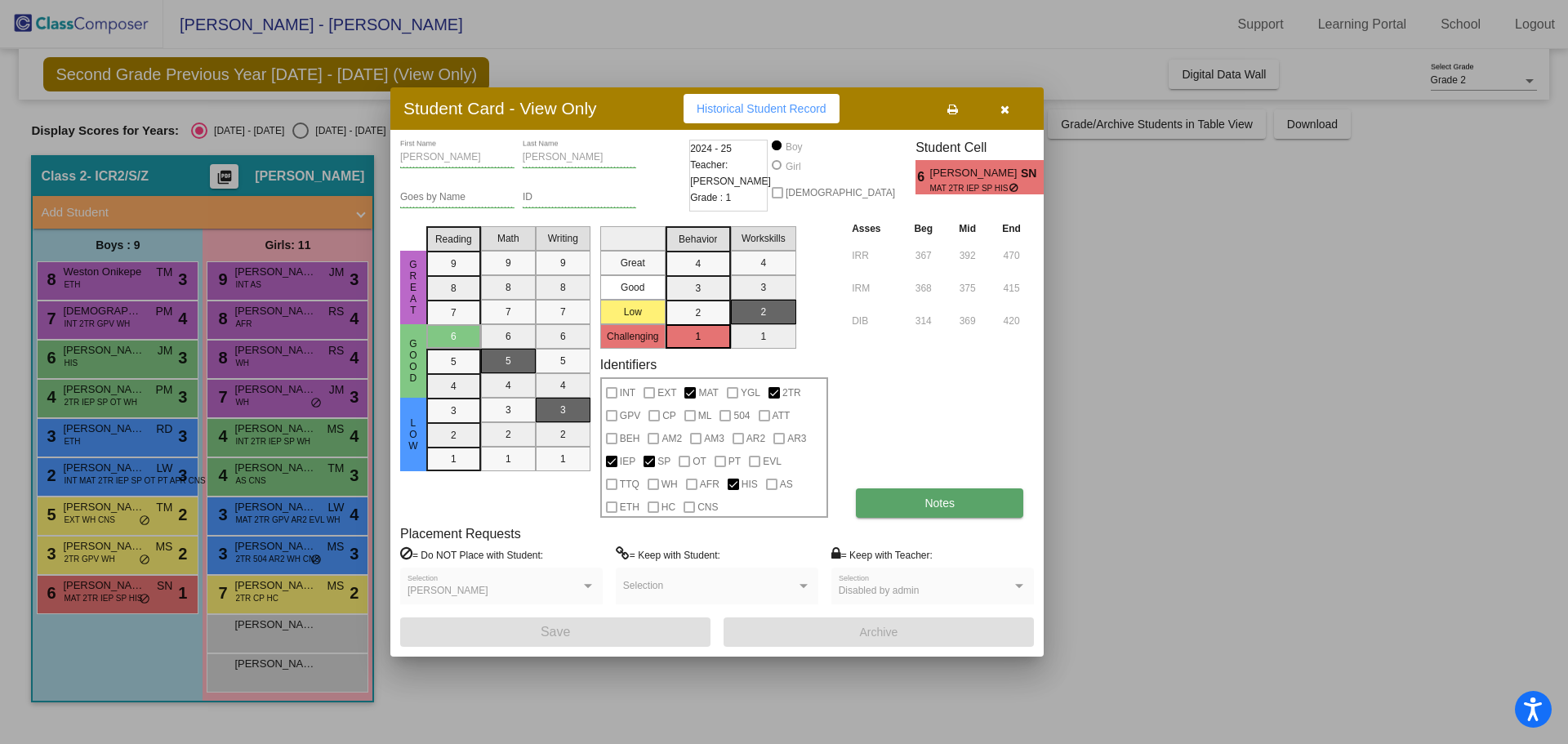
click at [940, 493] on button "Notes" at bounding box center [940, 504] width 167 height 30
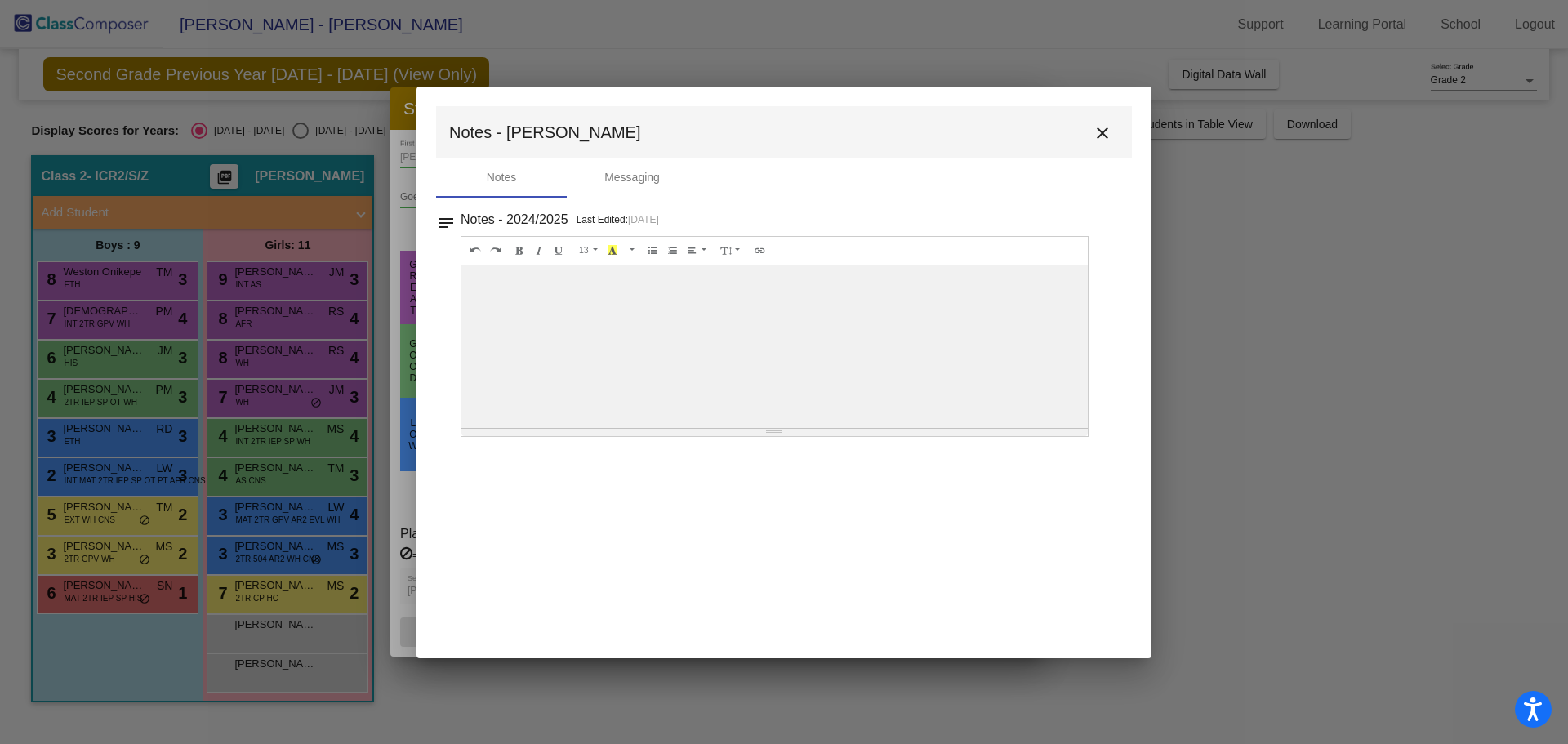
click at [765, 314] on div at bounding box center [774, 347] width 626 height 164
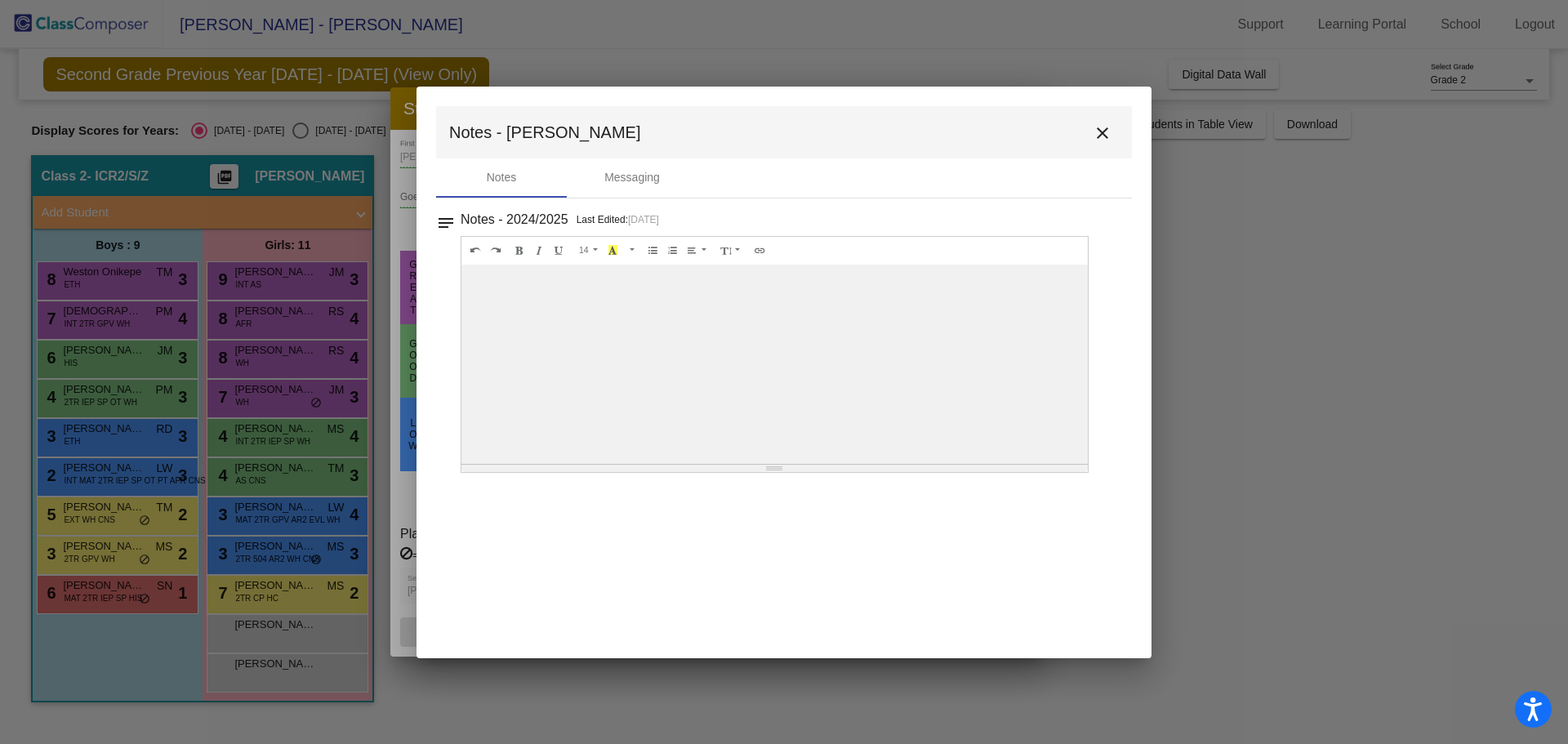
drag, startPoint x: 771, startPoint y: 428, endPoint x: 767, endPoint y: 473, distance: 45.2
click at [767, 472] on div "Resize" at bounding box center [774, 468] width 626 height 7
click at [672, 293] on div at bounding box center [774, 367] width 626 height 205
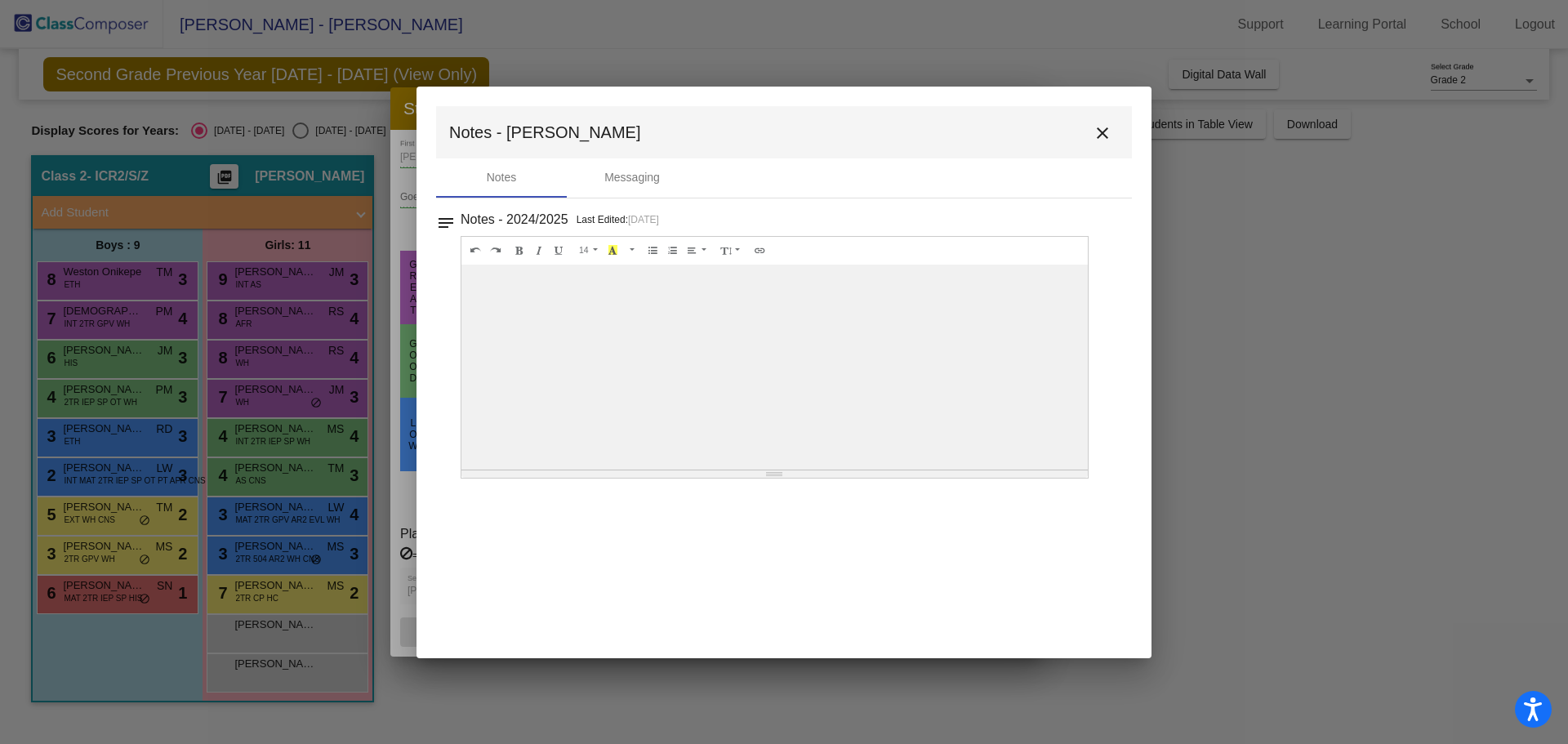
click at [635, 357] on div at bounding box center [774, 367] width 626 height 205
click at [1098, 138] on mat-icon "close" at bounding box center [1102, 133] width 20 height 20
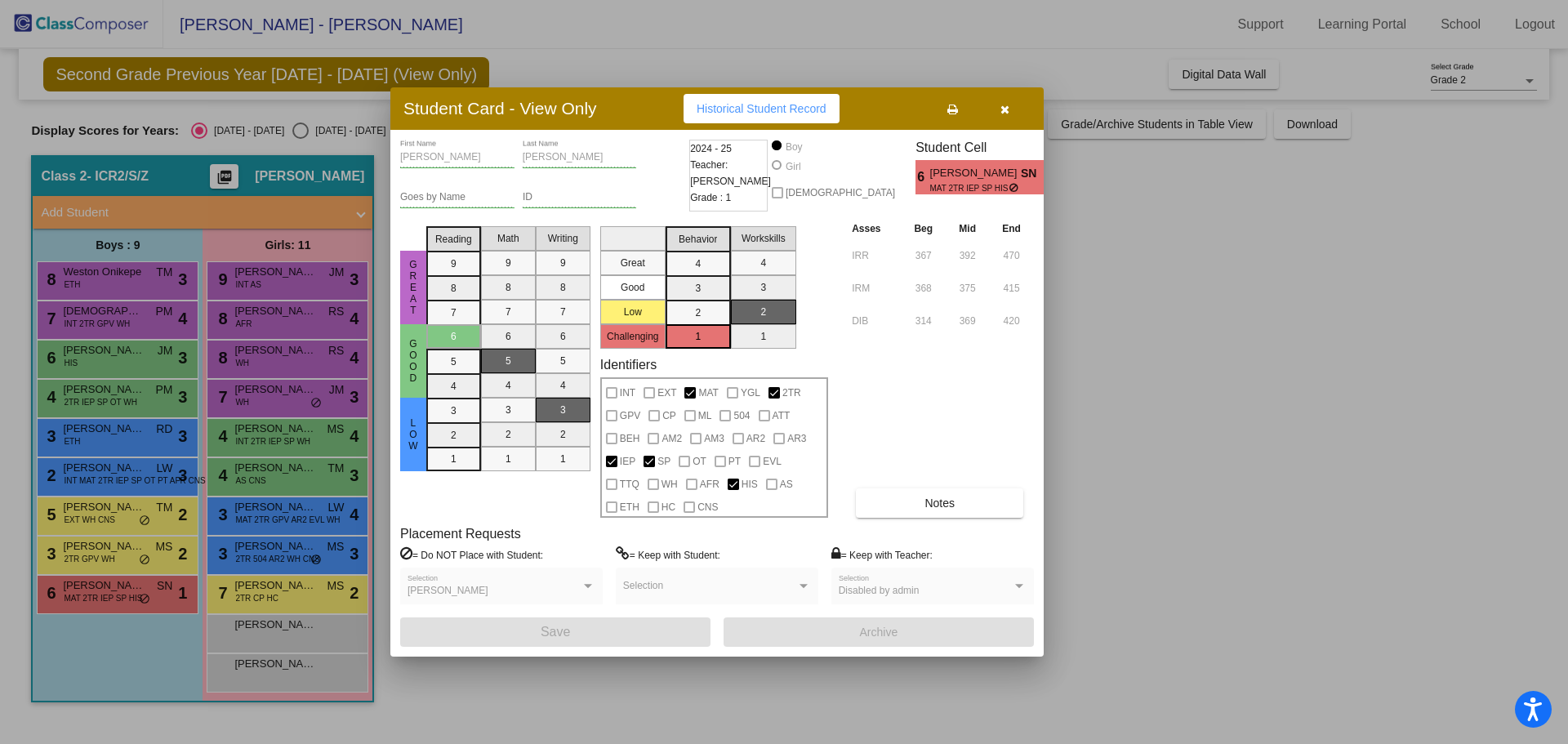
click at [1015, 104] on button "button" at bounding box center [1004, 109] width 52 height 30
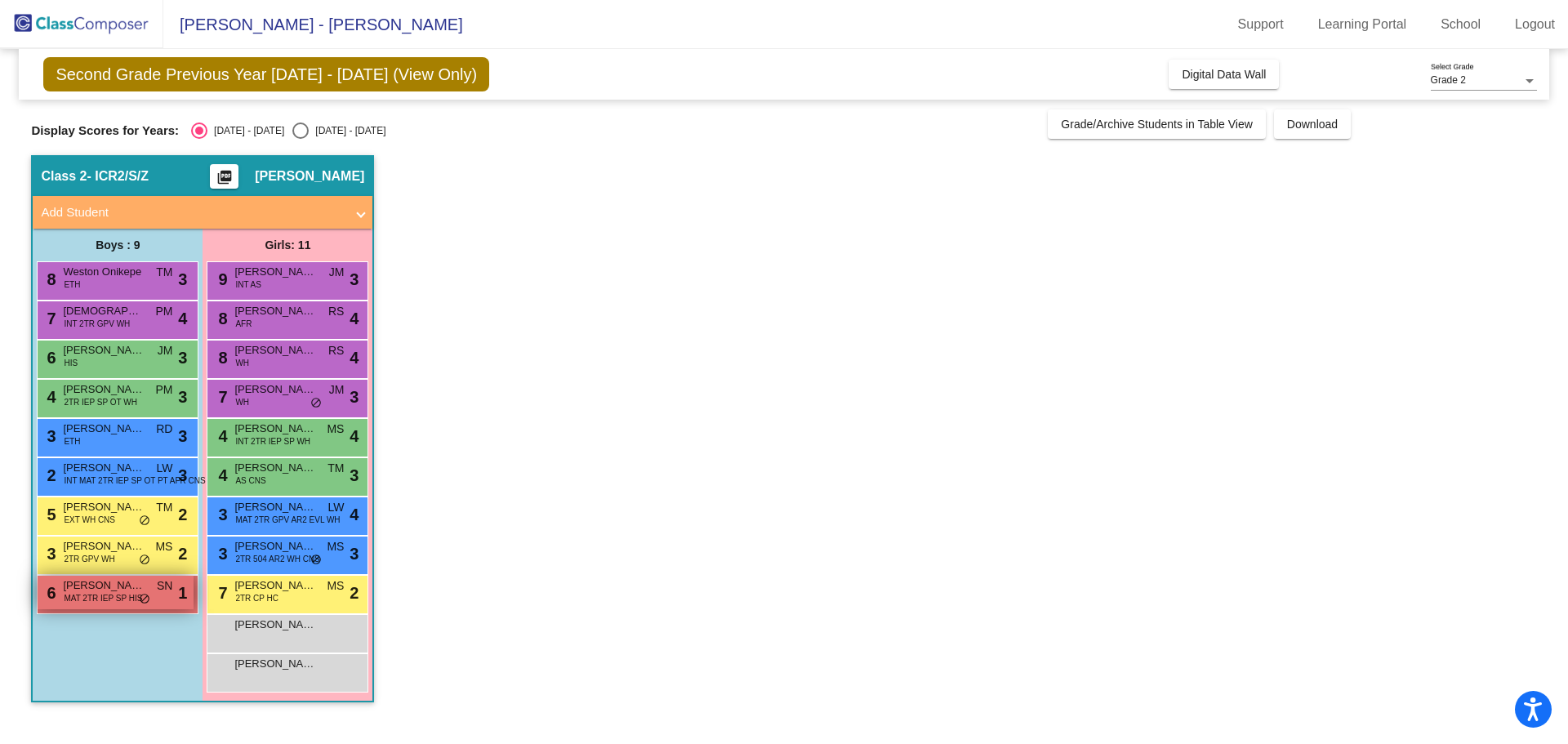
click at [123, 585] on span "[PERSON_NAME]" at bounding box center [104, 585] width 82 height 17
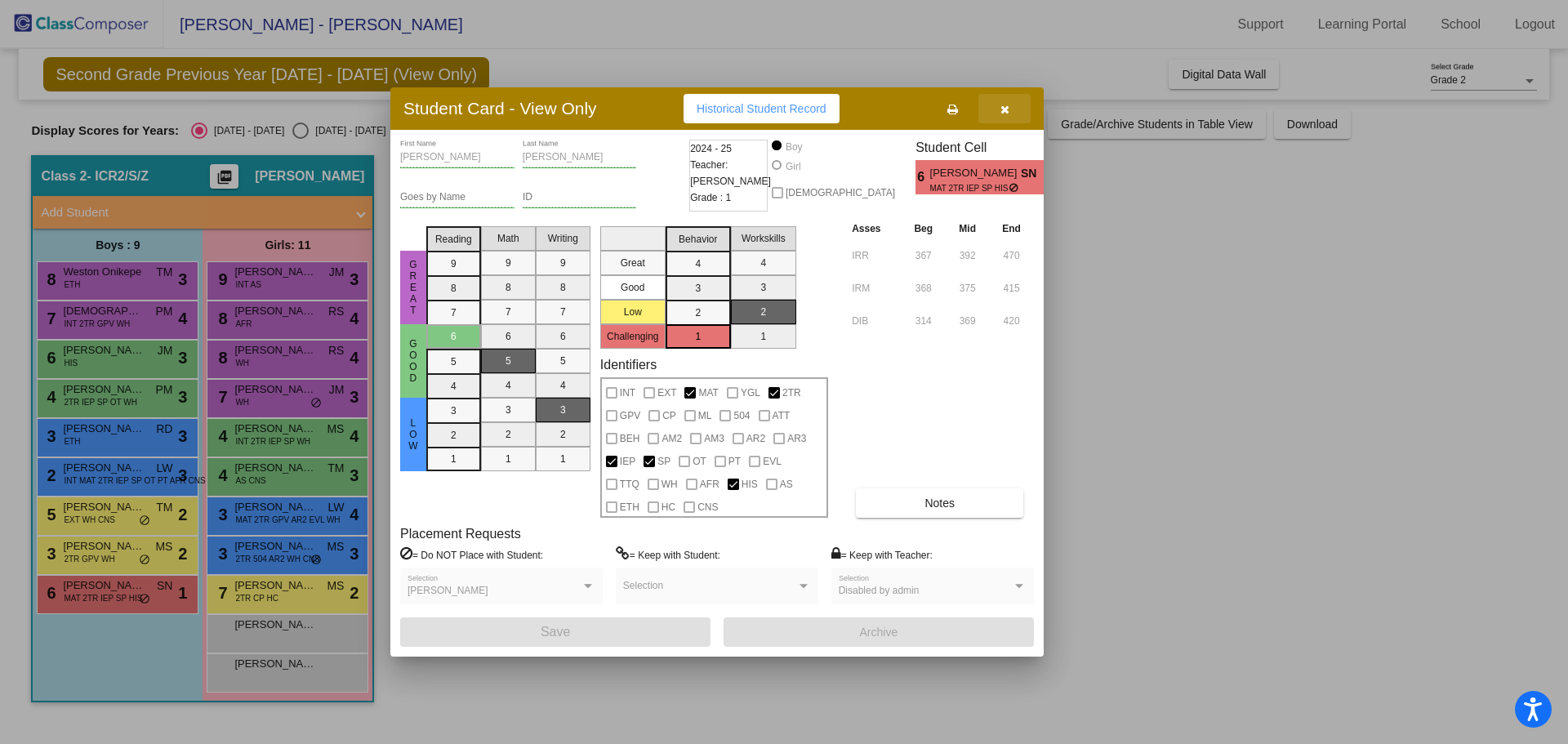
click at [1001, 101] on button "button" at bounding box center [1004, 109] width 52 height 30
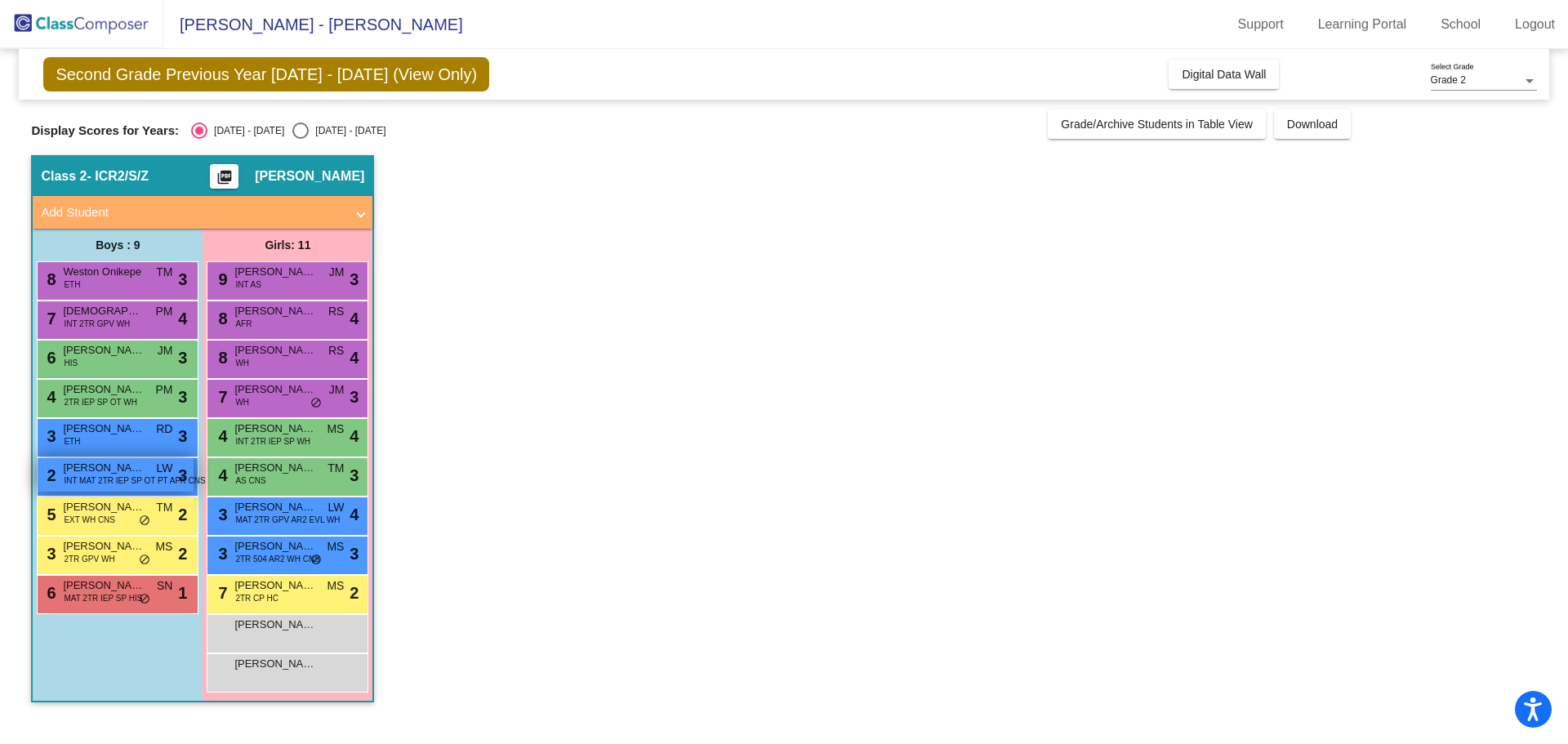
click at [98, 477] on span "INT MAT 2TR IEP SP OT PT AFR CNS" at bounding box center [134, 481] width 141 height 12
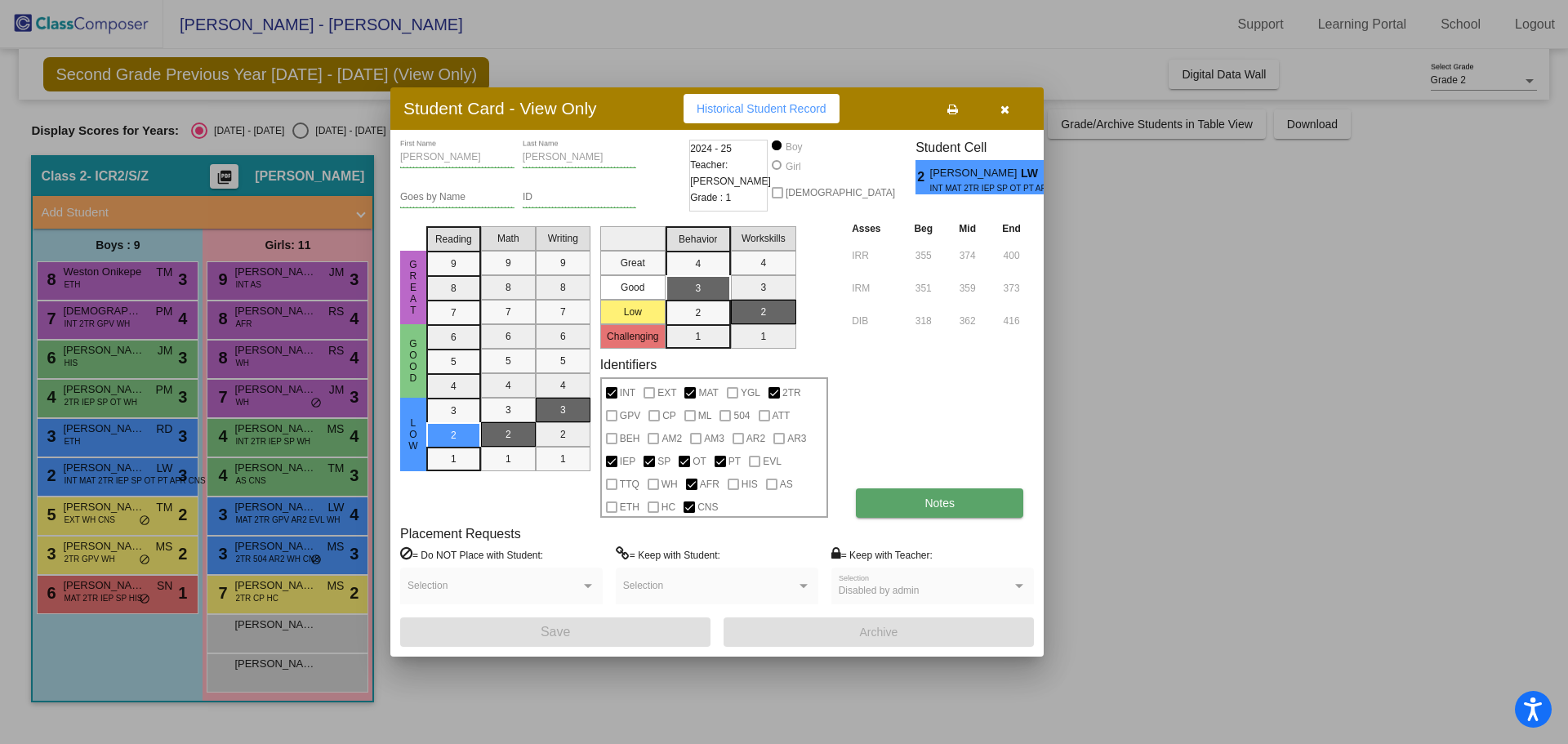
click at [882, 499] on button "Notes" at bounding box center [940, 504] width 167 height 30
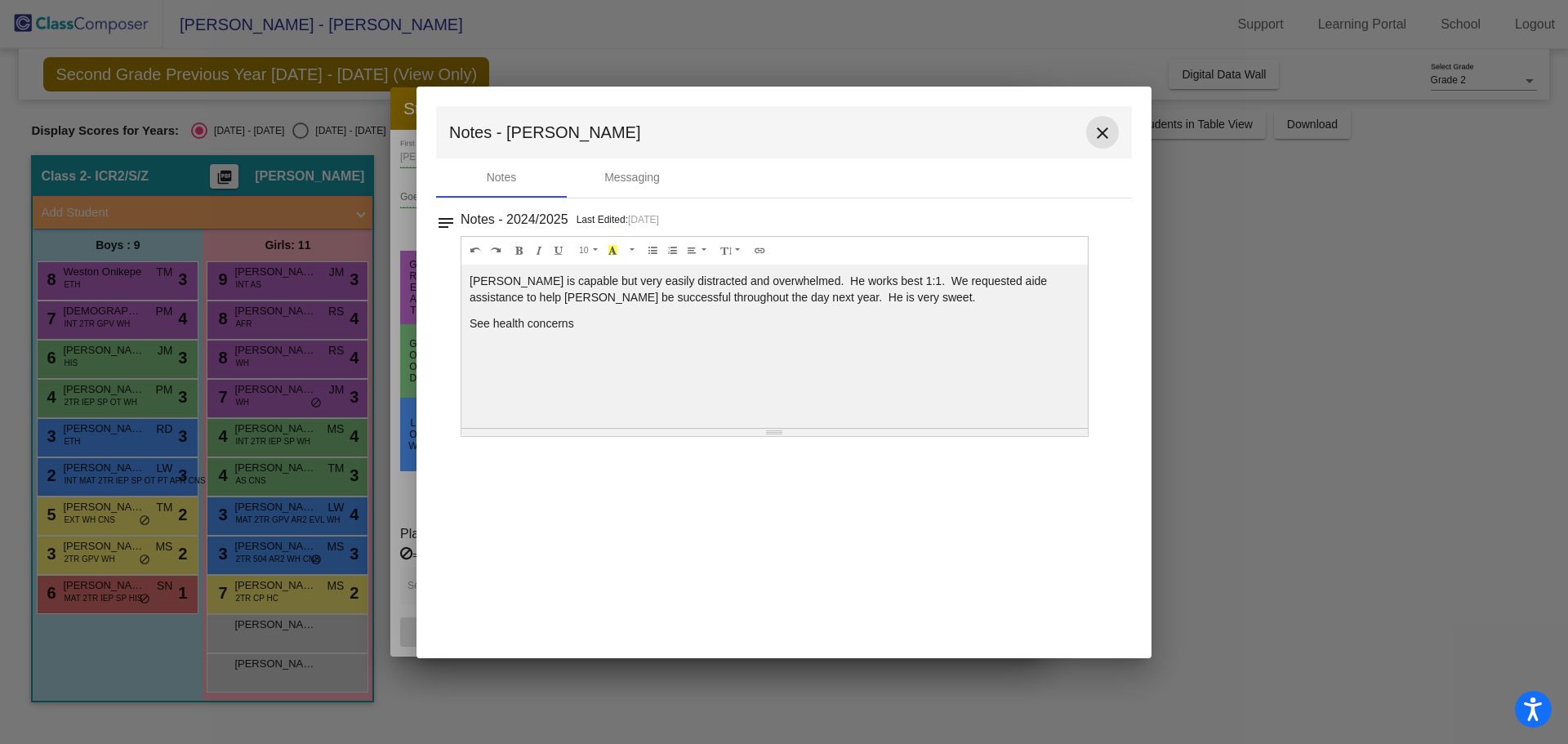
click at [1105, 125] on mat-icon "close" at bounding box center [1102, 133] width 20 height 20
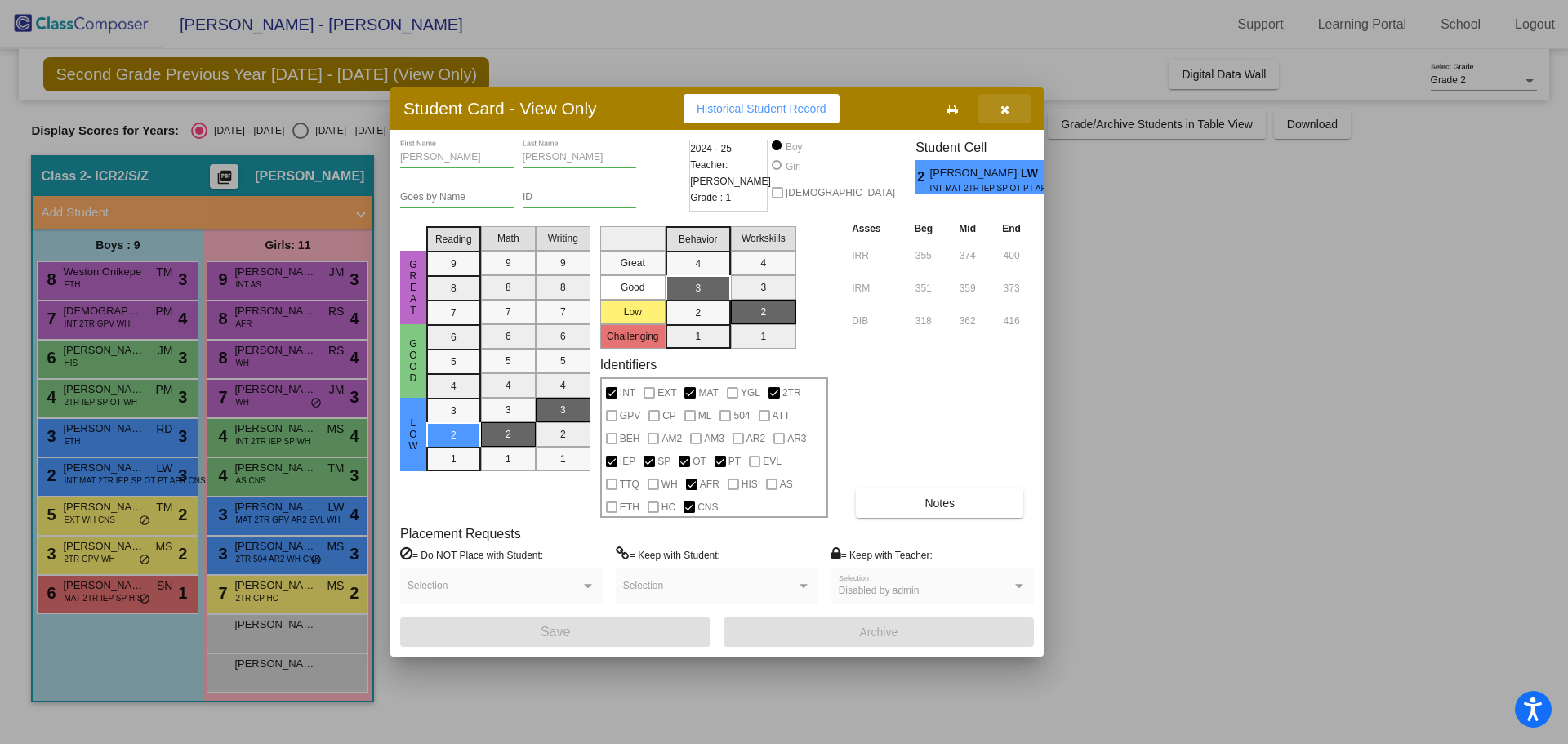
click at [1010, 102] on button "button" at bounding box center [1004, 109] width 52 height 30
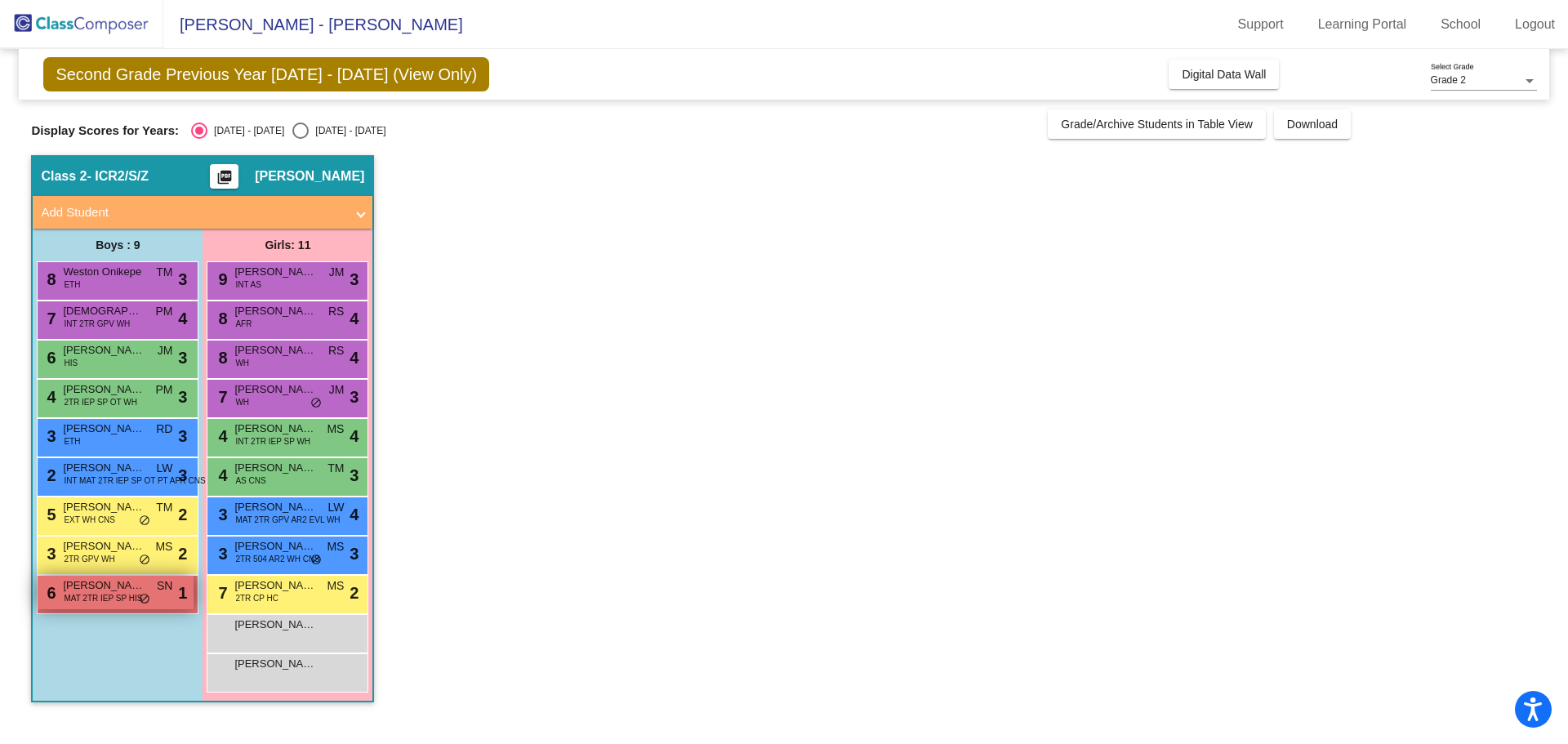
click at [112, 605] on span "MAT 2TR IEP SP HIS" at bounding box center [103, 599] width 78 height 12
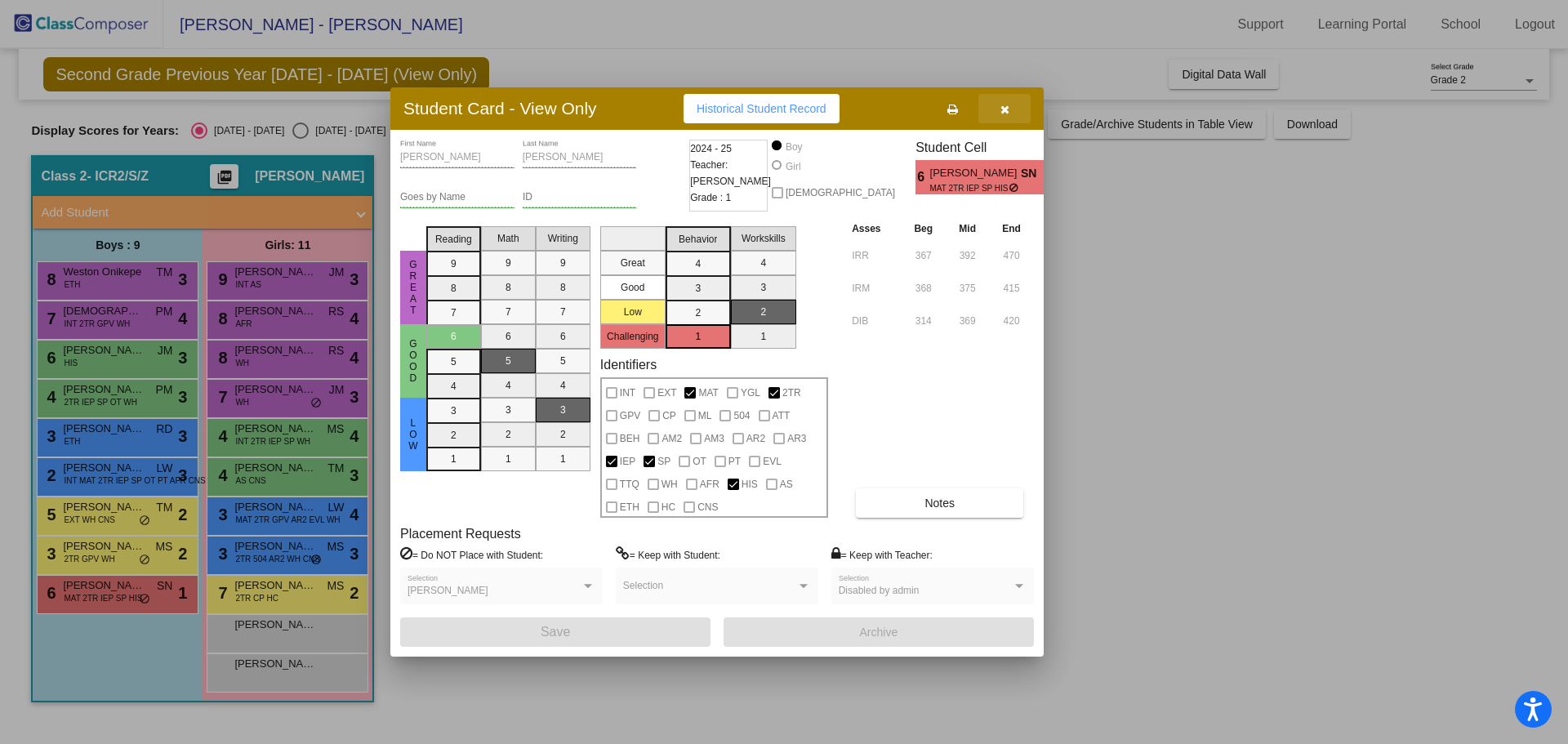
click at [1002, 110] on icon "button" at bounding box center [1004, 109] width 9 height 11
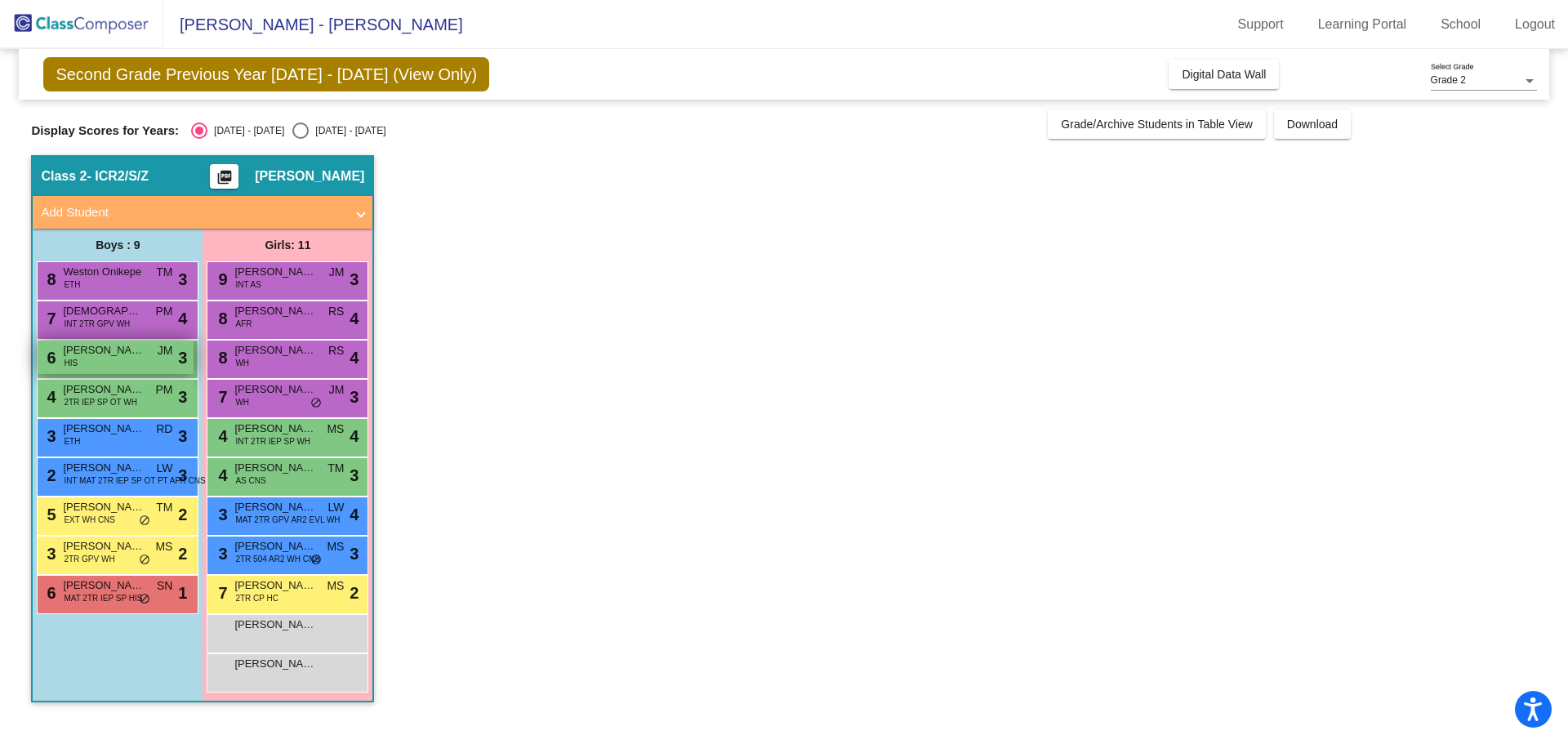
click at [97, 354] on span "[PERSON_NAME]" at bounding box center [104, 350] width 82 height 17
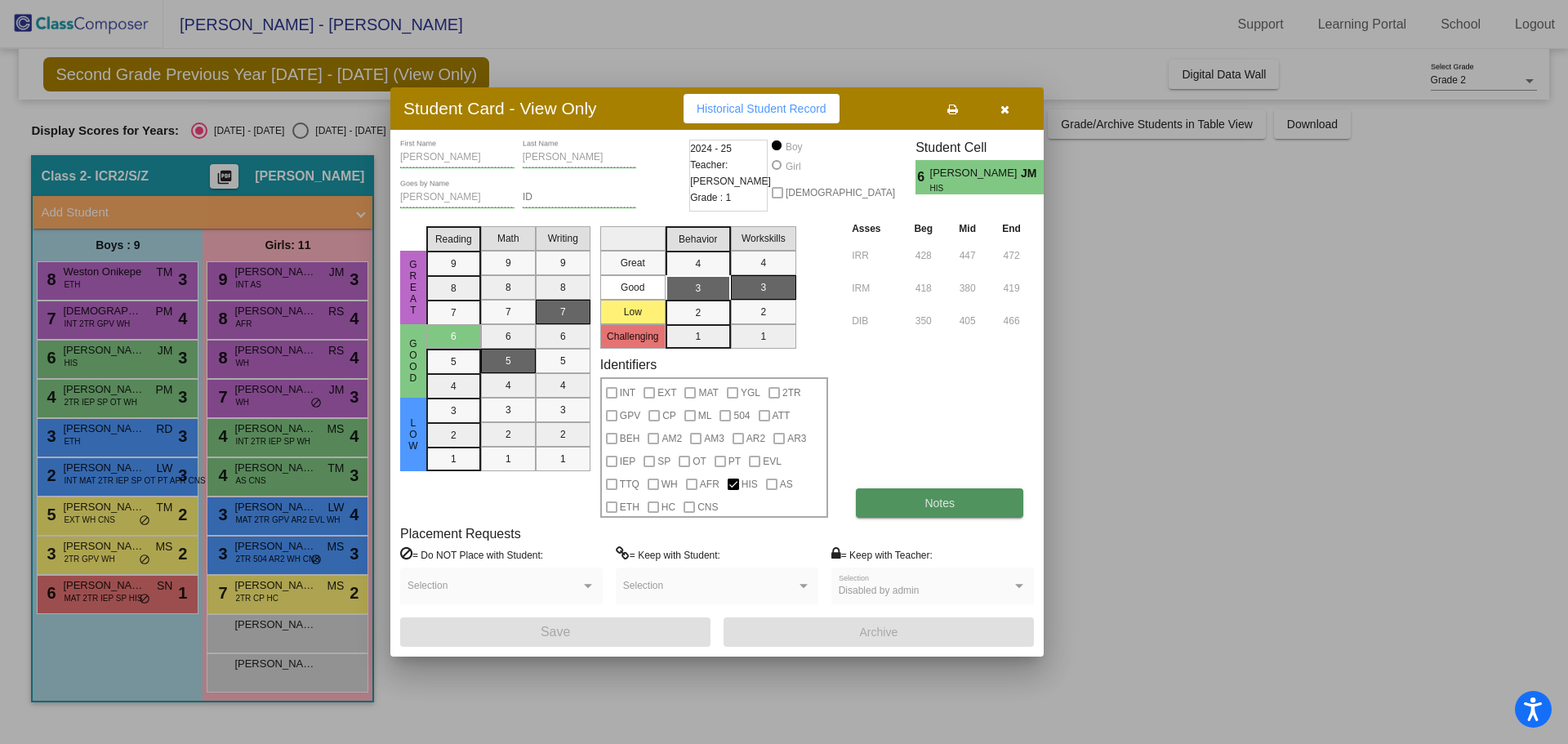
click at [901, 492] on button "Notes" at bounding box center [940, 504] width 167 height 30
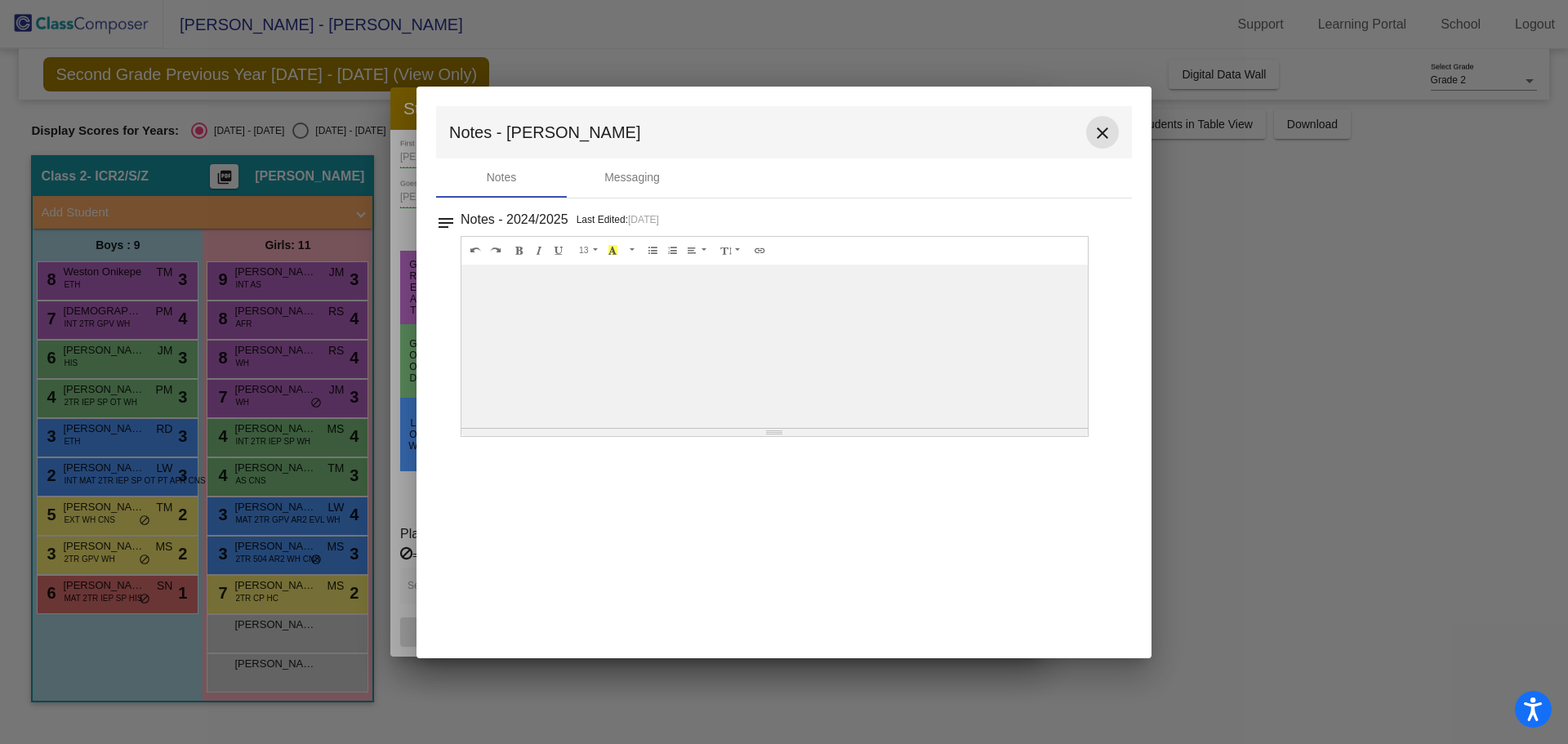
click at [1102, 133] on mat-icon "close" at bounding box center [1102, 133] width 20 height 20
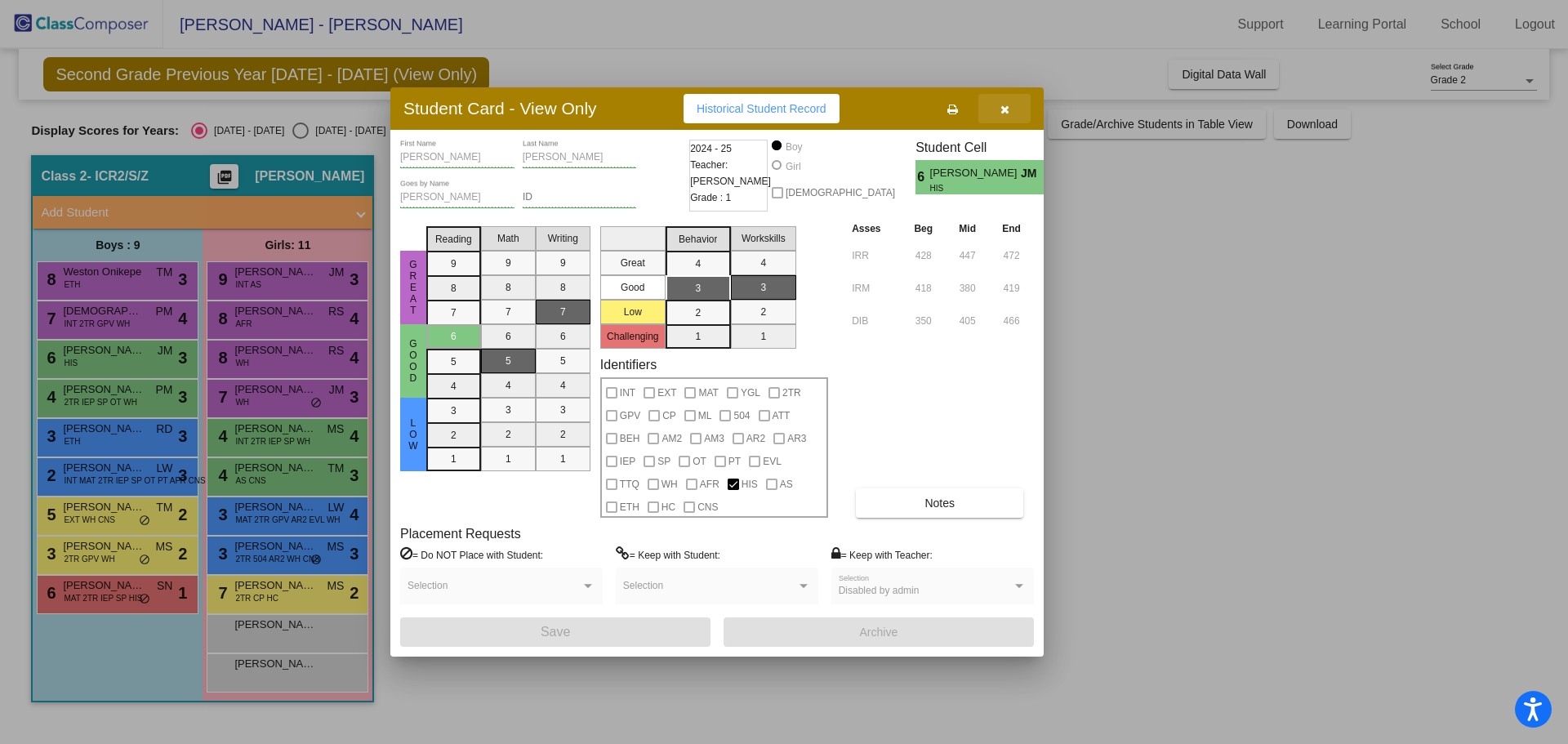
click at [1021, 108] on button "button" at bounding box center [1004, 109] width 52 height 30
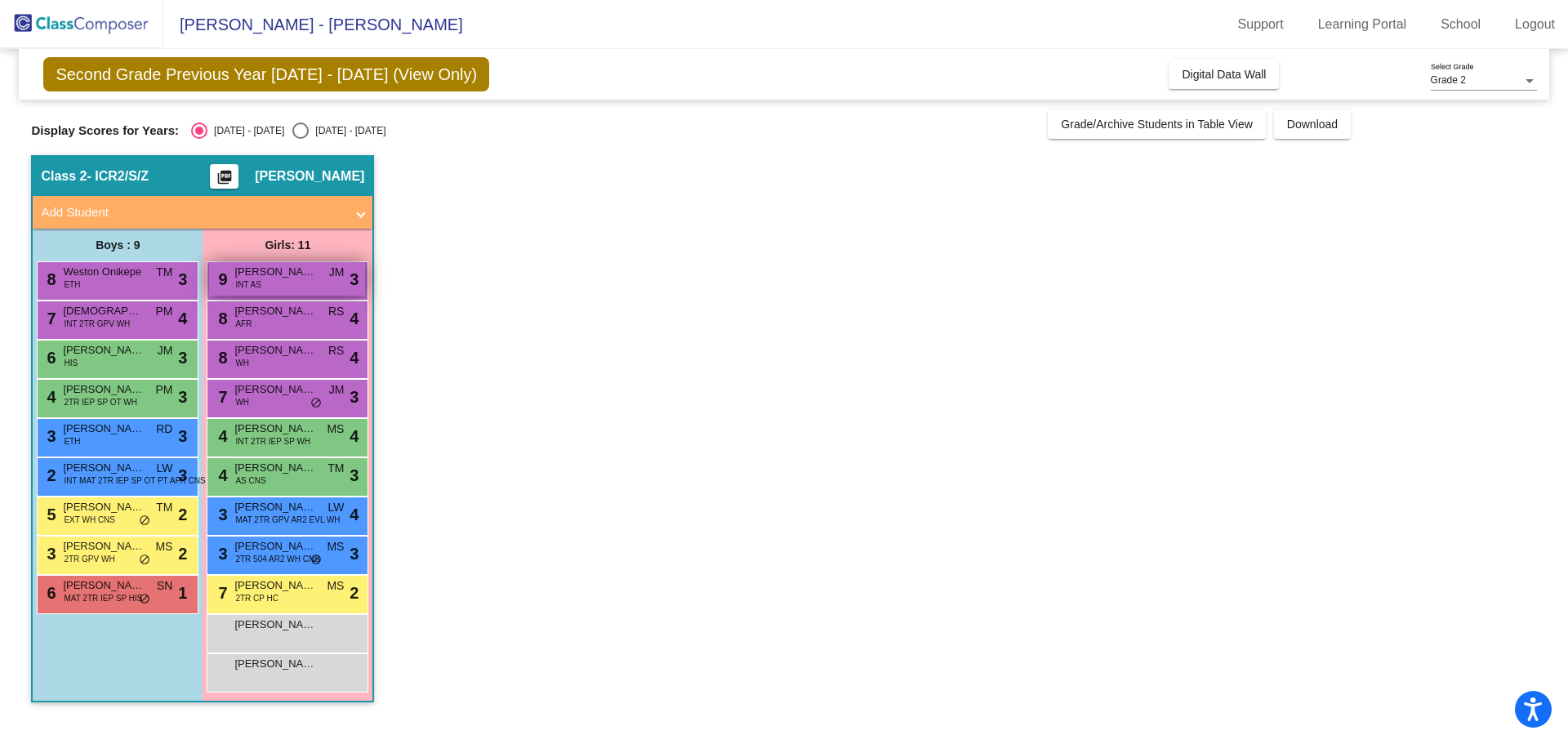
click at [287, 280] on span "[PERSON_NAME]" at bounding box center [275, 272] width 82 height 17
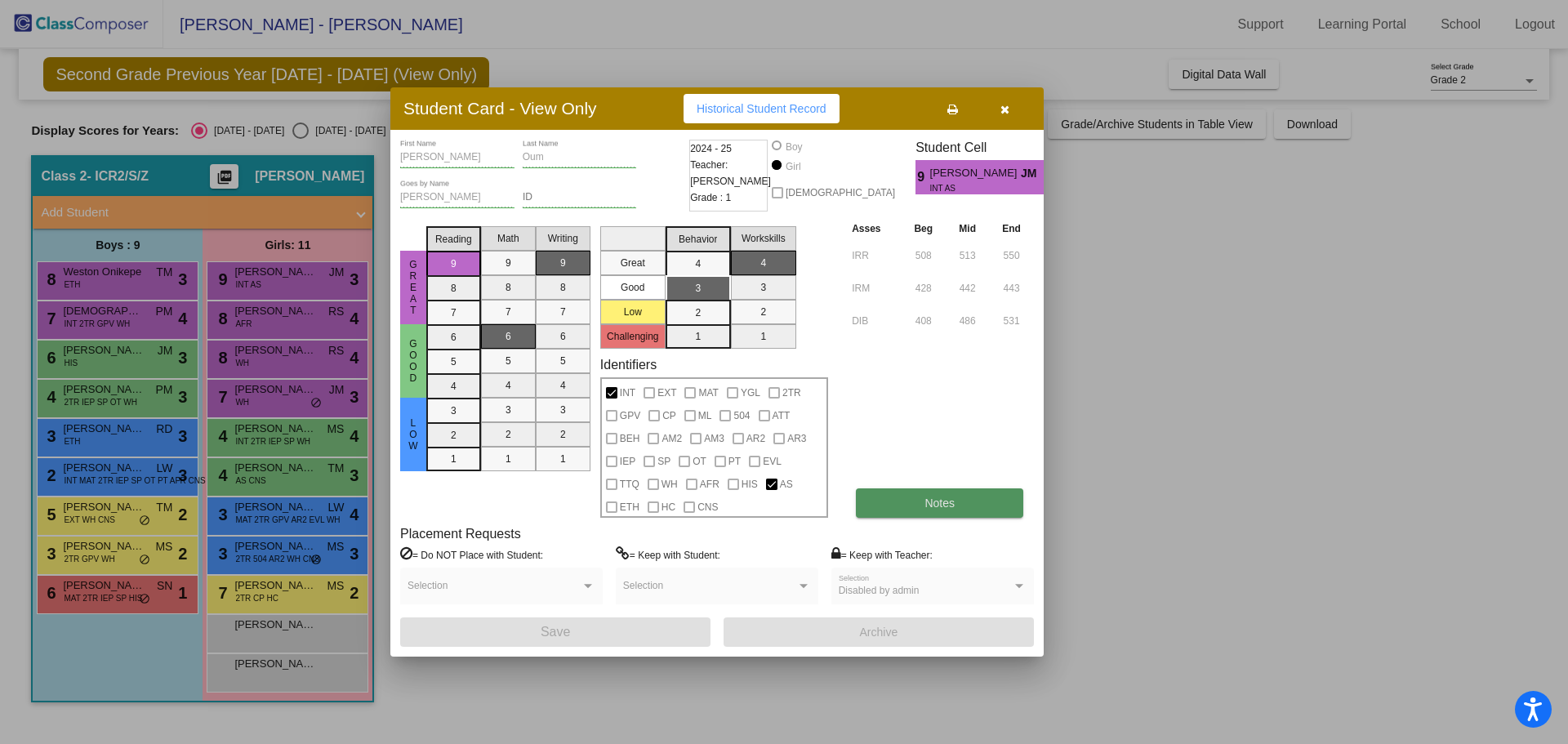
click at [900, 510] on button "Notes" at bounding box center [940, 504] width 167 height 30
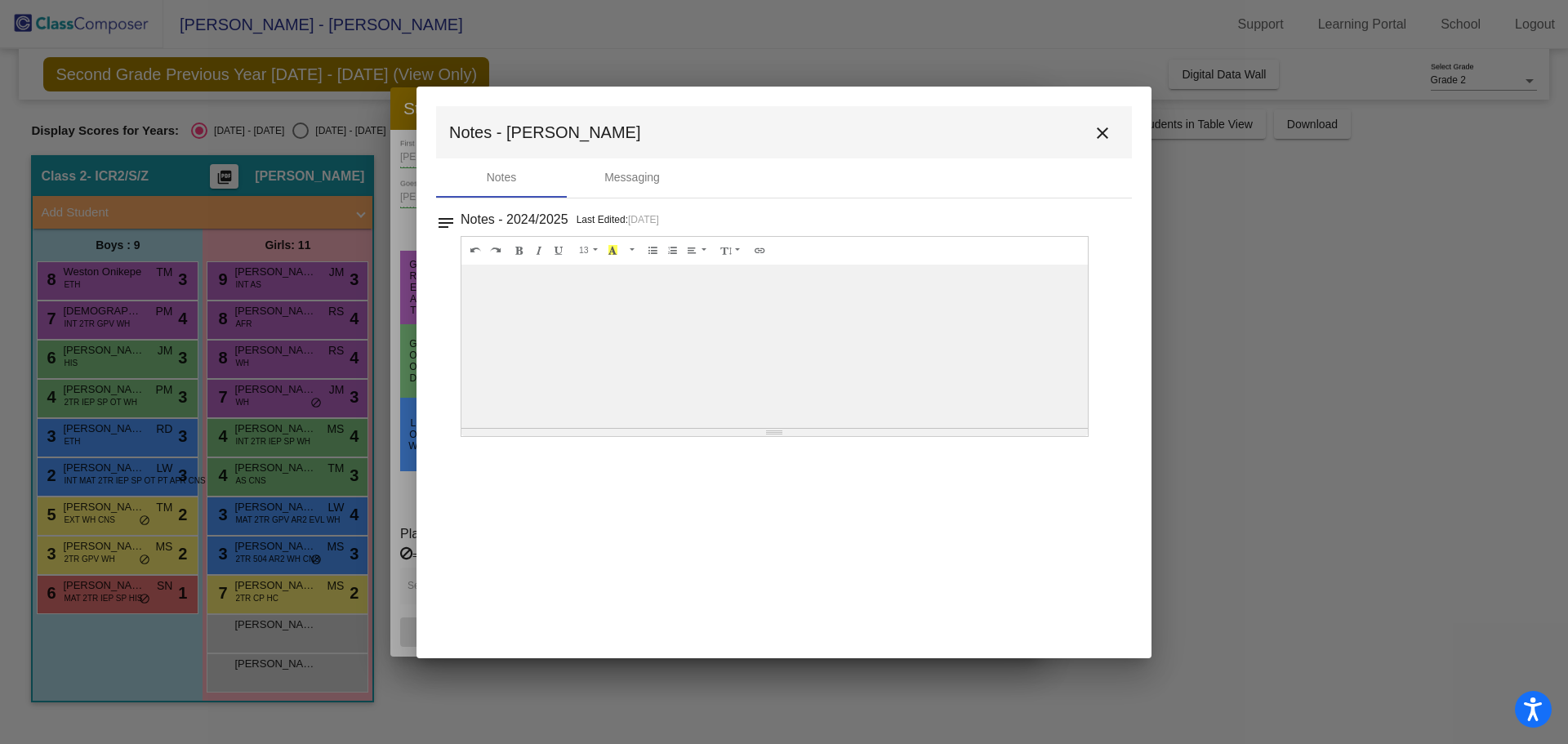
click at [1108, 127] on mat-icon "close" at bounding box center [1102, 133] width 20 height 20
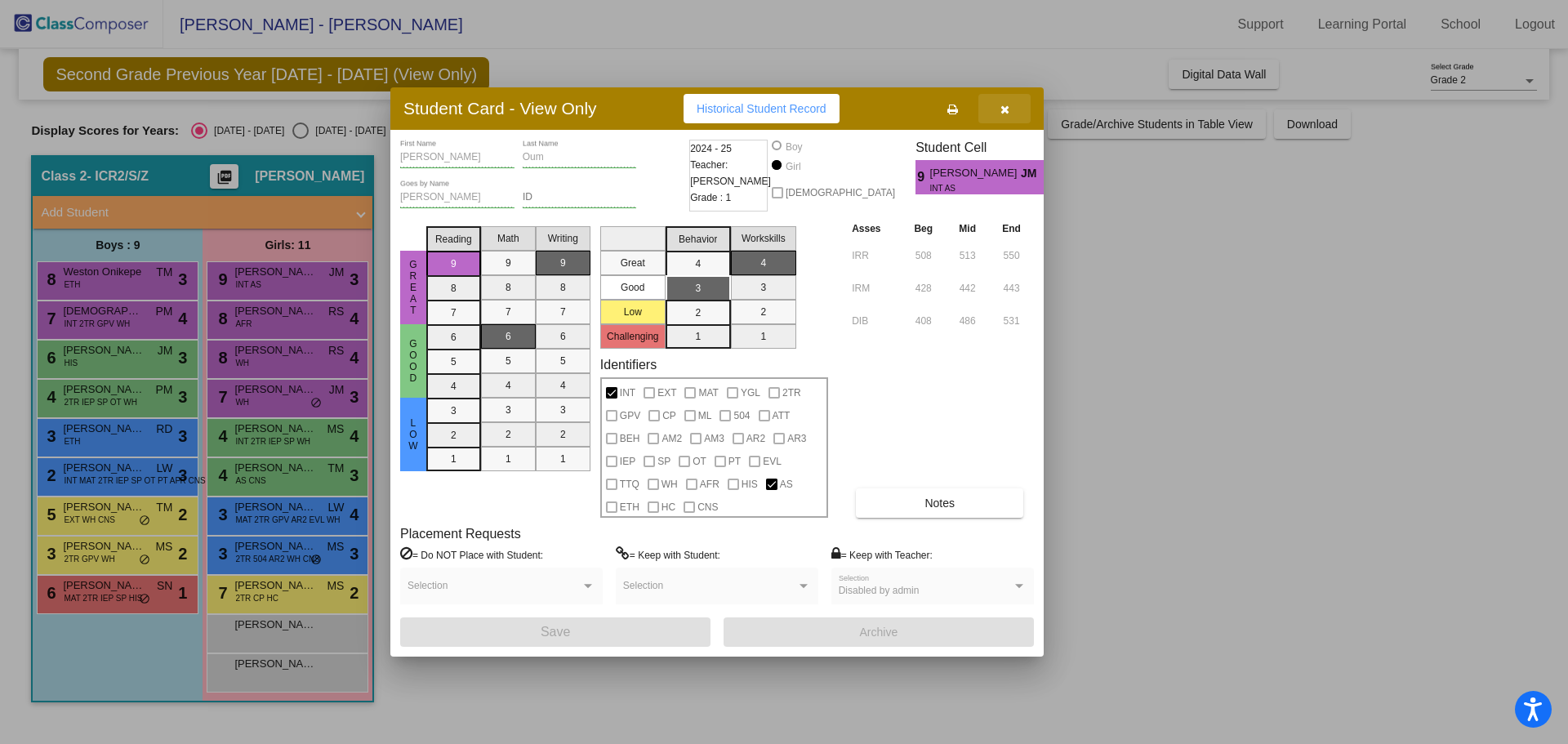
click at [1007, 112] on icon "button" at bounding box center [1004, 109] width 9 height 11
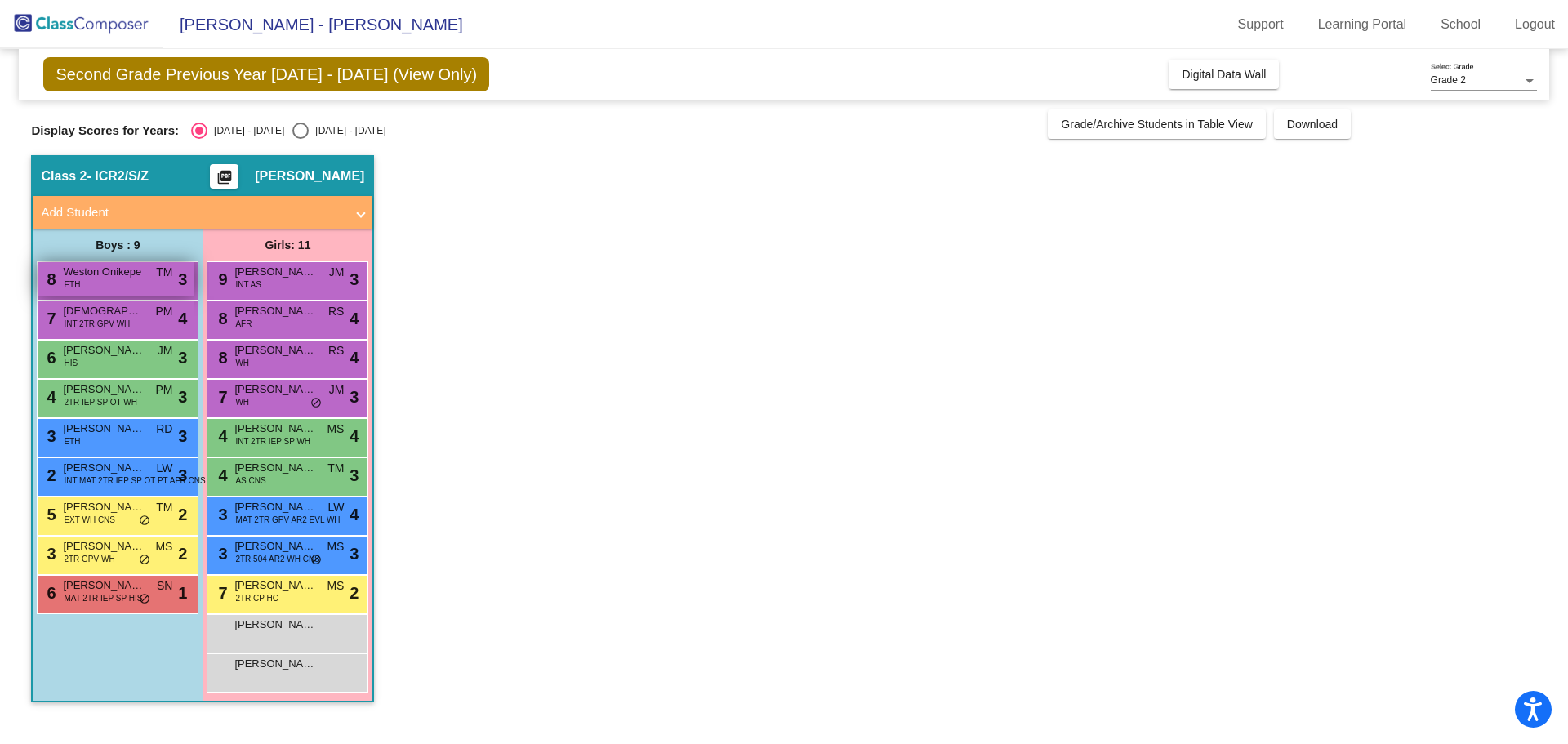
click at [77, 276] on span "Weston Onikepe" at bounding box center [104, 272] width 82 height 17
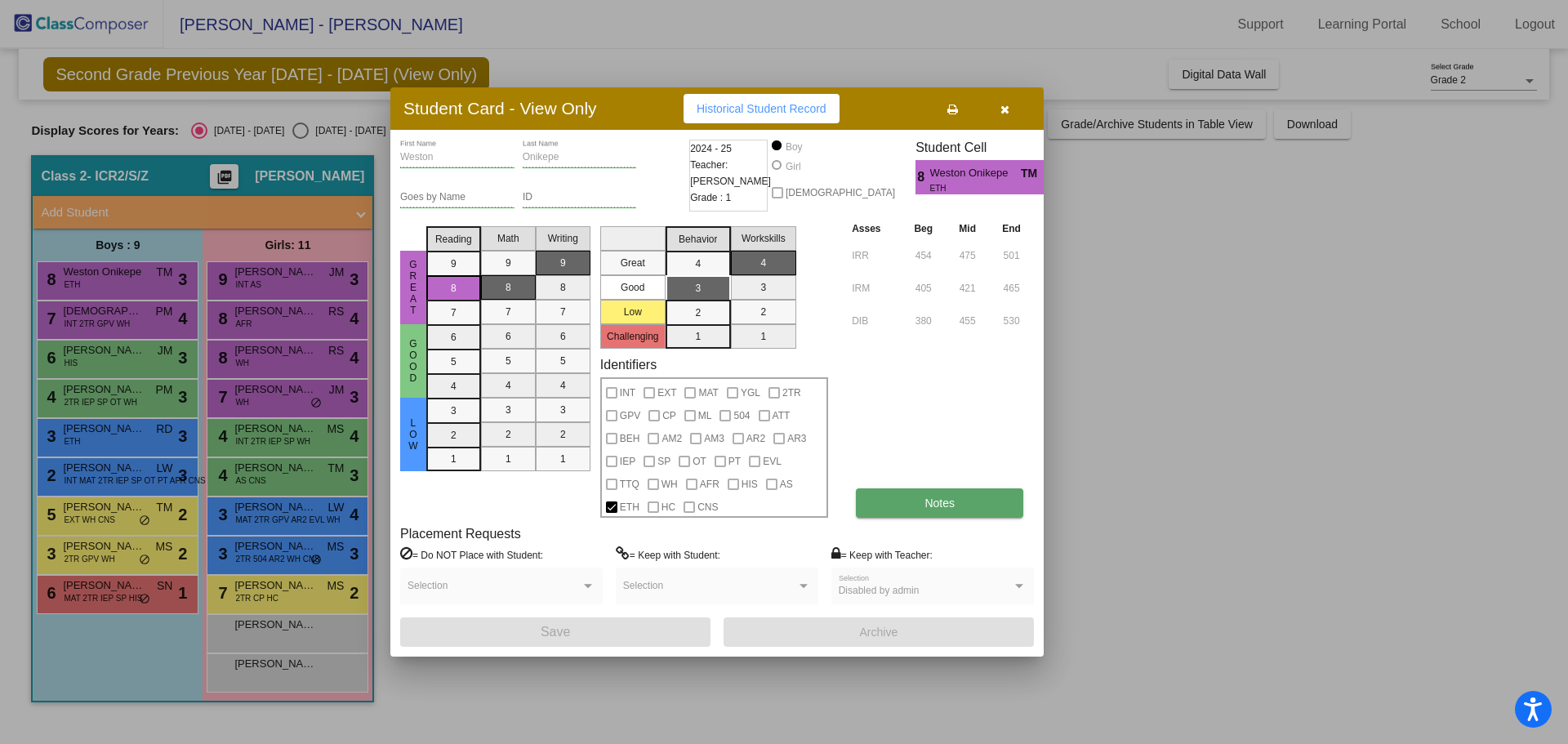
click at [922, 499] on button "Notes" at bounding box center [940, 504] width 167 height 30
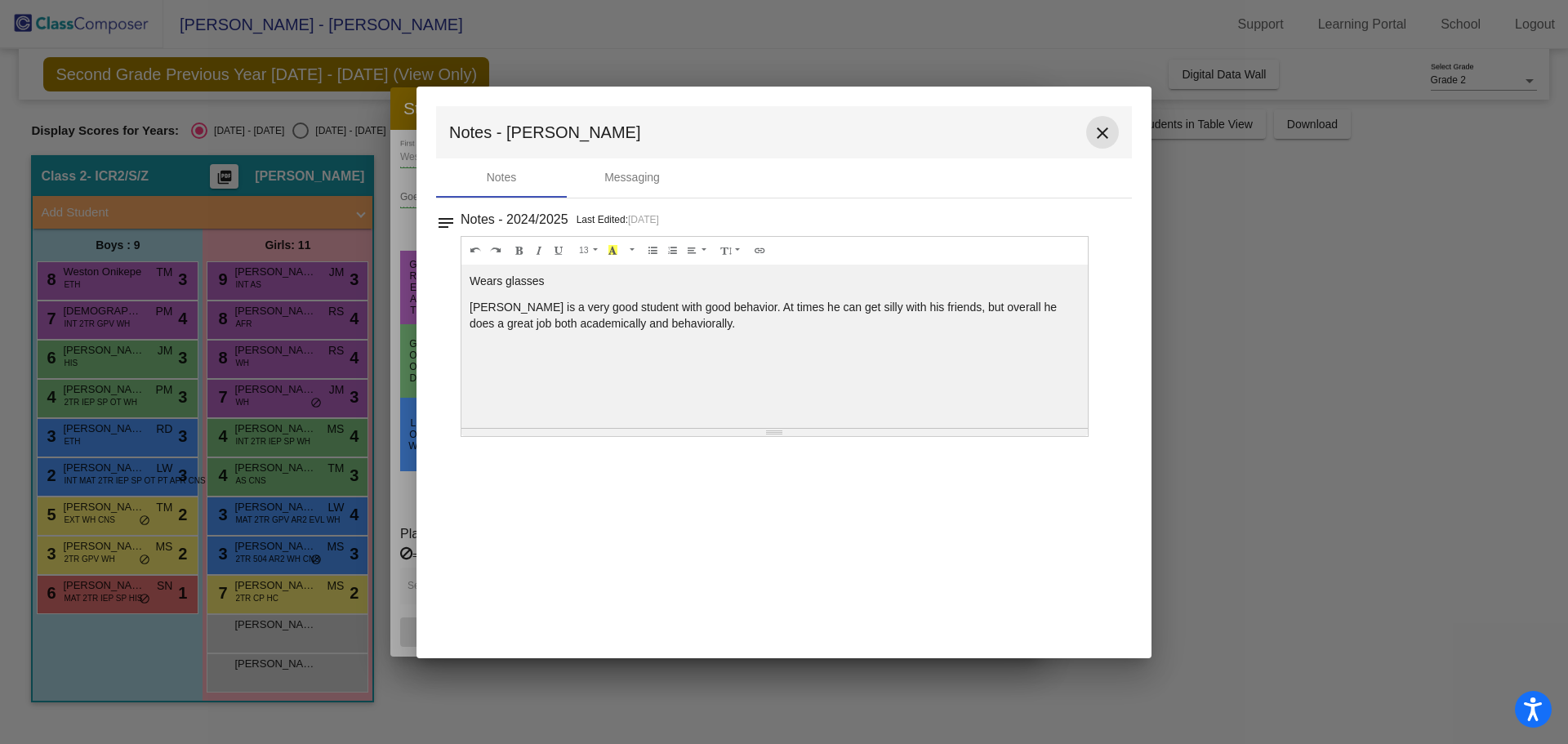
drag, startPoint x: 1098, startPoint y: 118, endPoint x: 1098, endPoint y: 127, distance: 9.0
click at [1098, 120] on button "close" at bounding box center [1103, 132] width 33 height 33
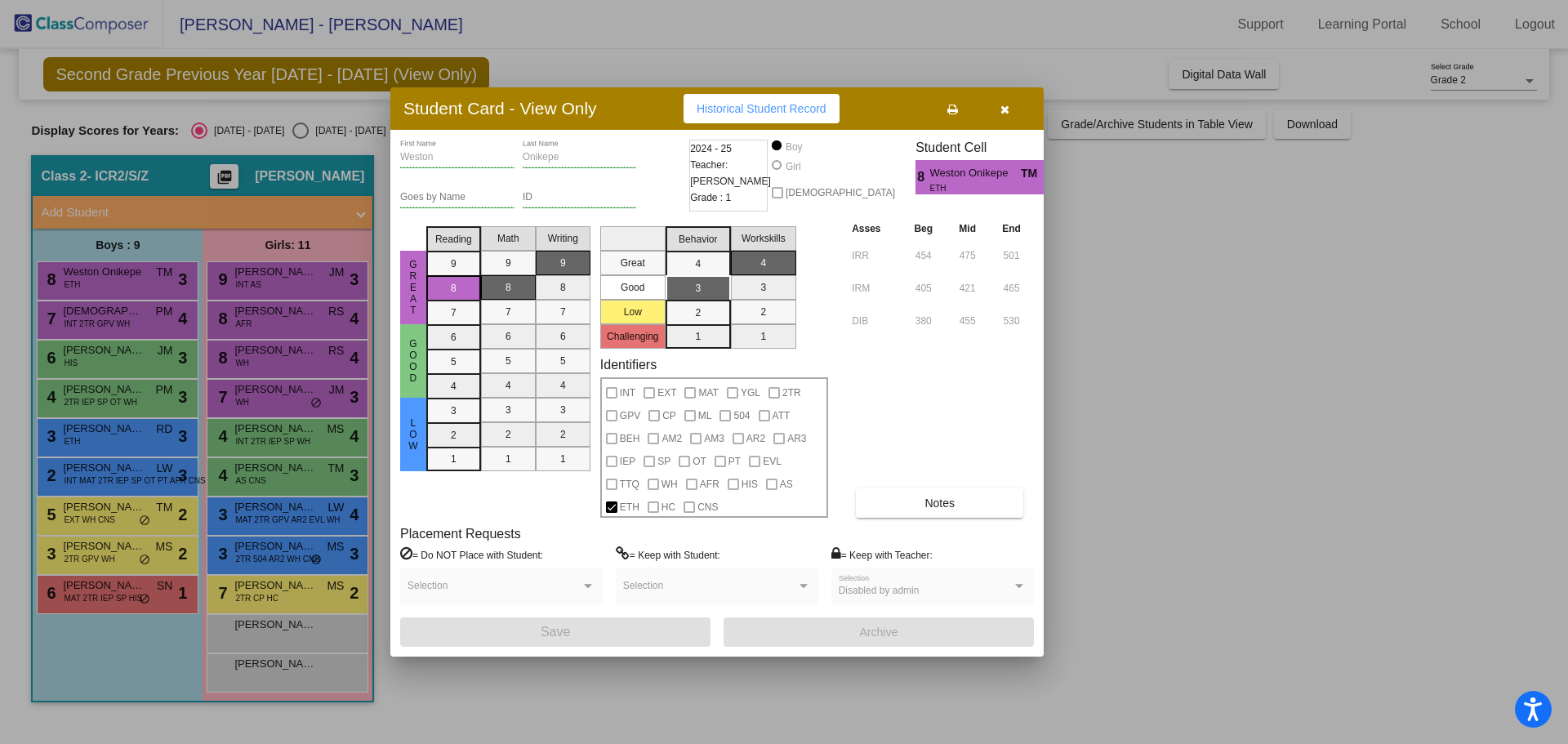
click at [1009, 110] on icon "button" at bounding box center [1004, 109] width 9 height 11
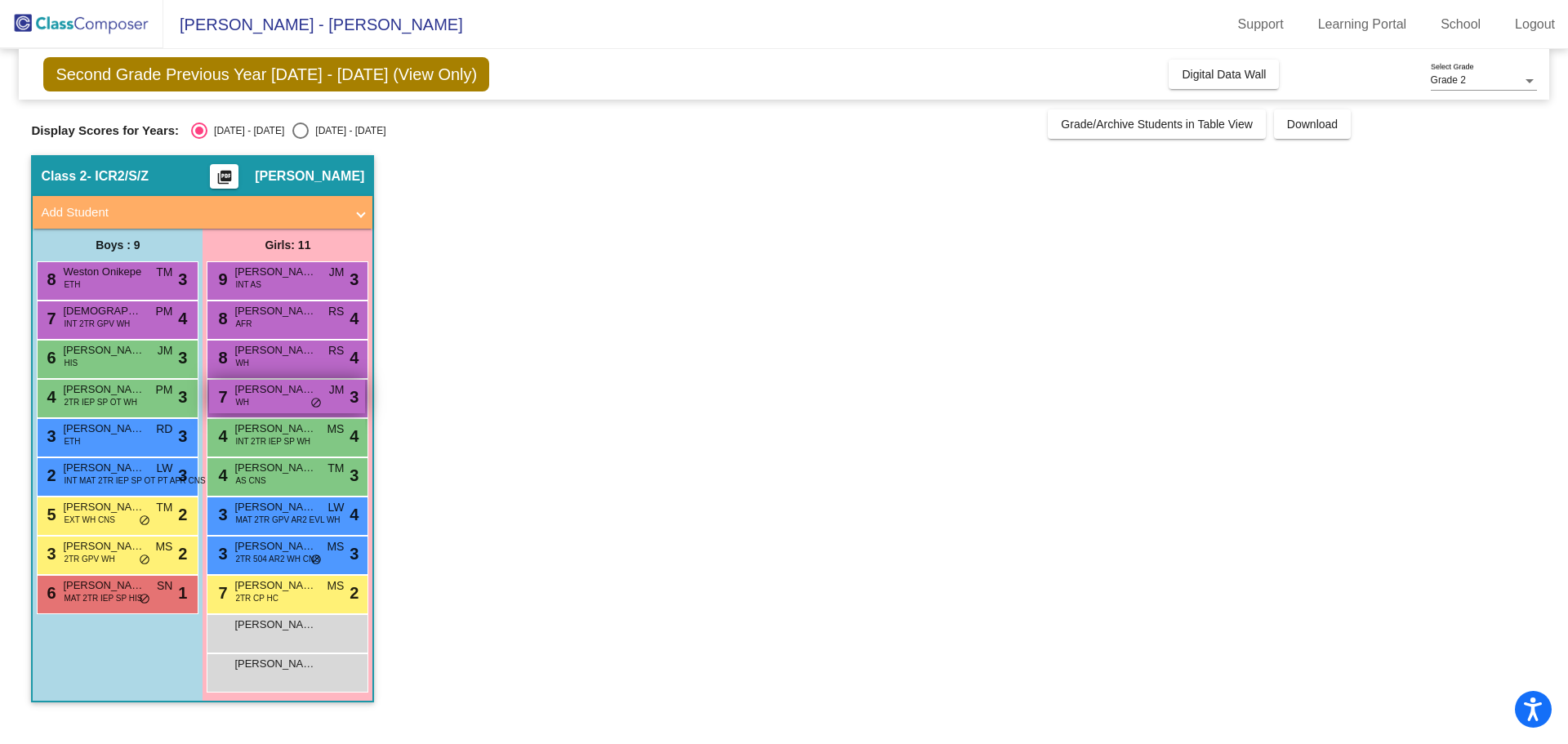
click at [268, 396] on span "[PERSON_NAME]" at bounding box center [275, 389] width 82 height 17
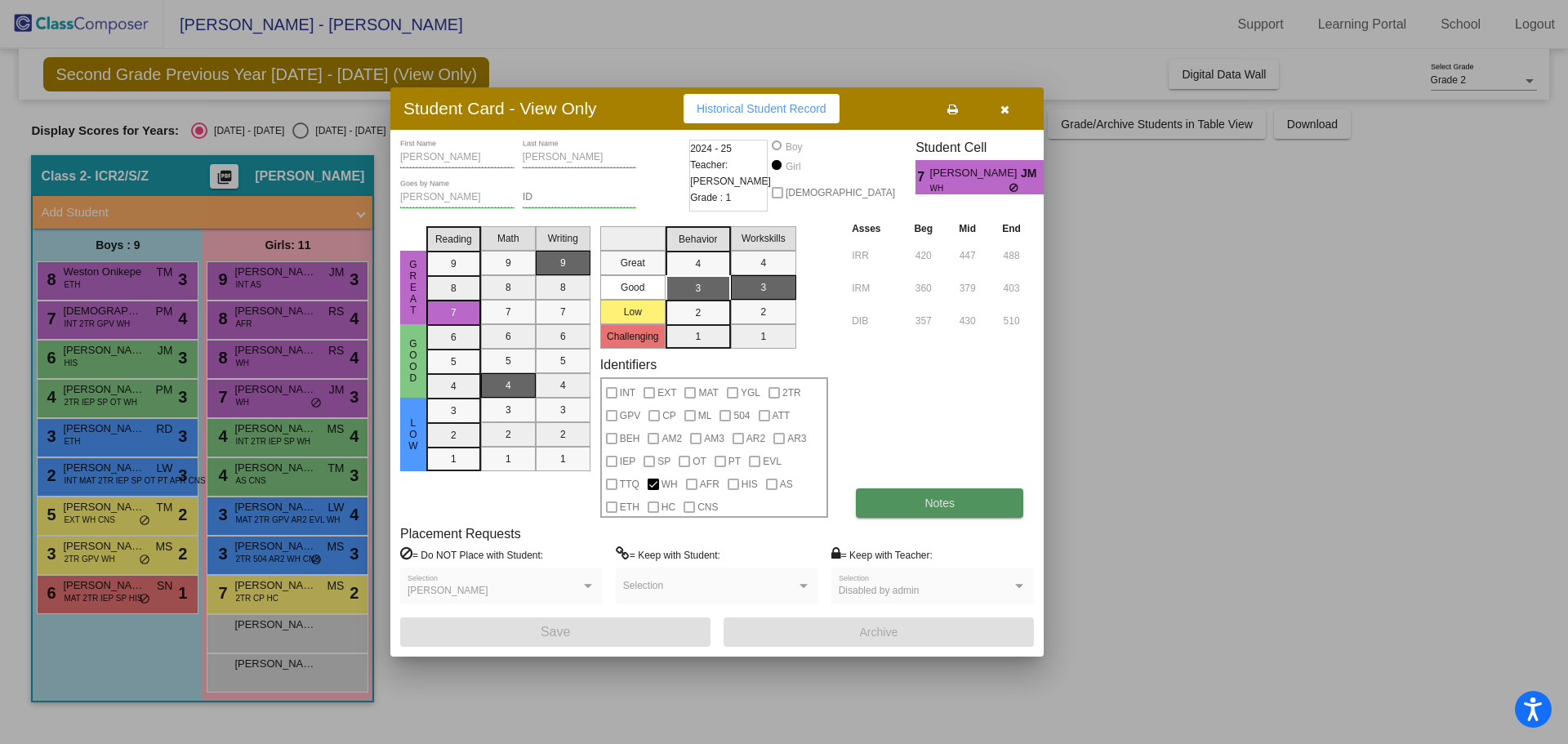
click at [938, 499] on span "Notes" at bounding box center [939, 503] width 30 height 13
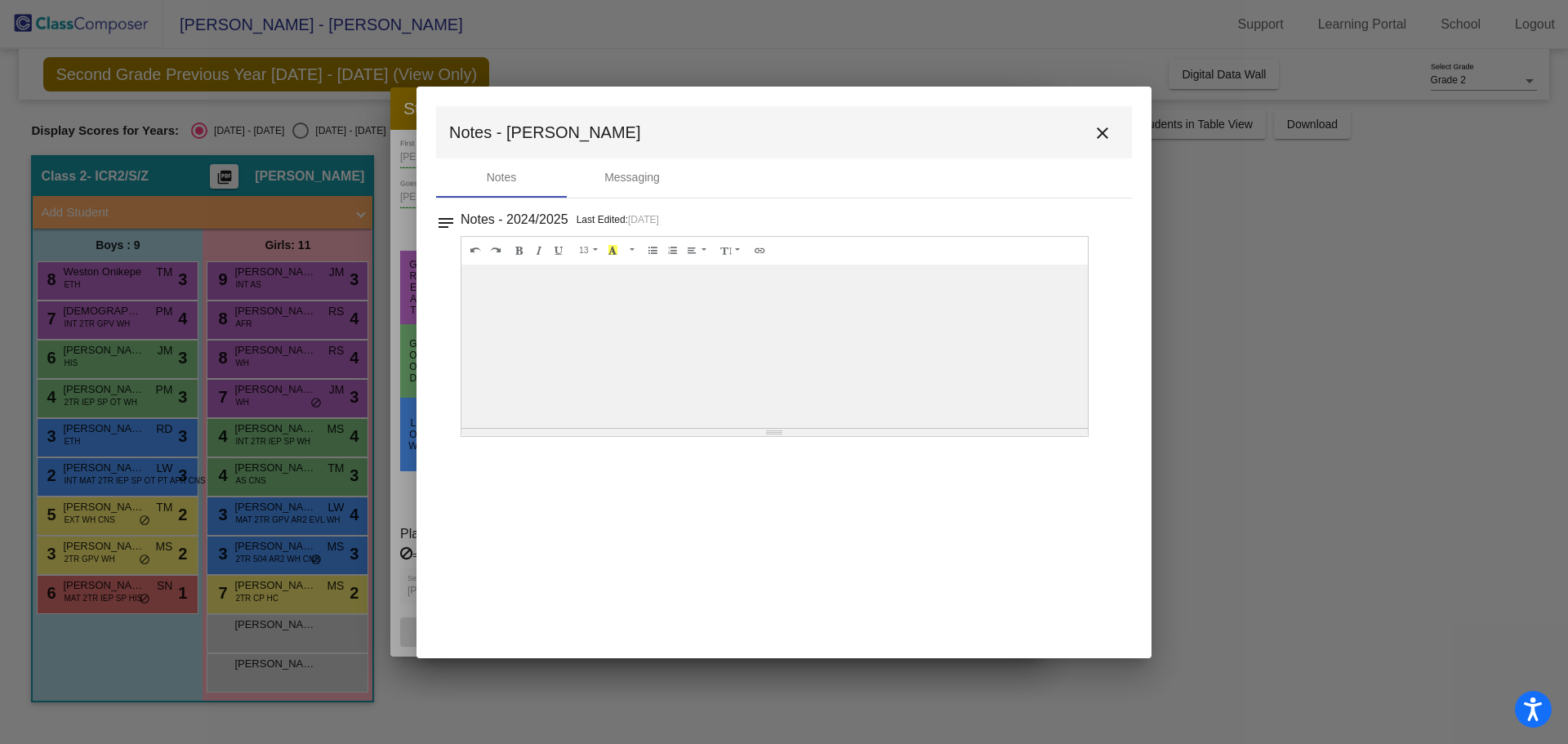
click at [1112, 122] on button "close" at bounding box center [1103, 132] width 33 height 33
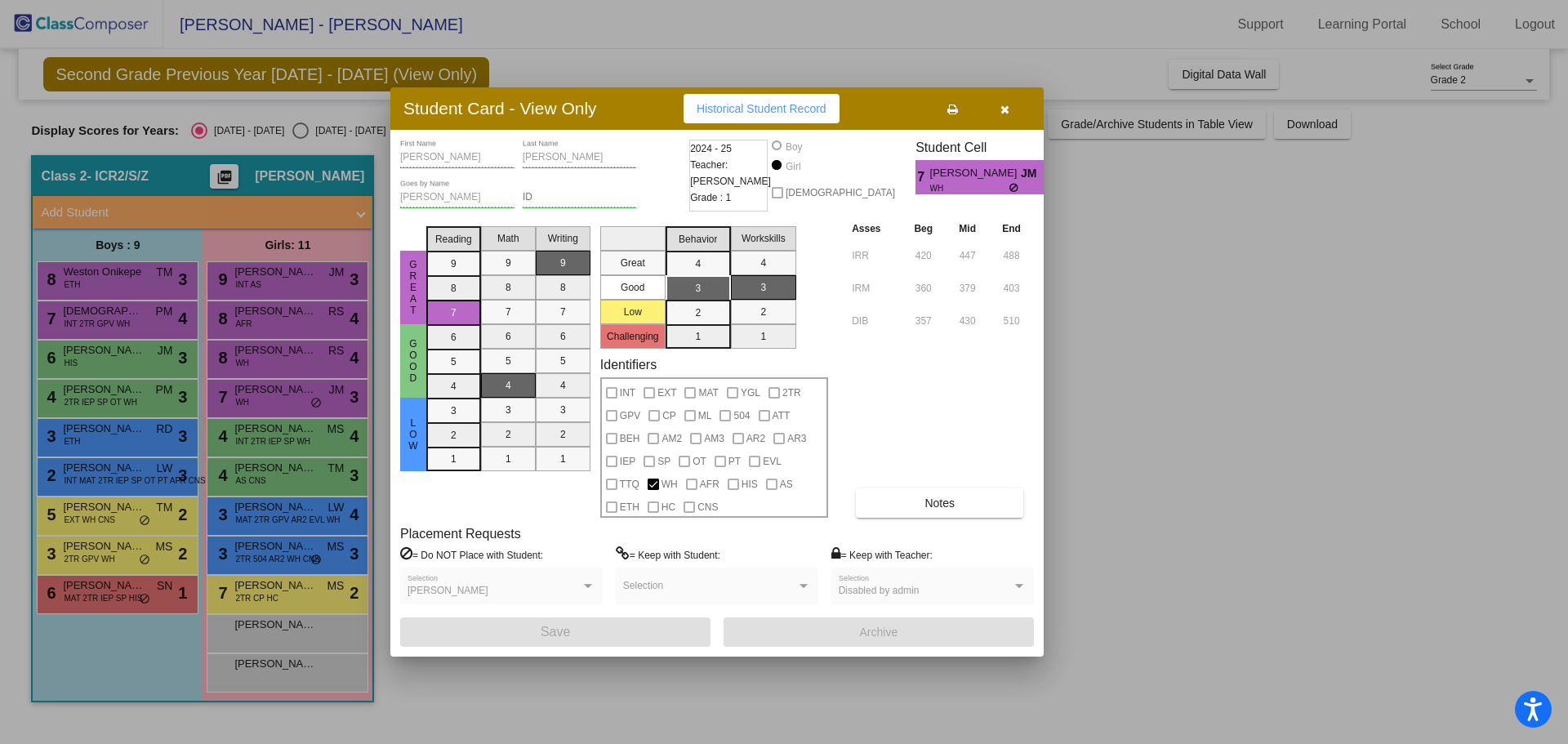
click at [1023, 104] on button "button" at bounding box center [1004, 109] width 52 height 30
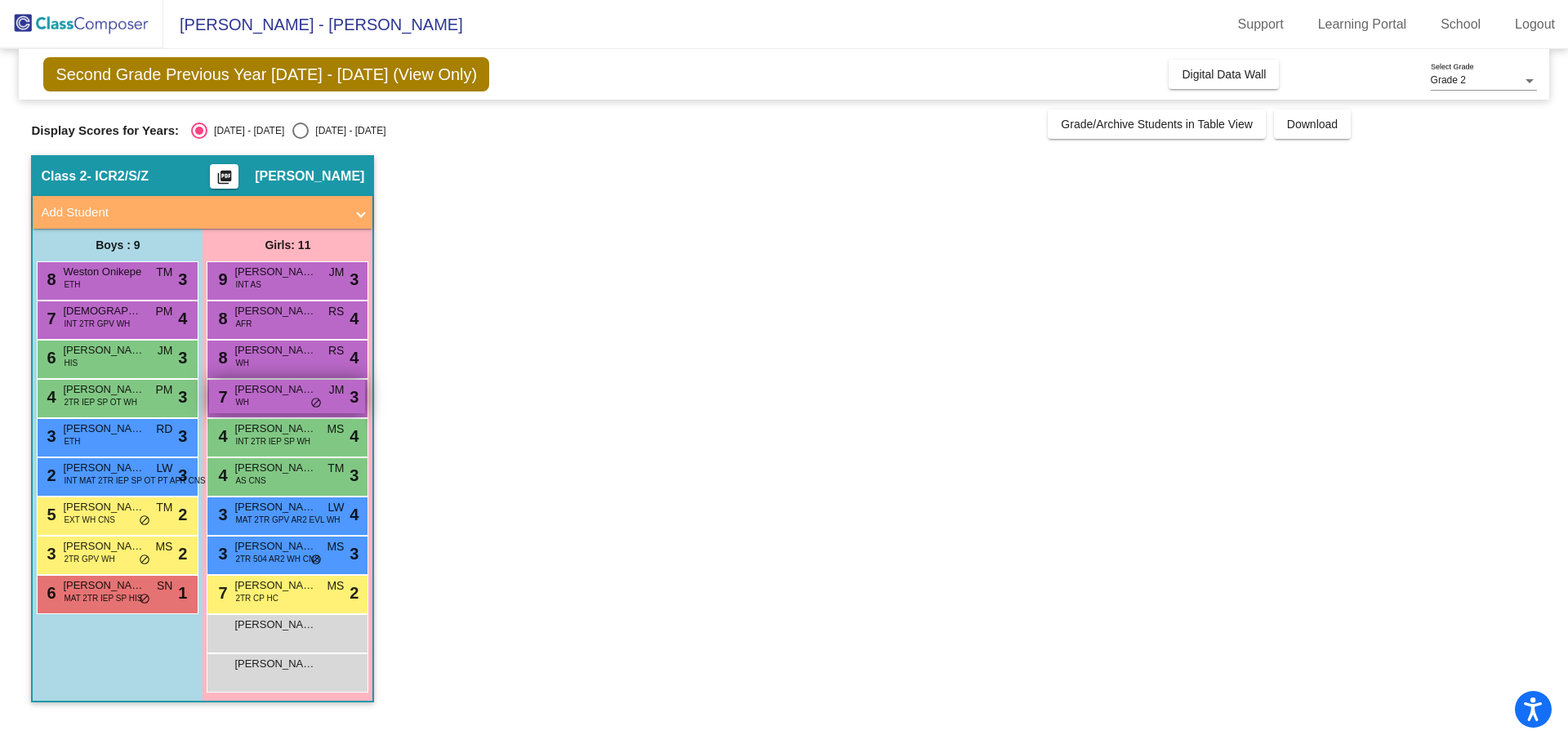
click at [286, 396] on span "[PERSON_NAME]" at bounding box center [275, 389] width 82 height 17
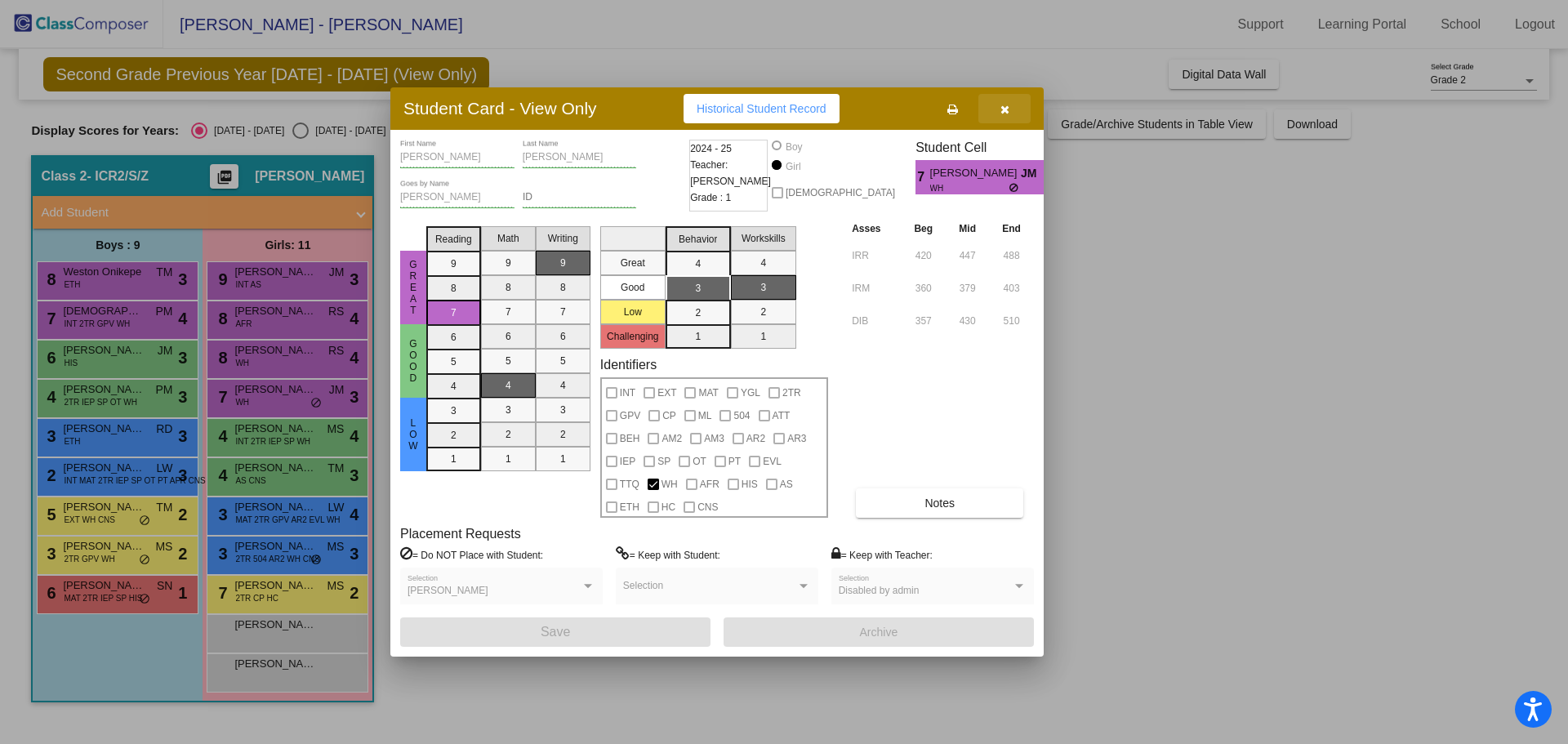
click at [1017, 98] on button "button" at bounding box center [1004, 109] width 52 height 30
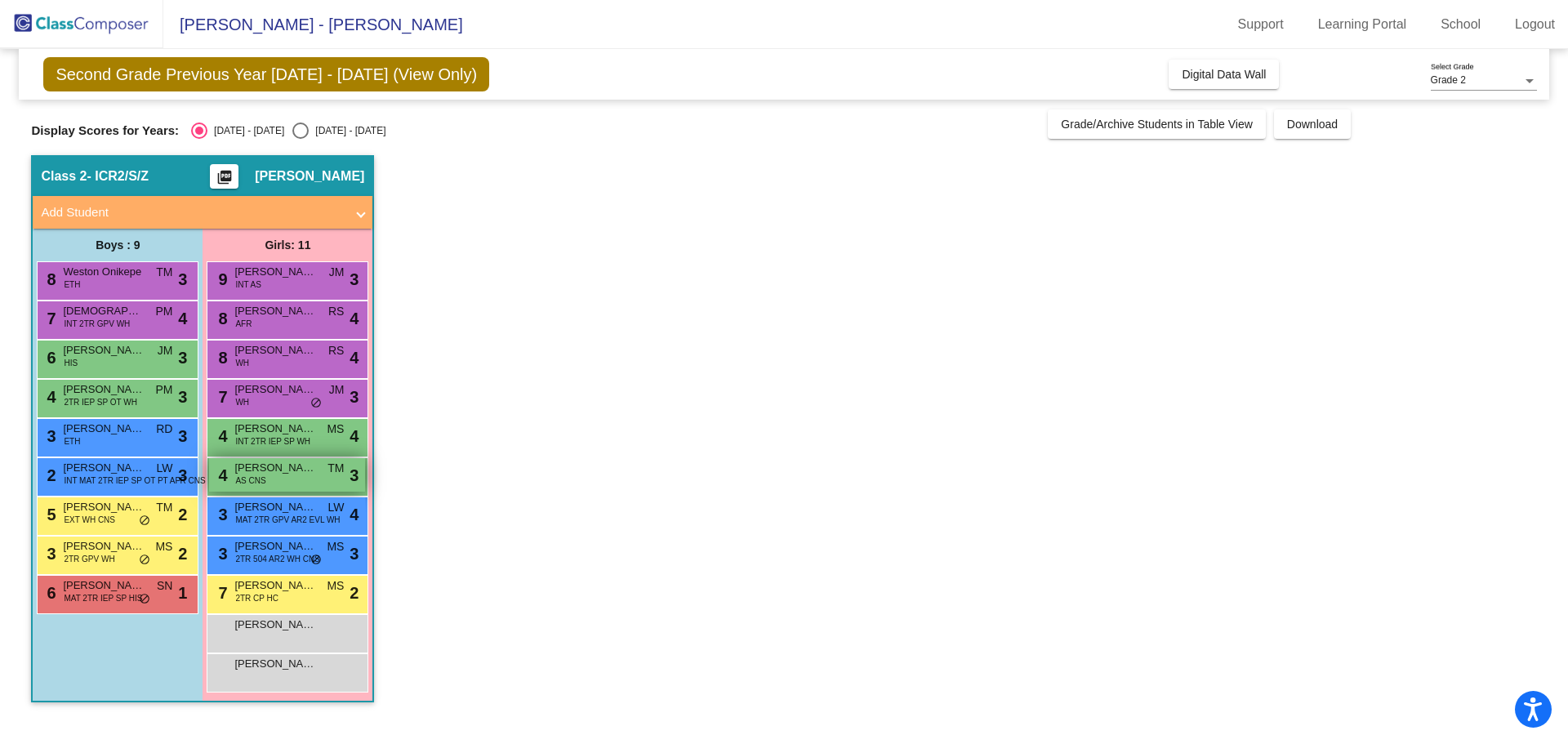
click at [264, 460] on span "[PERSON_NAME]" at bounding box center [275, 468] width 82 height 17
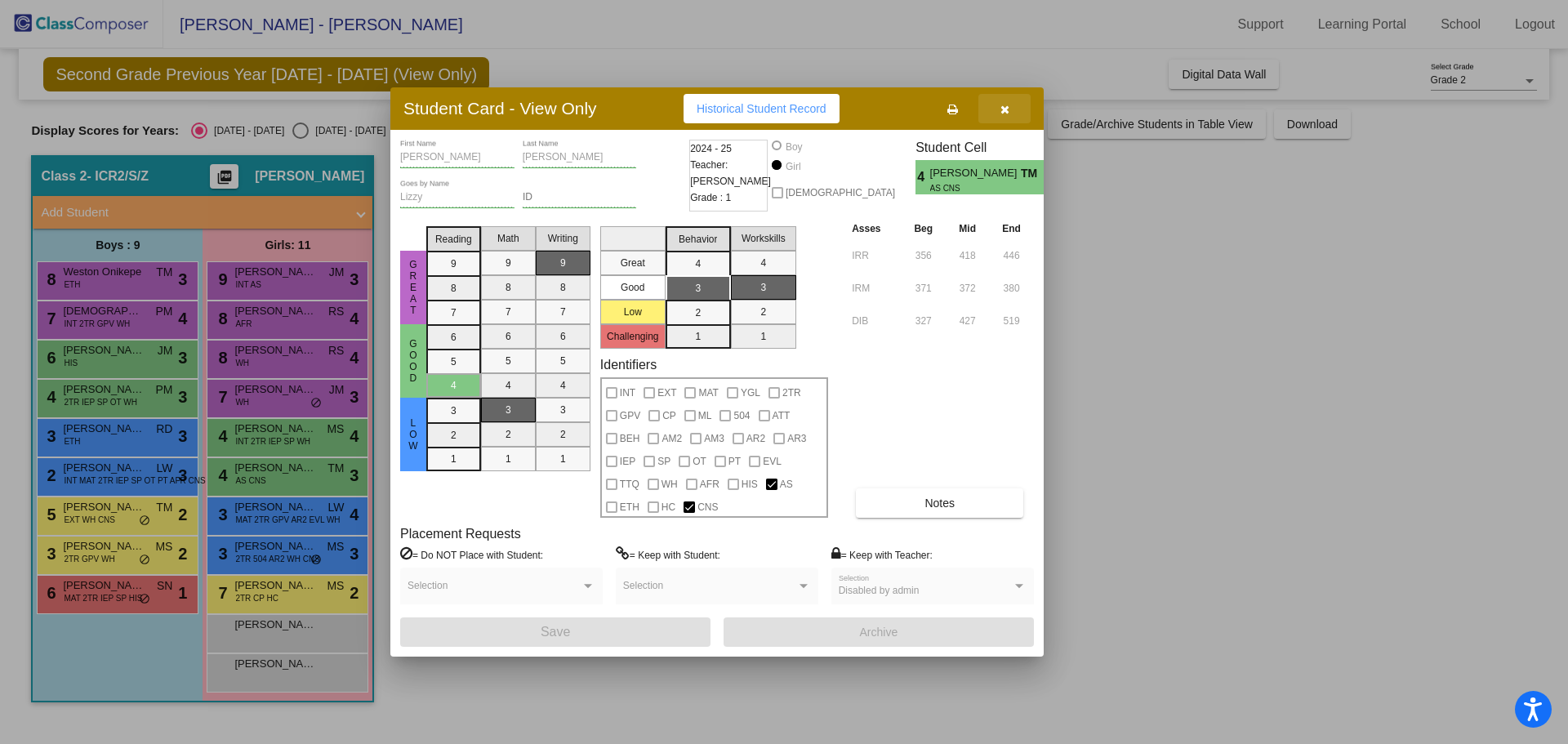
click at [1012, 102] on button "button" at bounding box center [1004, 109] width 52 height 30
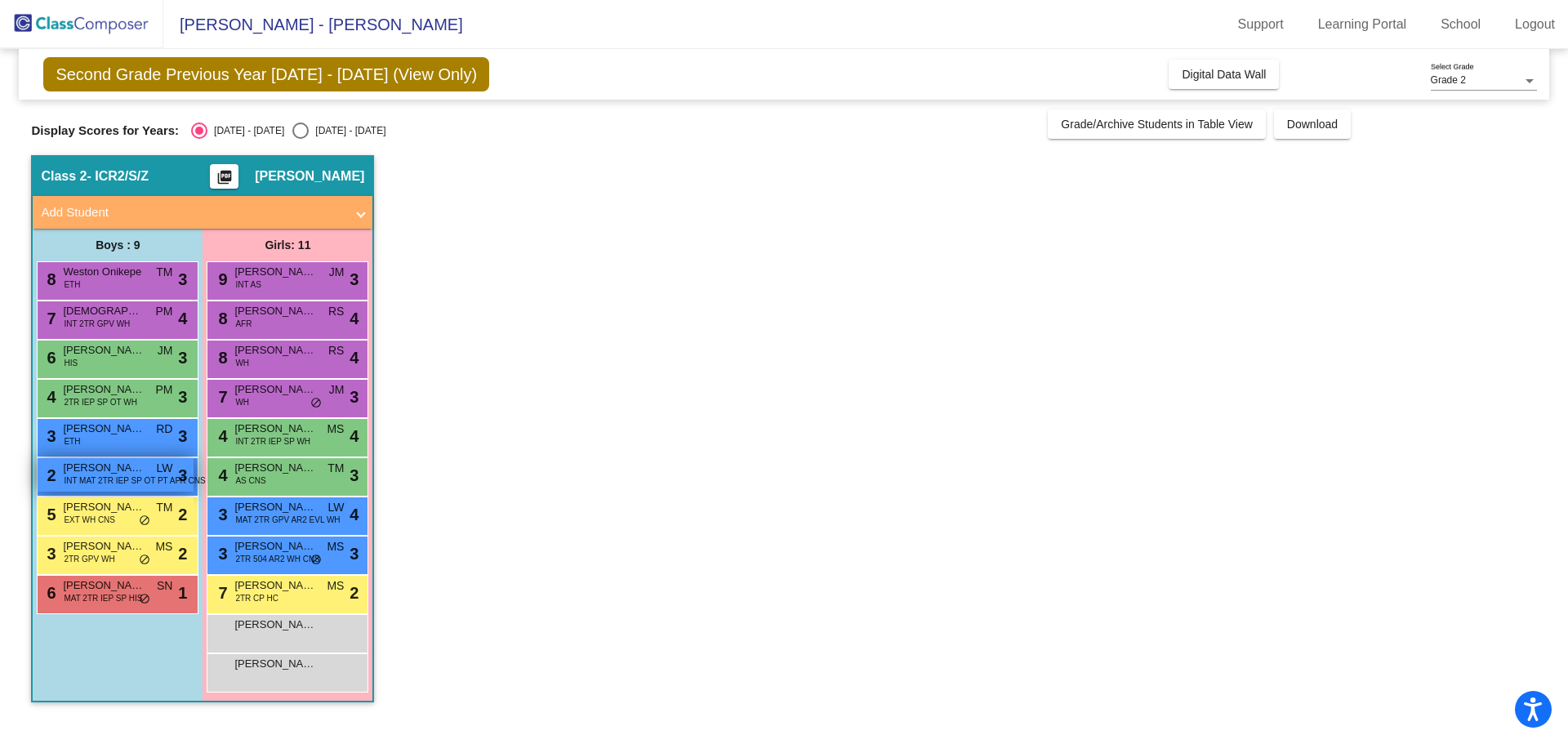
click at [83, 476] on span "INT MAT 2TR IEP SP OT PT AFR CNS" at bounding box center [134, 481] width 141 height 12
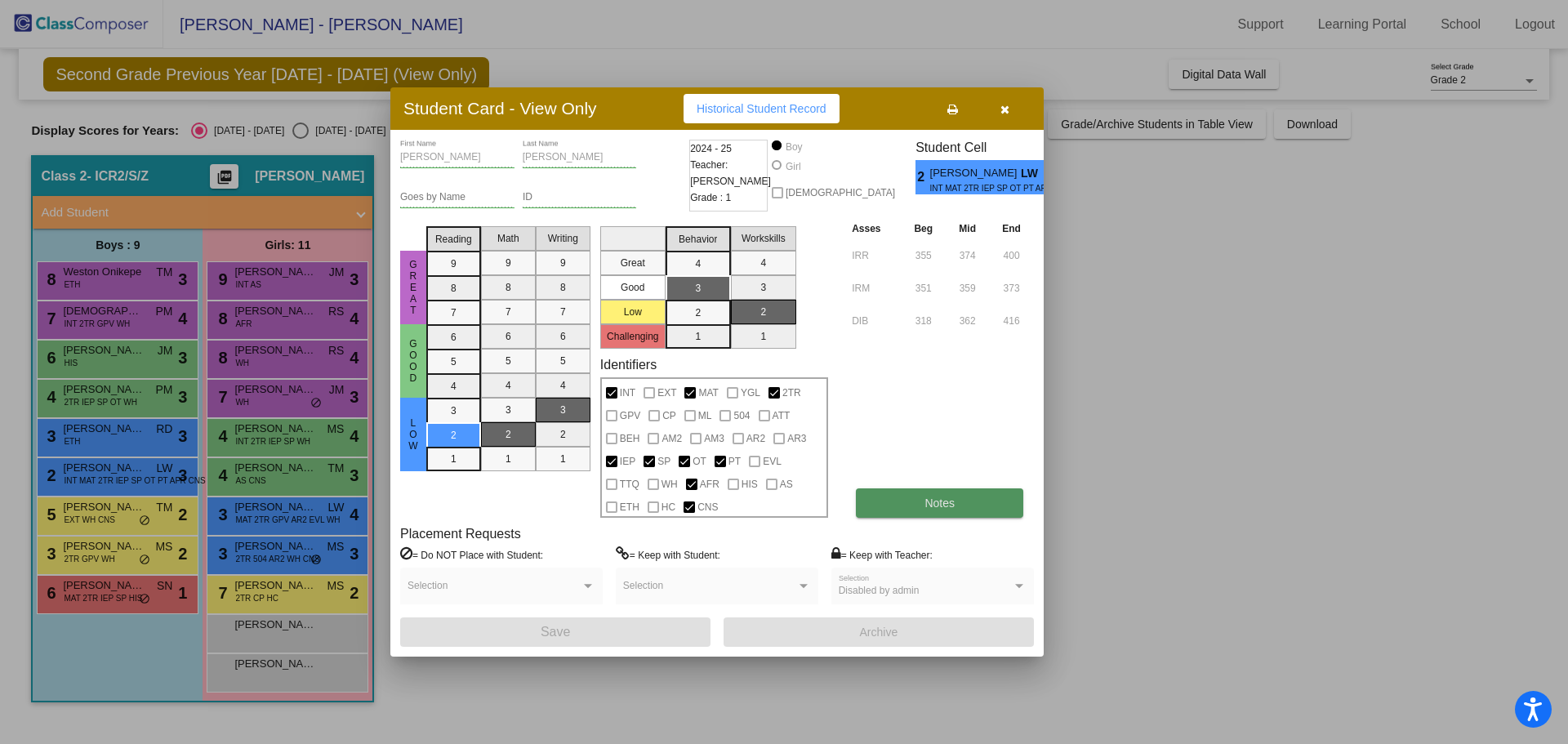
click at [990, 493] on button "Notes" at bounding box center [940, 504] width 167 height 30
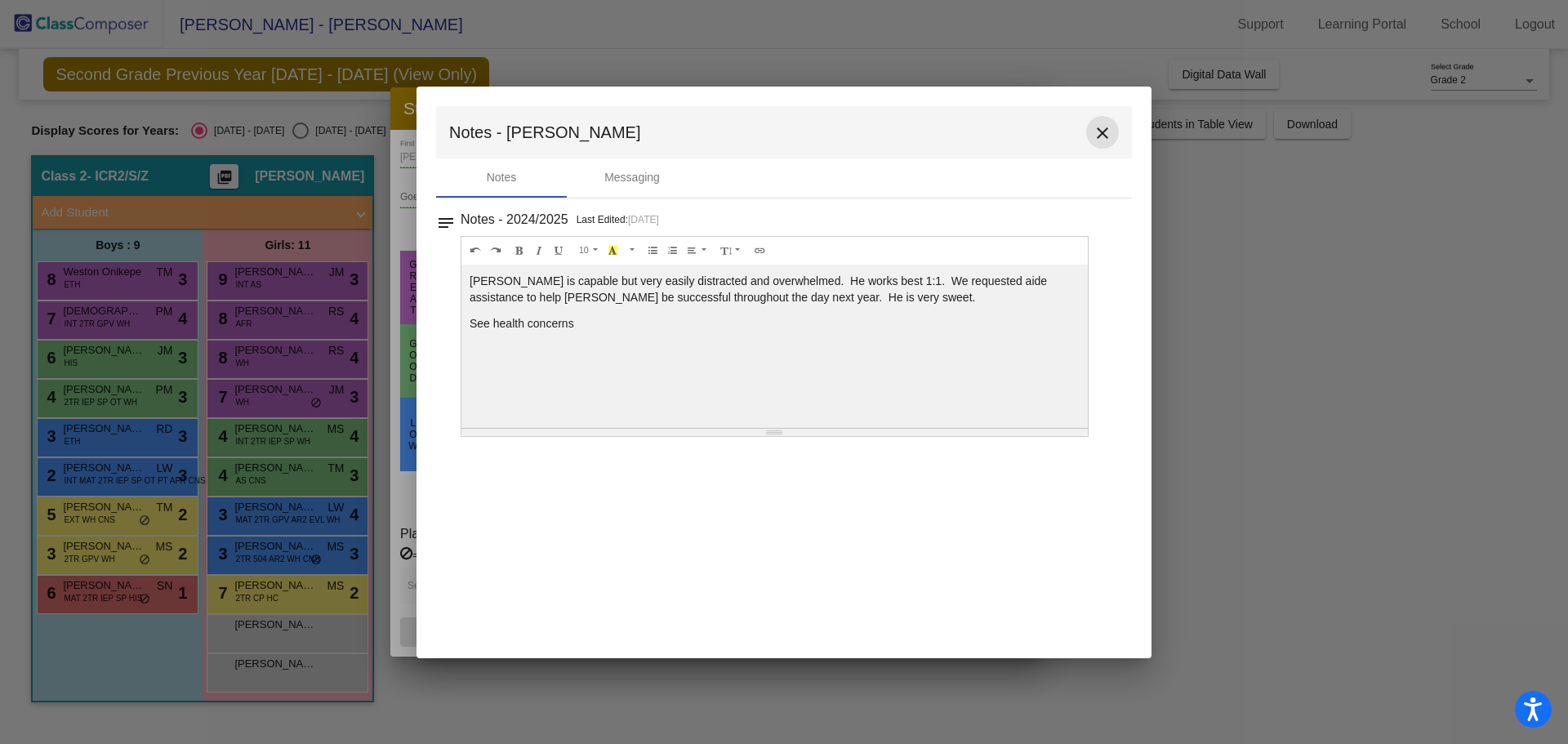
click at [1101, 138] on mat-icon "close" at bounding box center [1102, 133] width 20 height 20
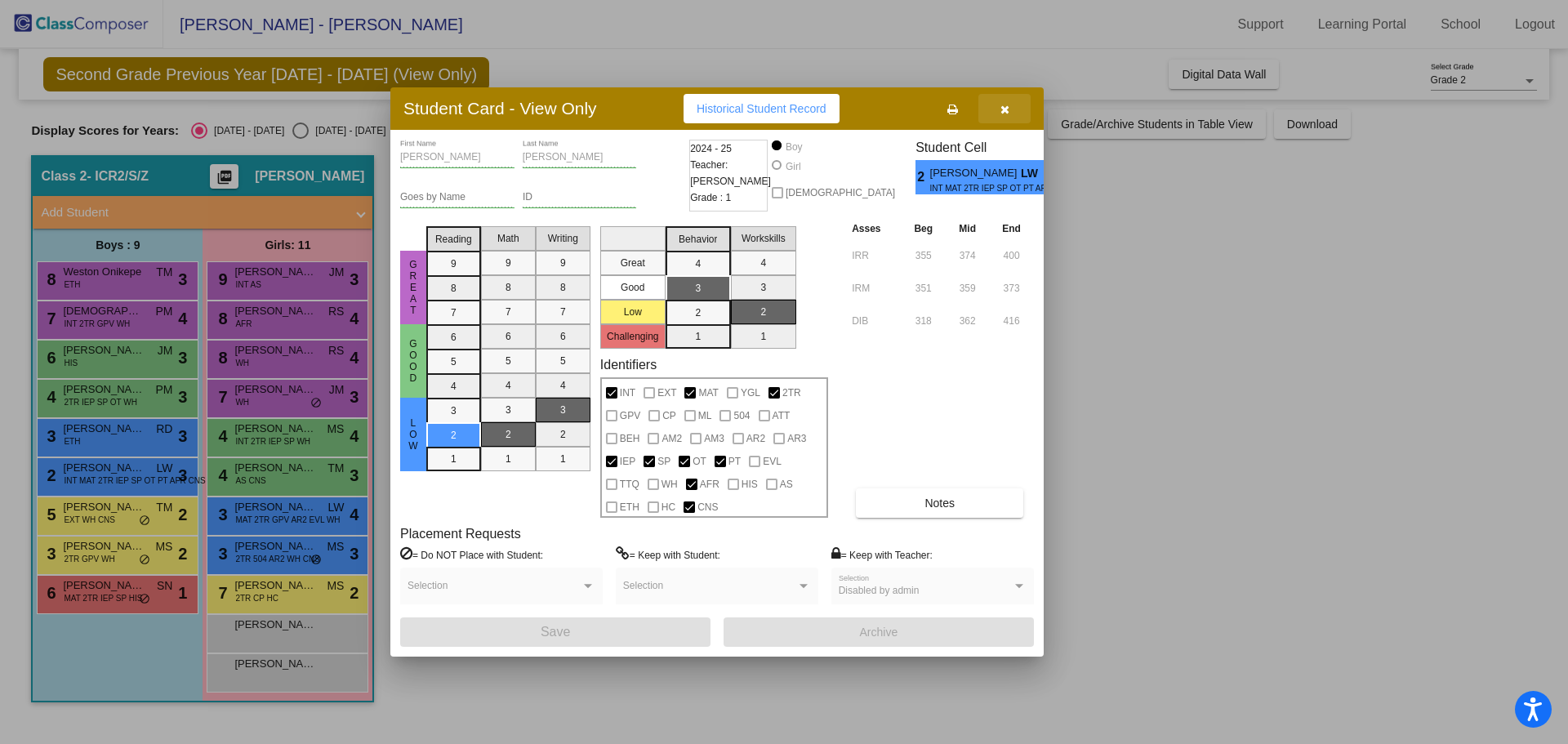
click at [1004, 118] on button "button" at bounding box center [1004, 109] width 52 height 30
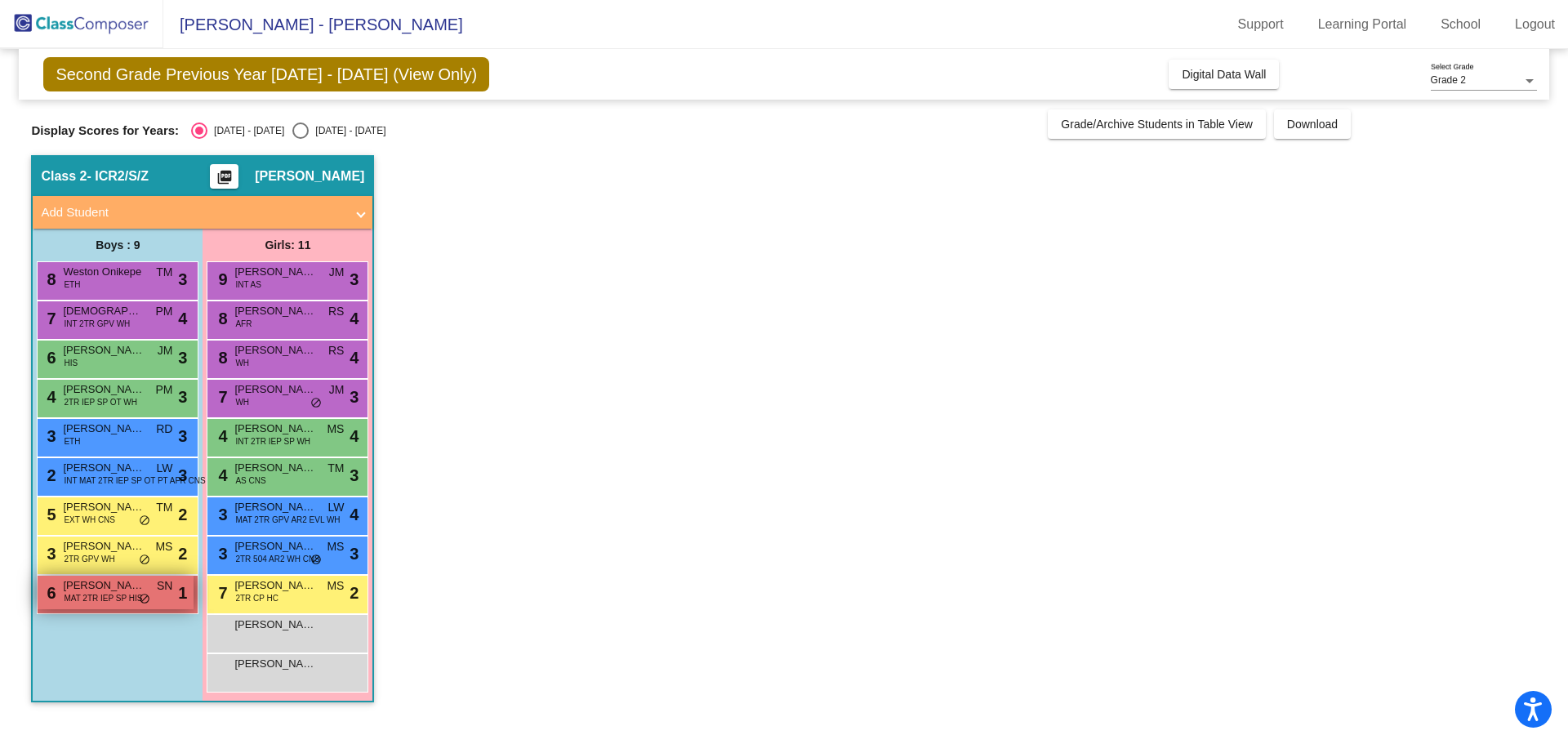
click at [69, 585] on span "[PERSON_NAME]" at bounding box center [104, 585] width 82 height 17
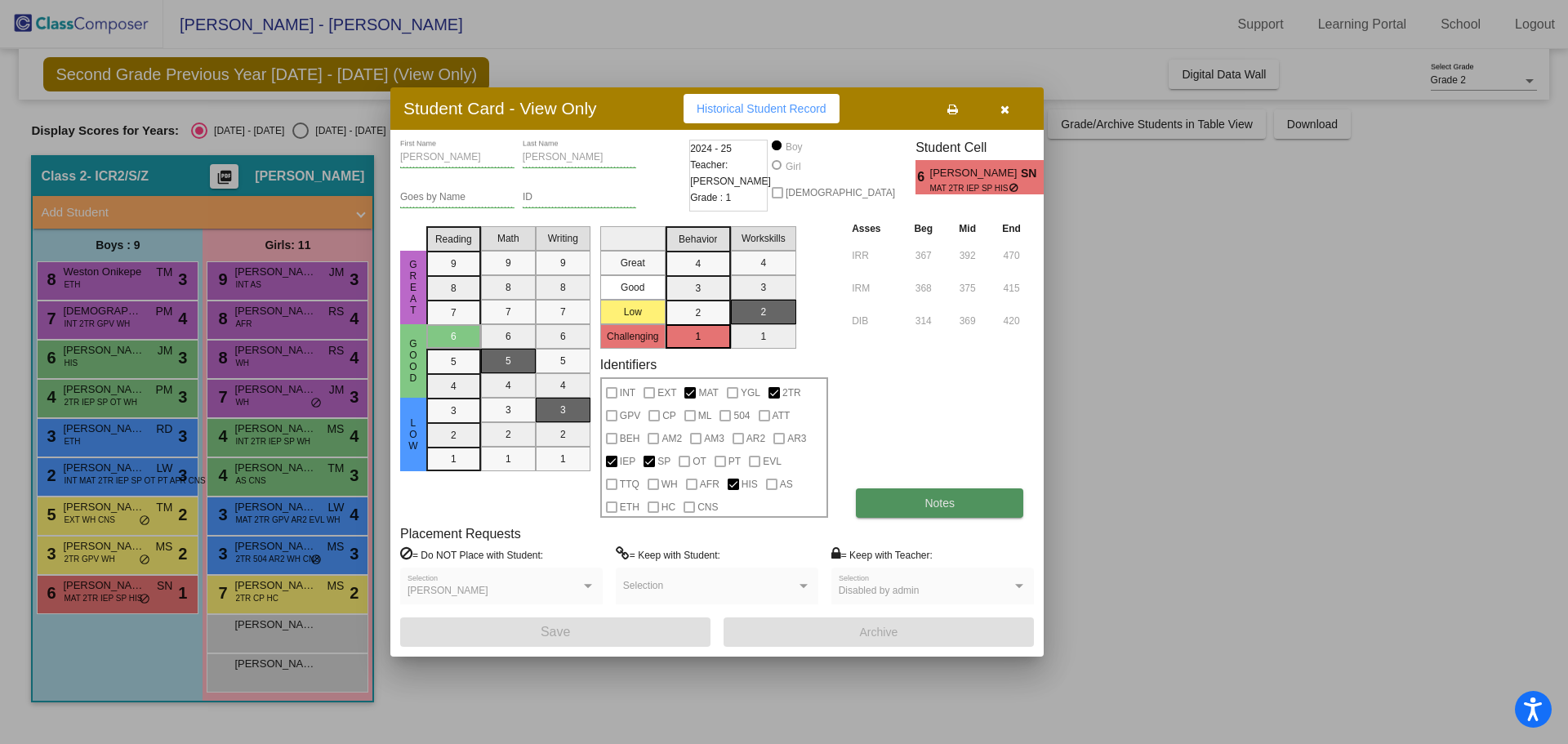
click at [968, 511] on button "Notes" at bounding box center [940, 504] width 167 height 30
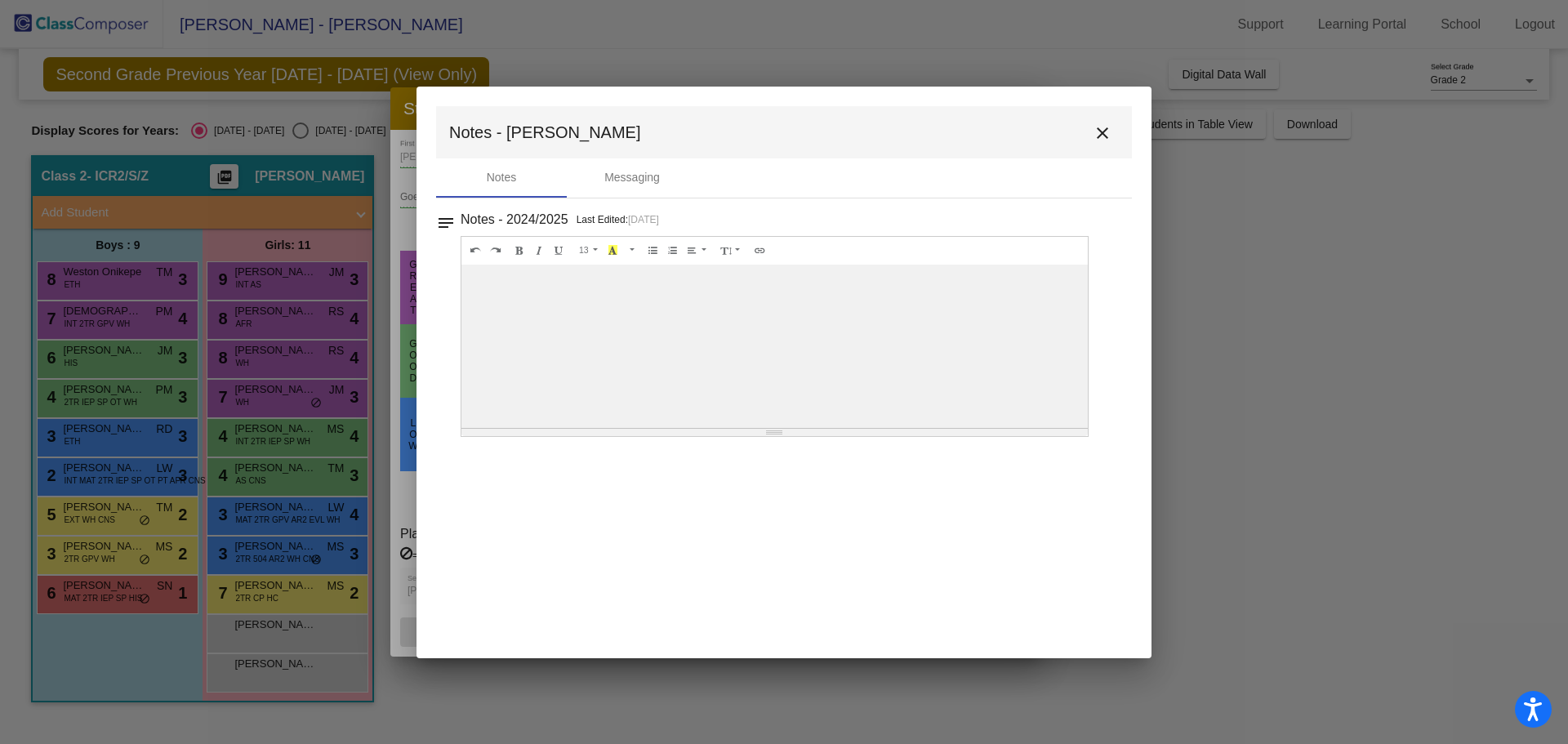
click at [1096, 120] on button "close" at bounding box center [1103, 132] width 33 height 33
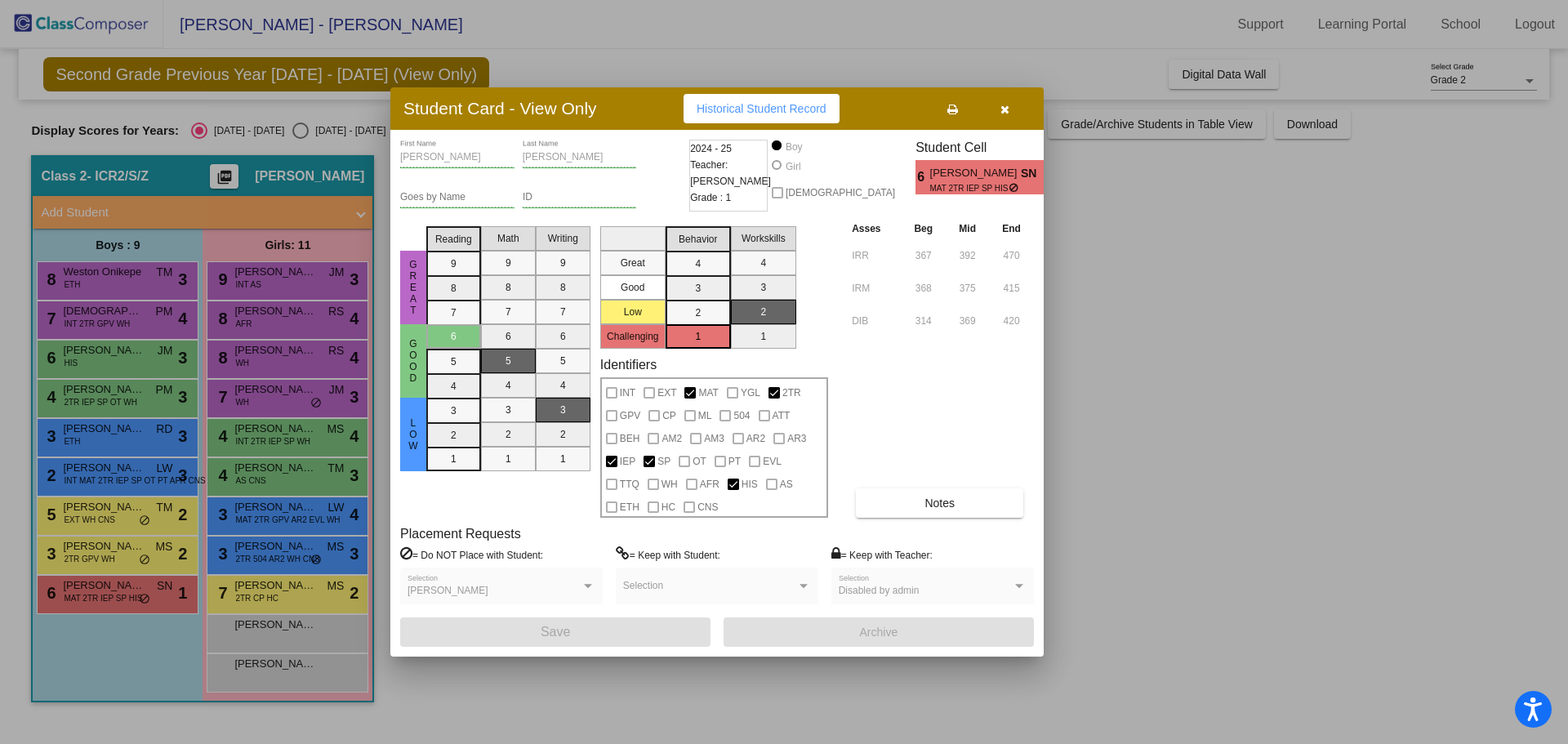
click at [1008, 112] on icon "button" at bounding box center [1004, 109] width 9 height 11
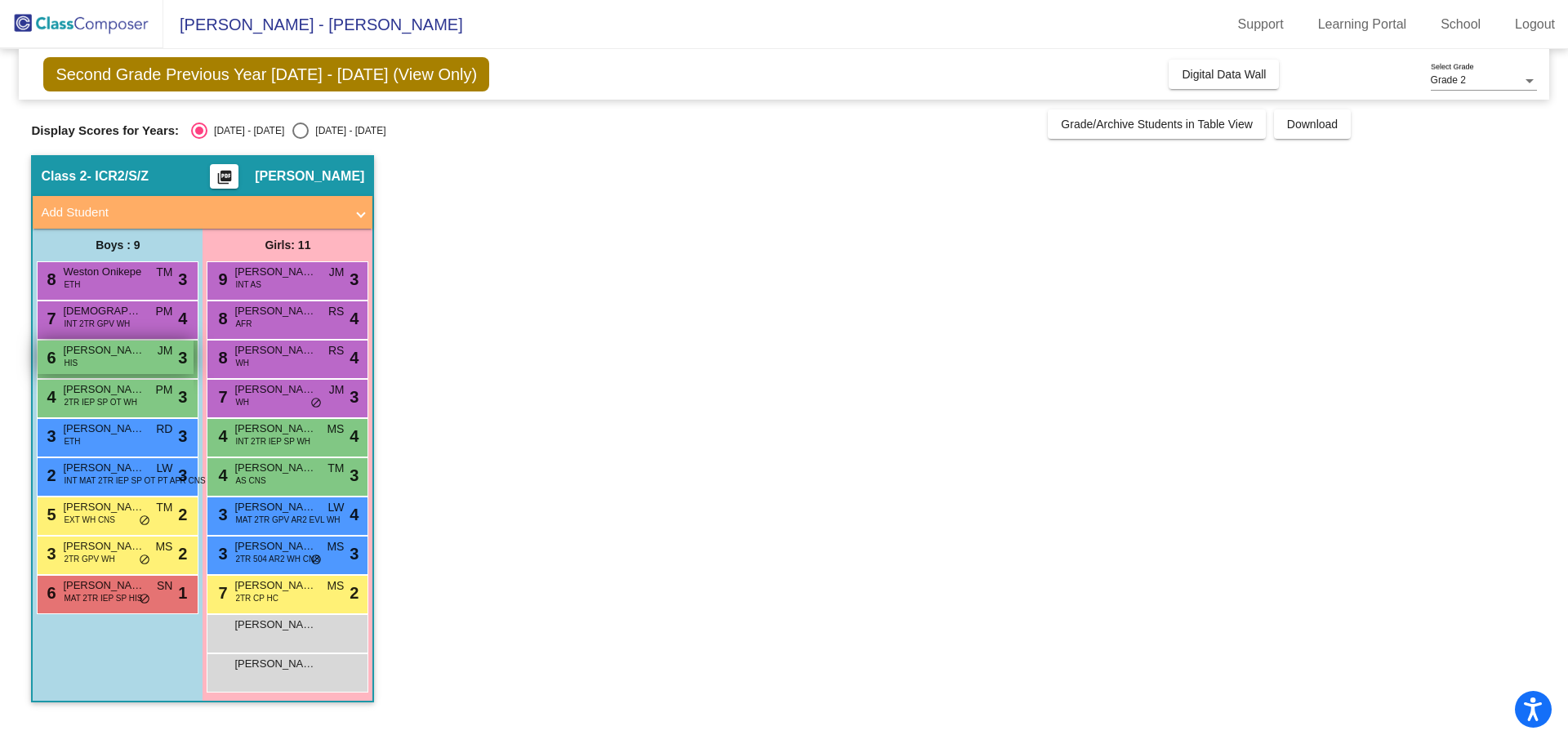
click at [133, 354] on span "[PERSON_NAME]" at bounding box center [104, 350] width 82 height 17
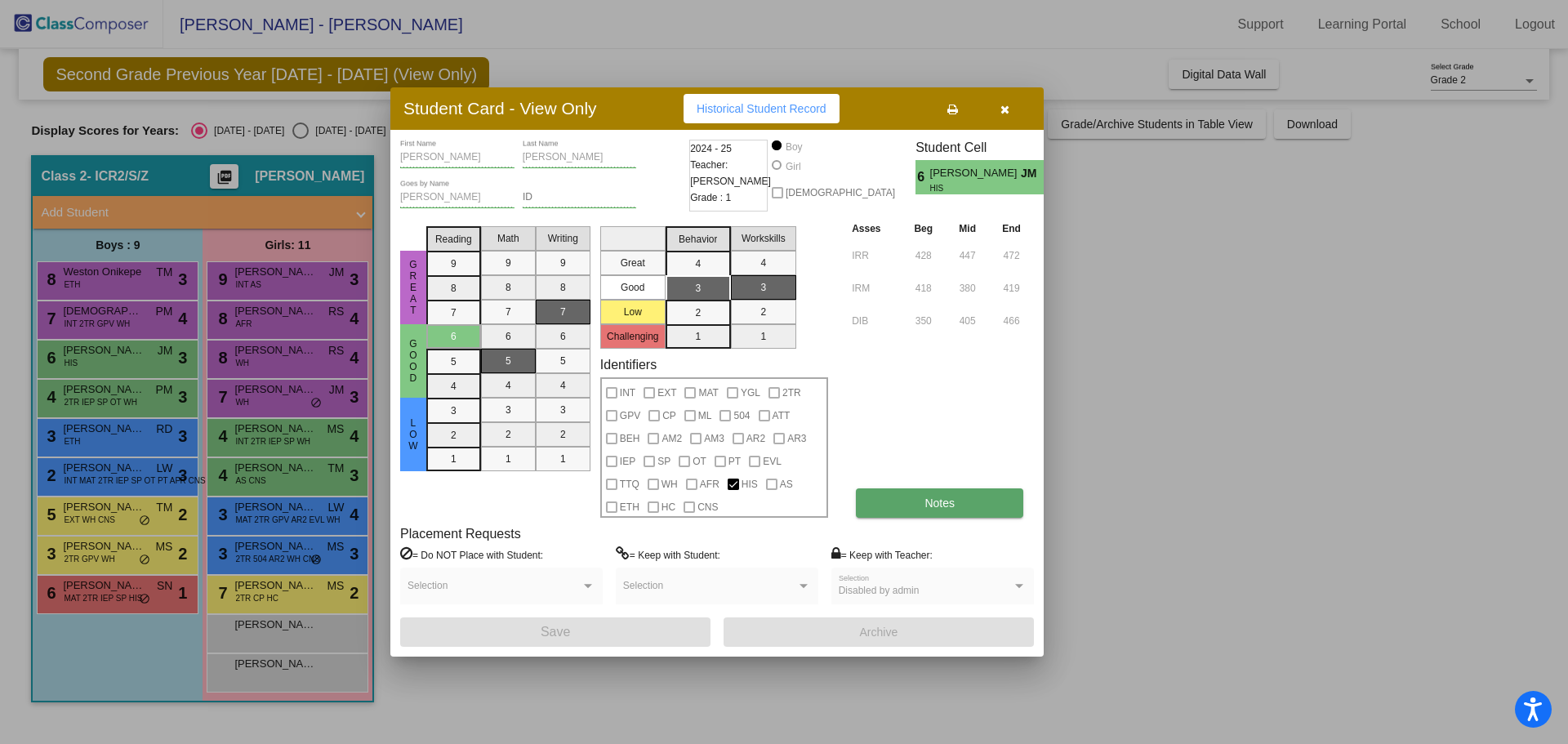
click at [916, 507] on button "Notes" at bounding box center [940, 504] width 167 height 30
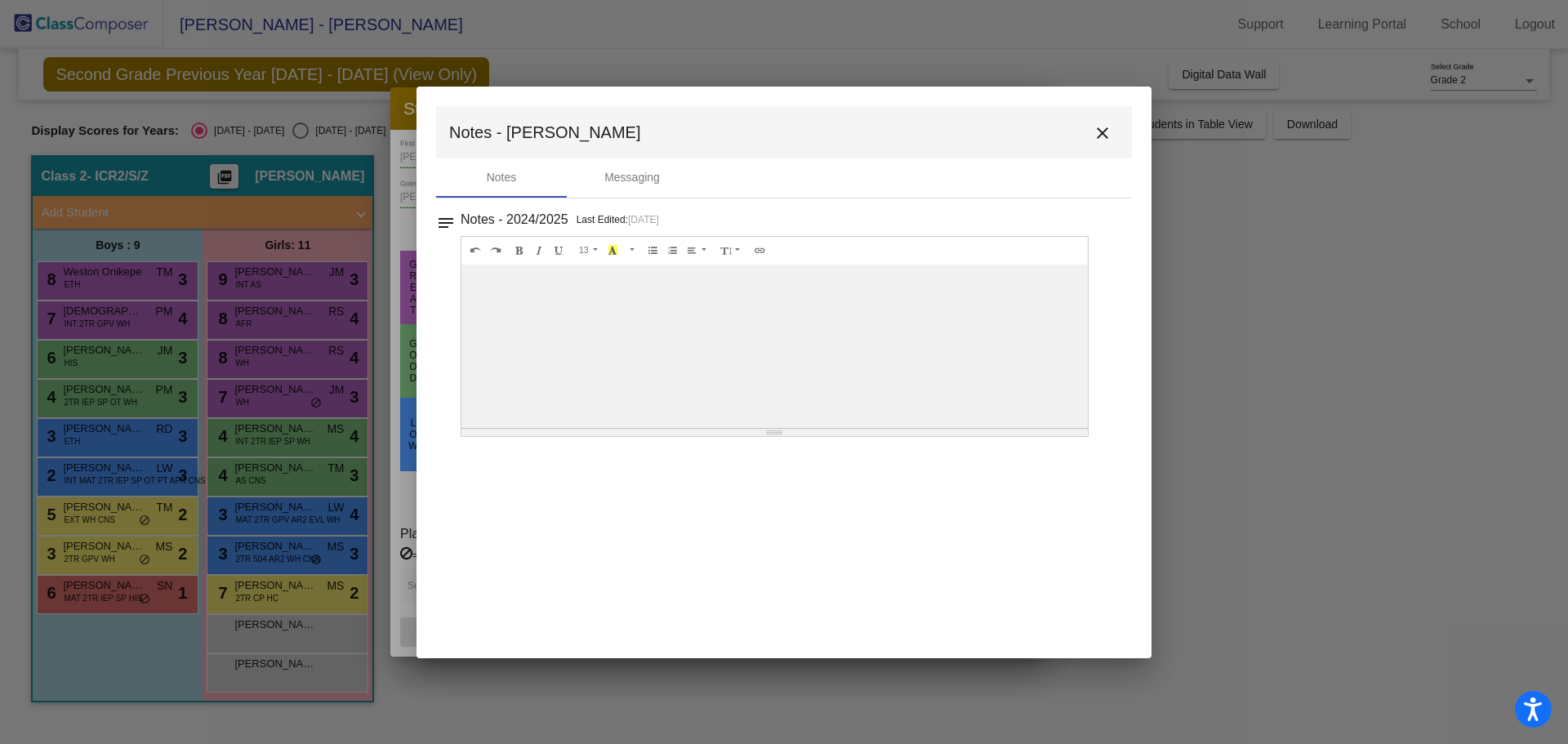
click at [1107, 132] on mat-icon "close" at bounding box center [1102, 133] width 20 height 20
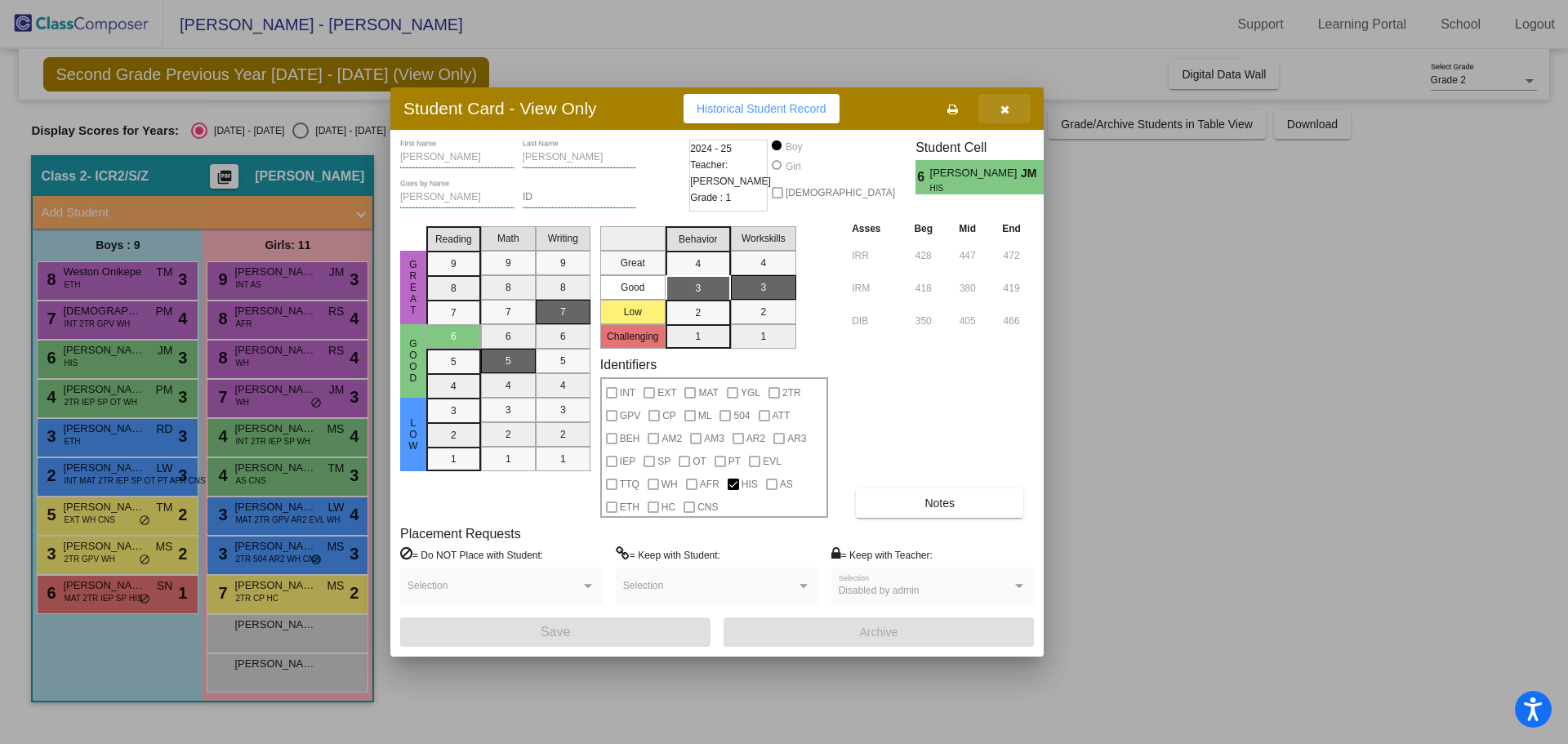
click at [1002, 105] on icon "button" at bounding box center [1004, 109] width 9 height 11
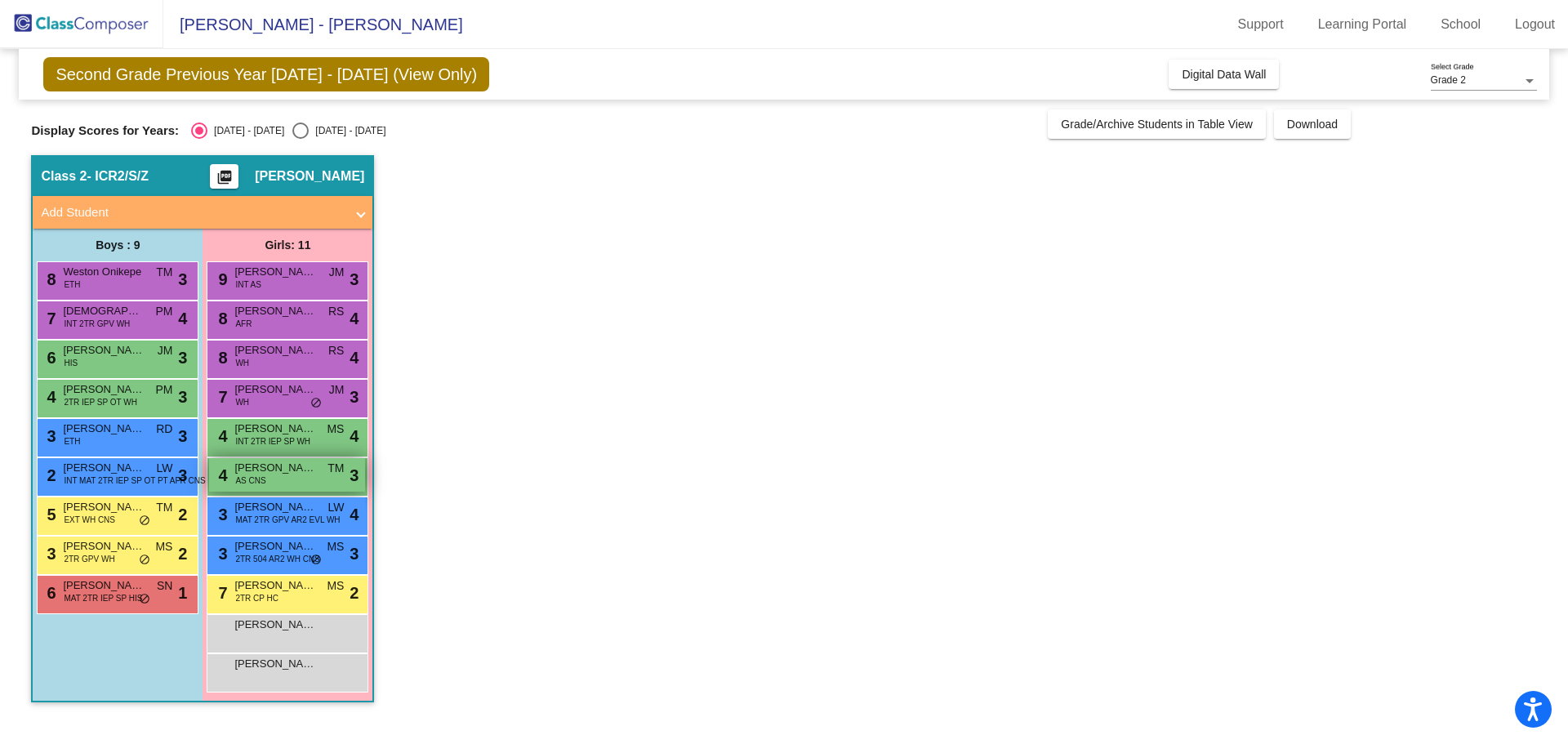
click at [286, 482] on div "4 [PERSON_NAME] AS CNS TM lock do_not_disturb_alt 3" at bounding box center [287, 475] width 156 height 33
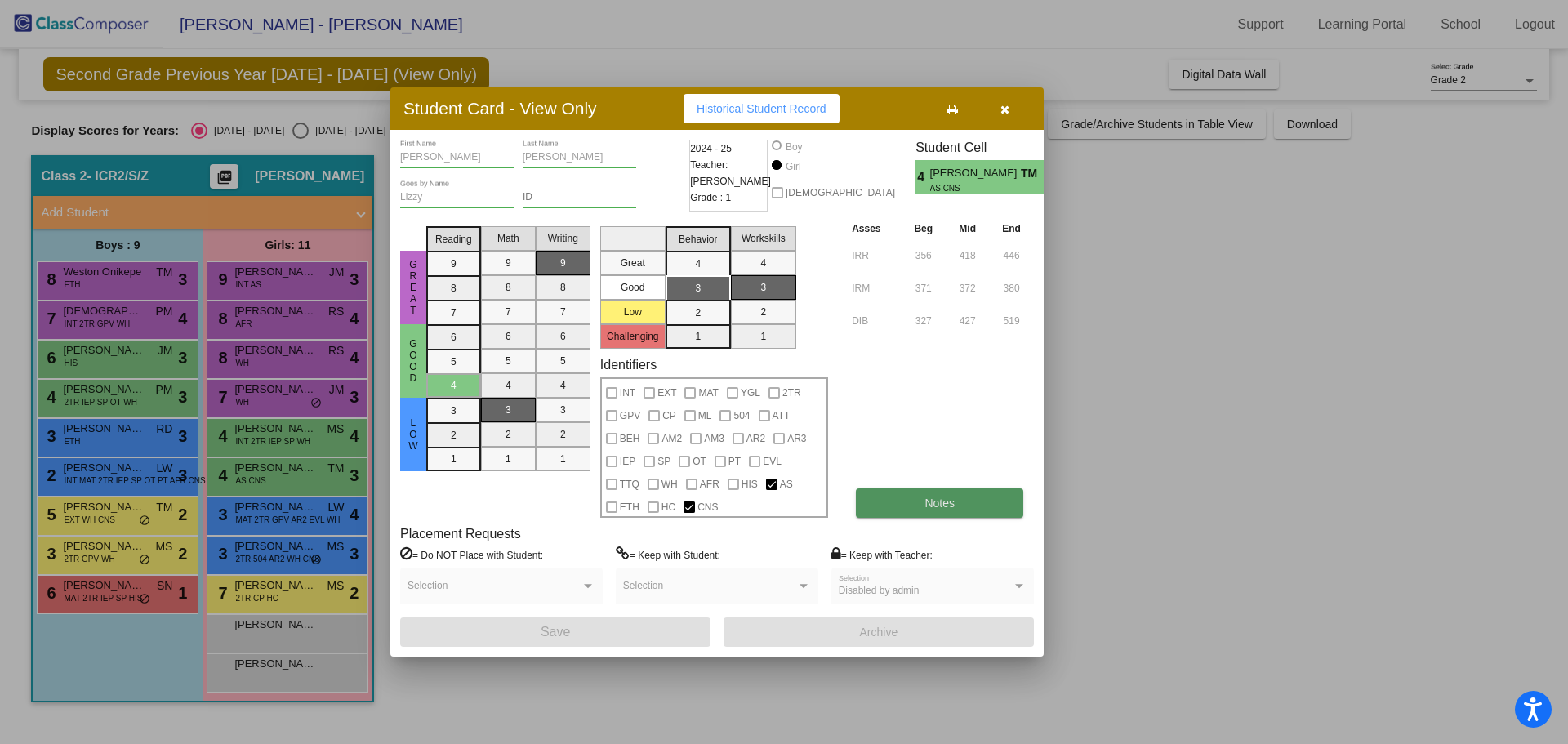
click at [897, 509] on button "Notes" at bounding box center [940, 504] width 167 height 30
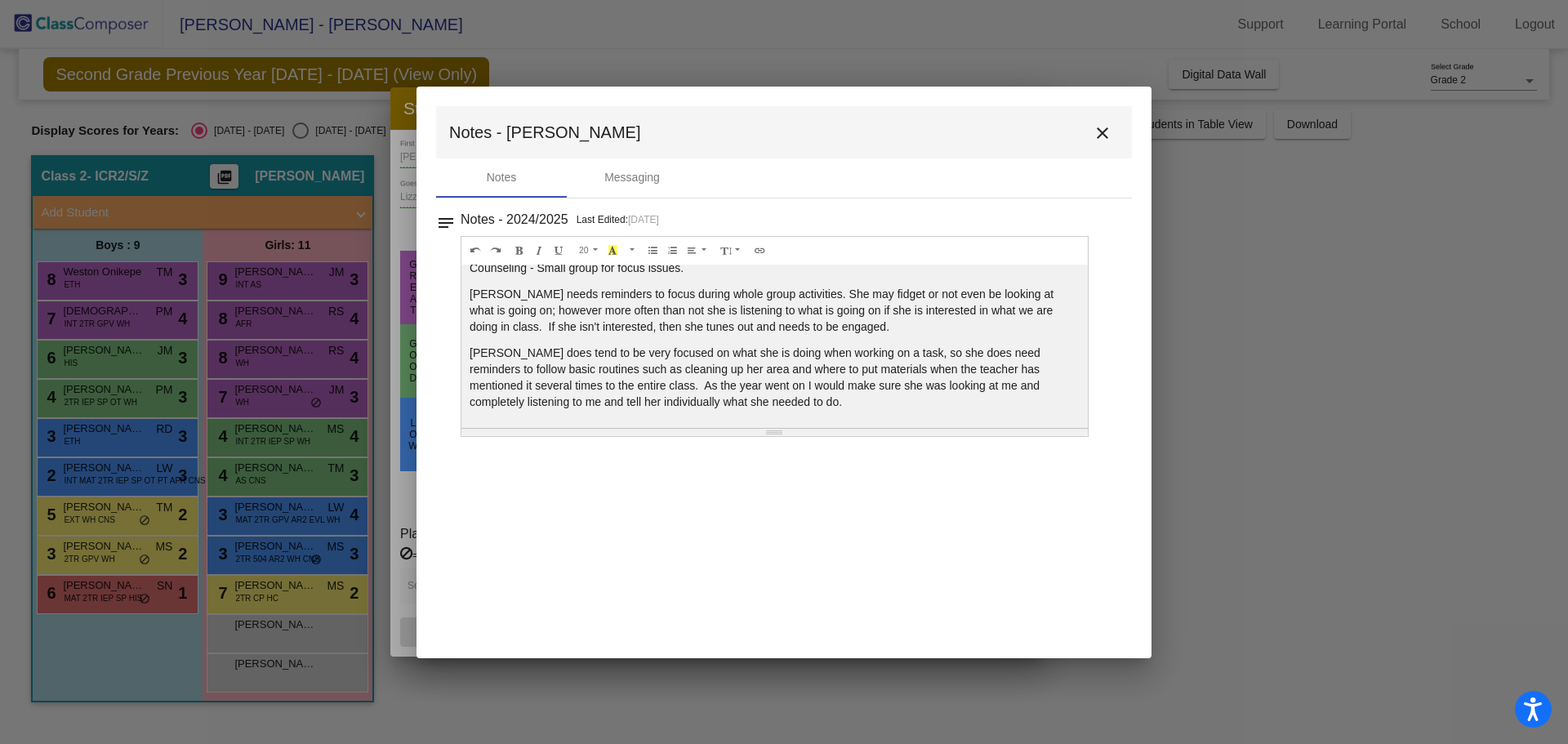
click at [1112, 132] on mat-icon "close" at bounding box center [1102, 133] width 20 height 20
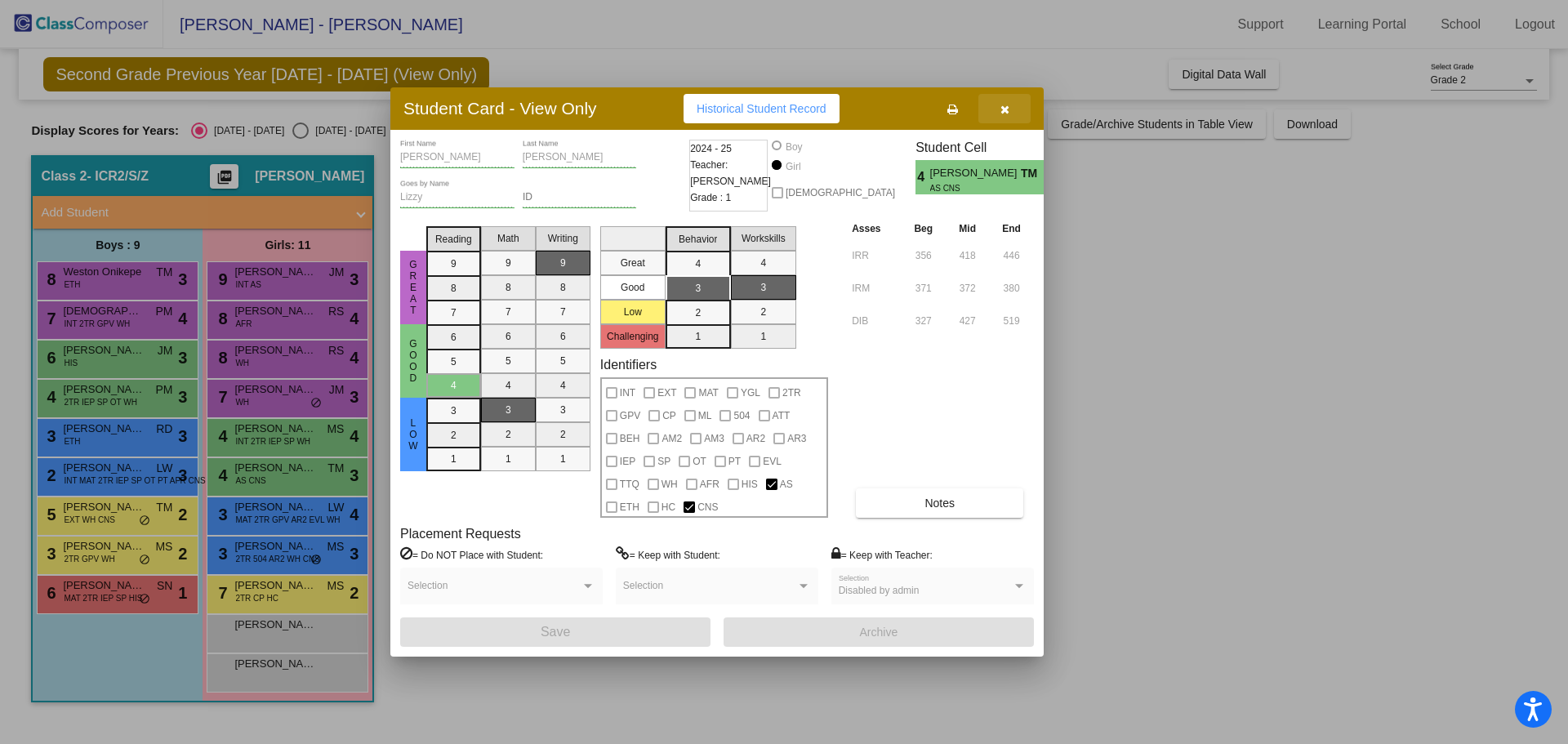
click at [1000, 115] on icon "button" at bounding box center [1004, 109] width 9 height 11
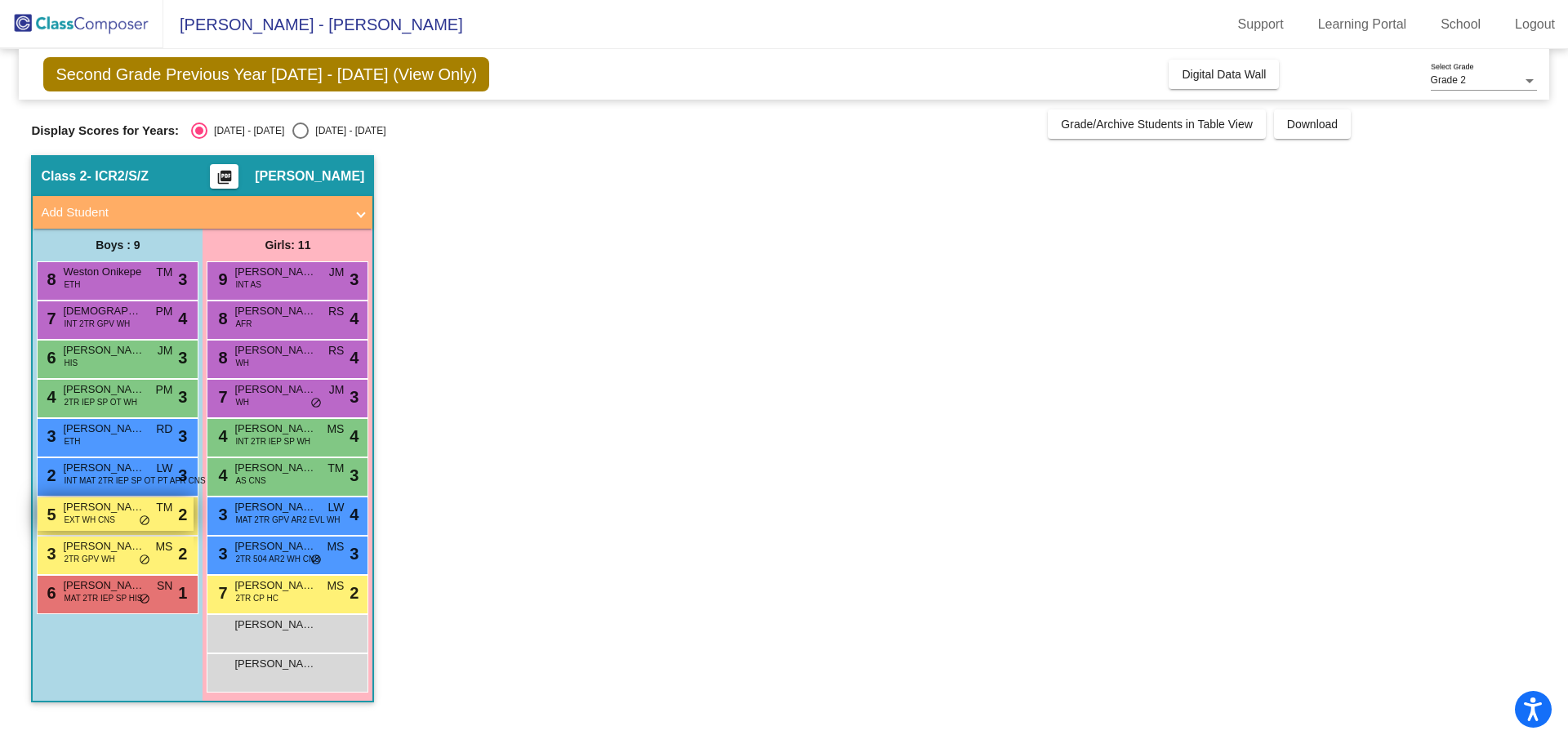
click at [81, 514] on span "EXT WH CNS" at bounding box center [89, 520] width 51 height 12
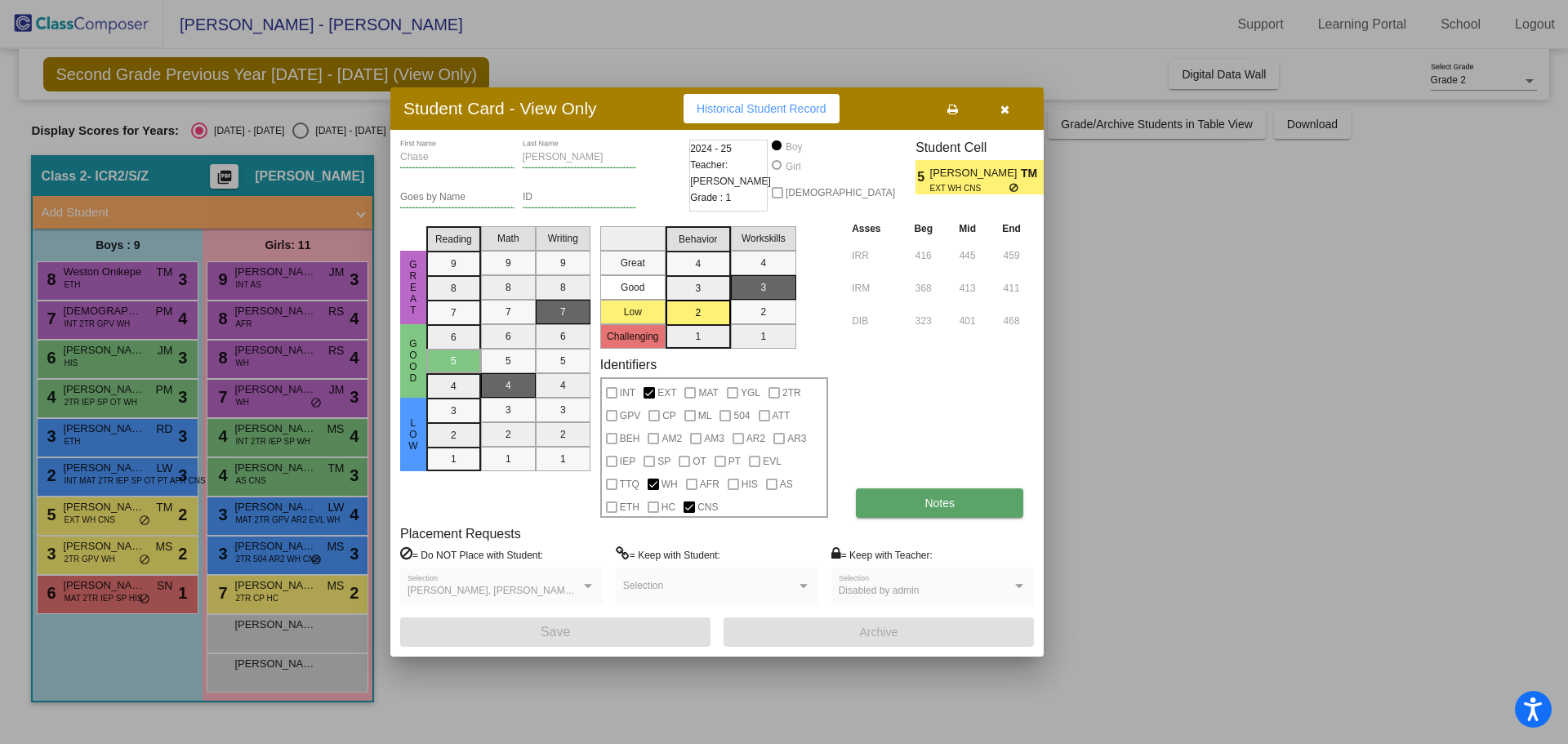
click at [917, 504] on button "Notes" at bounding box center [940, 504] width 167 height 30
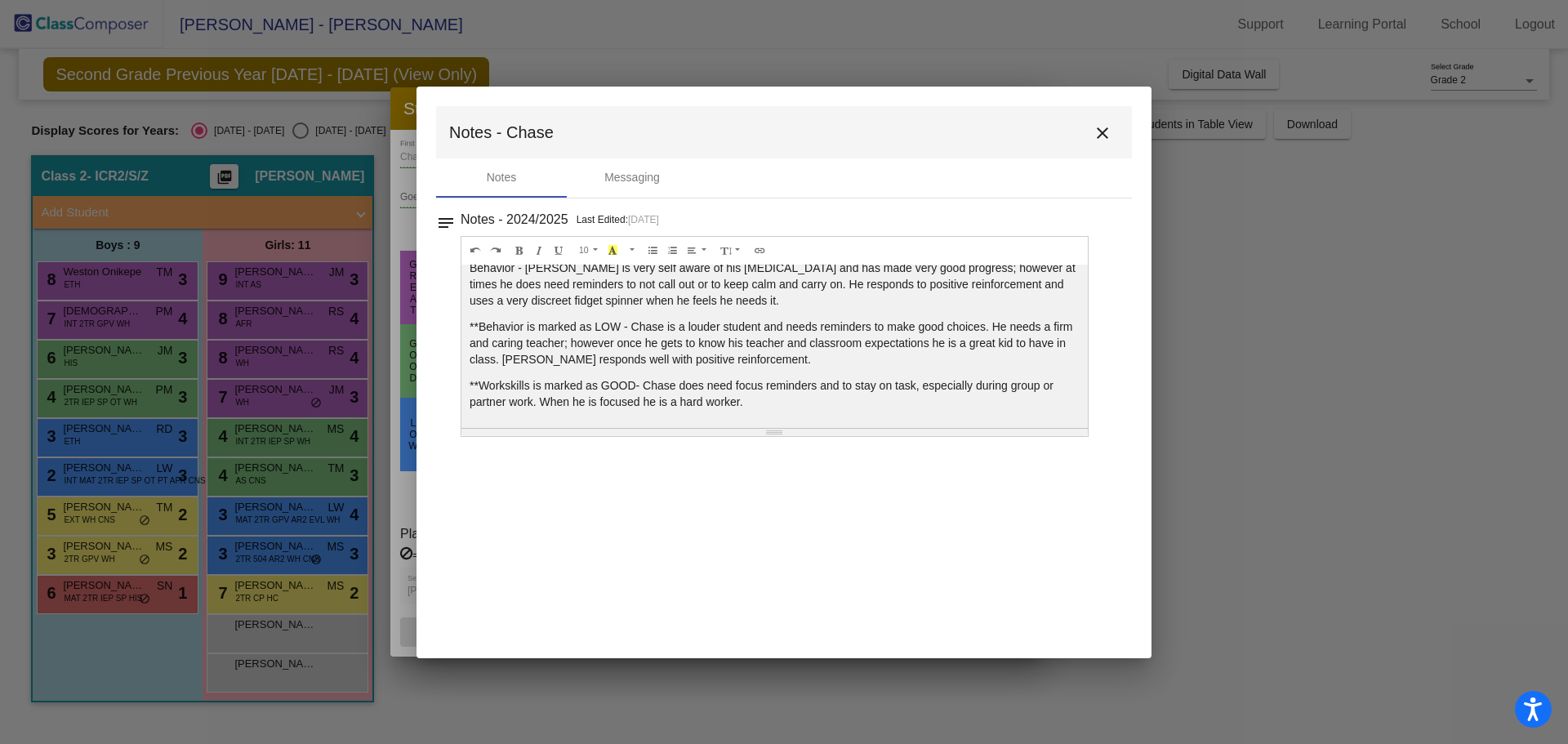
scroll to position [0, 0]
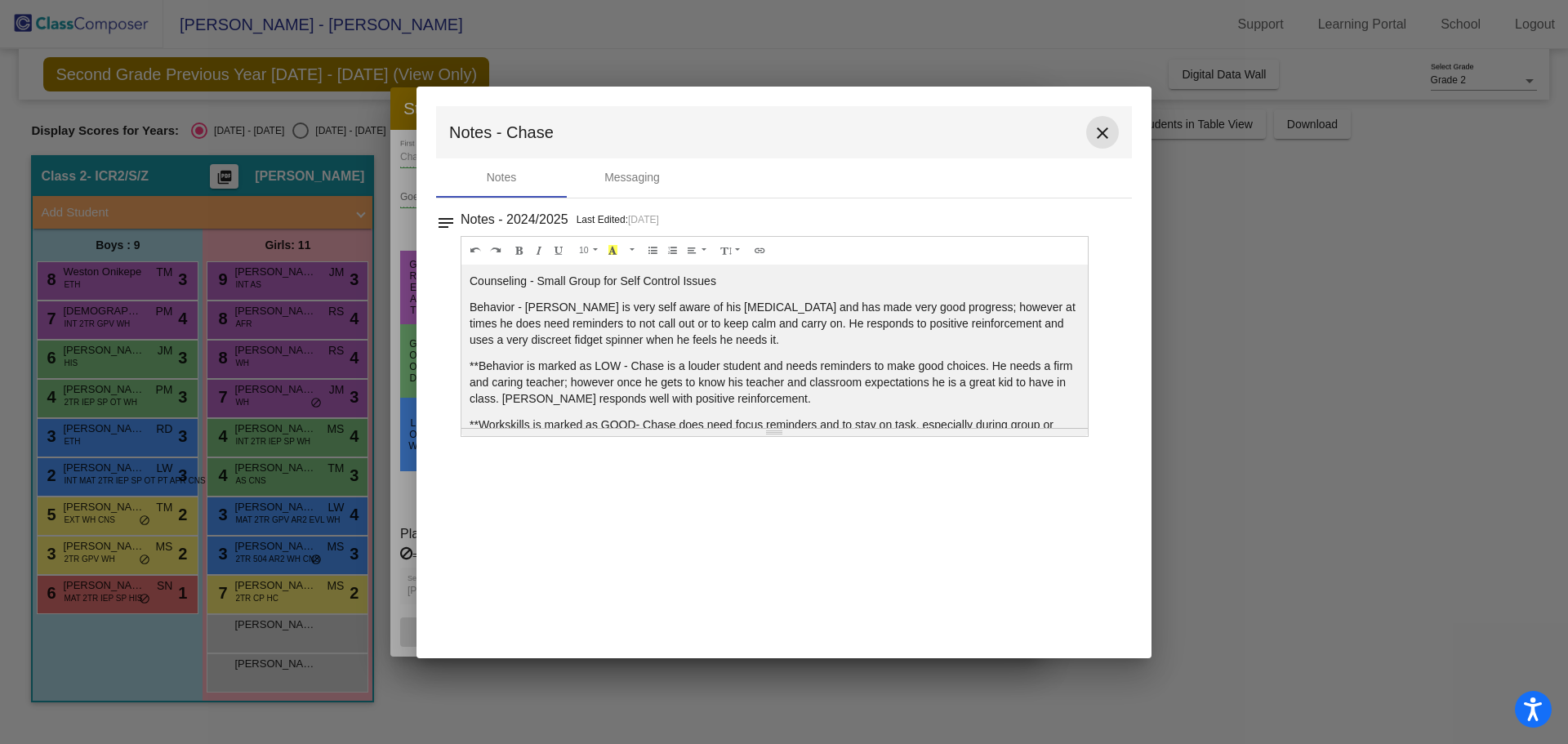
click at [1103, 130] on mat-icon "close" at bounding box center [1102, 133] width 20 height 20
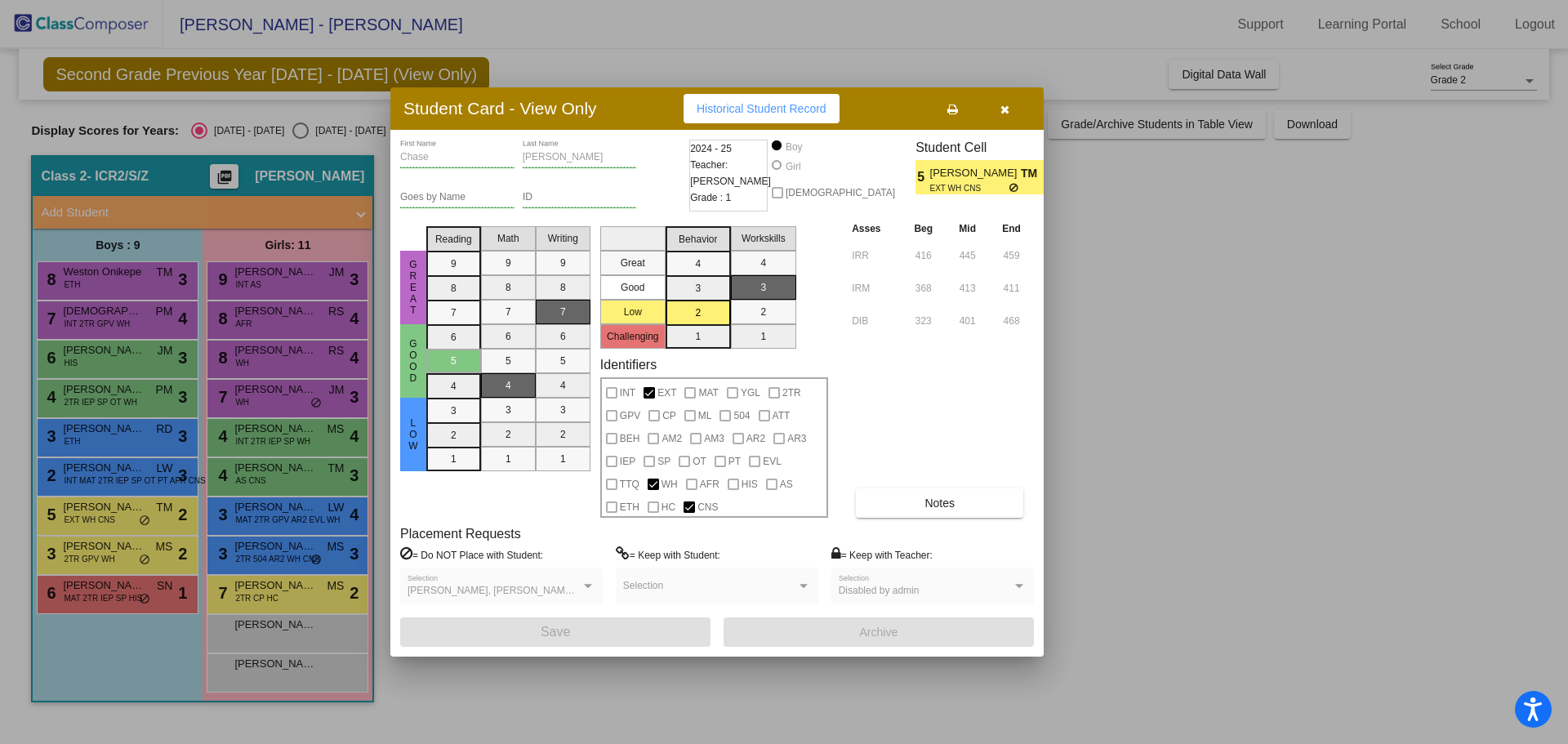
click at [1014, 111] on button "button" at bounding box center [1004, 109] width 52 height 30
